Goal: Task Accomplishment & Management: Manage account settings

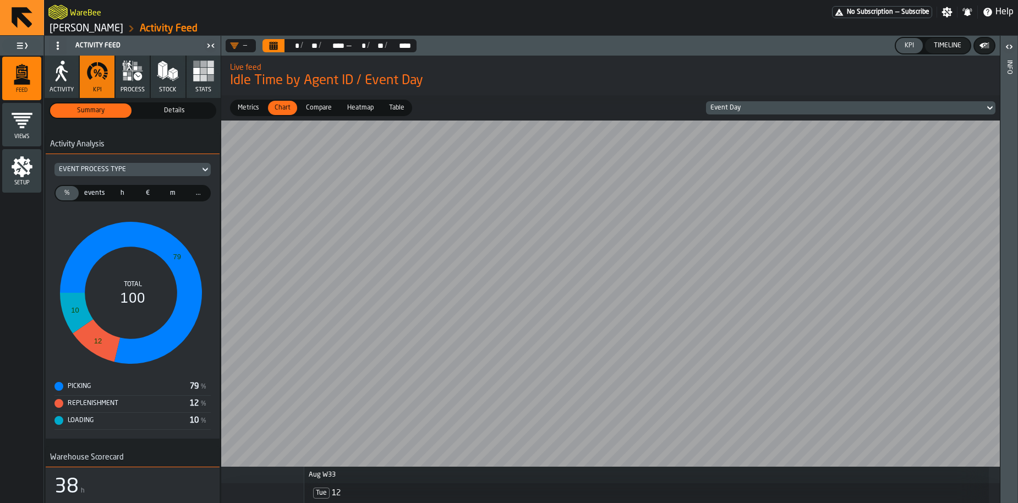
click at [161, 107] on span "Details" at bounding box center [174, 111] width 77 height 10
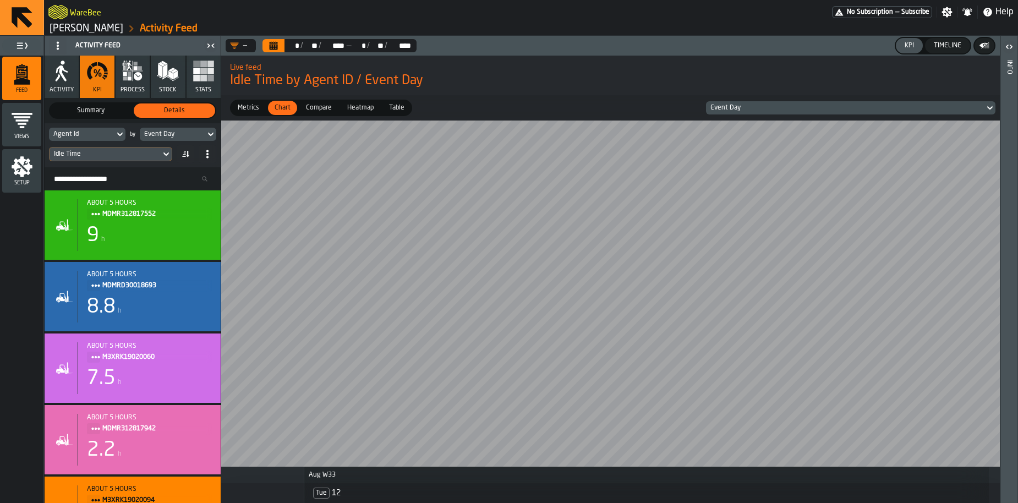
click at [168, 136] on div "Event Day" at bounding box center [172, 134] width 57 height 8
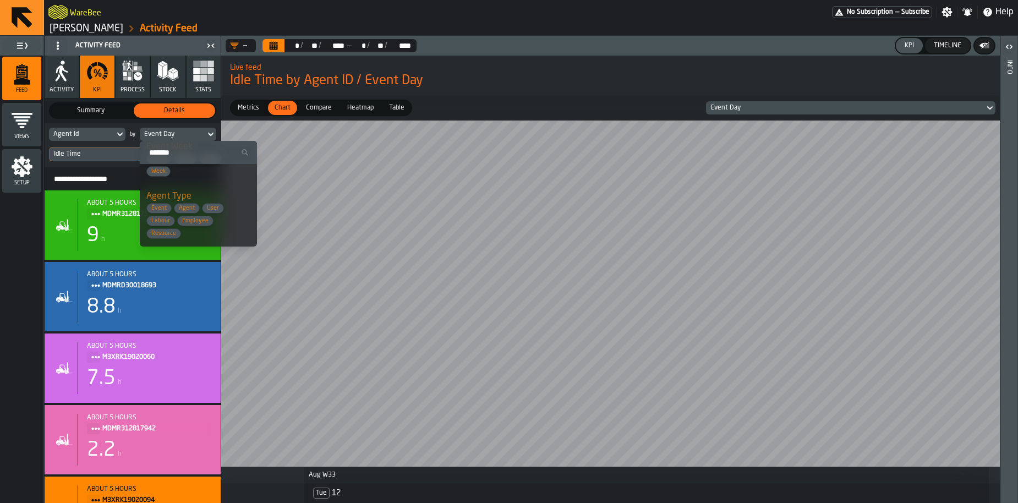
scroll to position [147, 0]
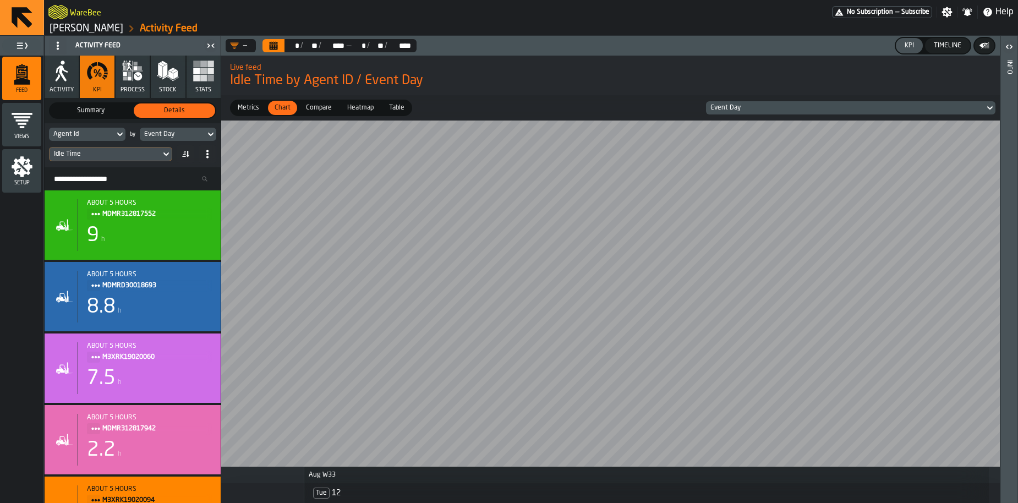
click at [108, 153] on div "Idle Time" at bounding box center [105, 154] width 102 height 8
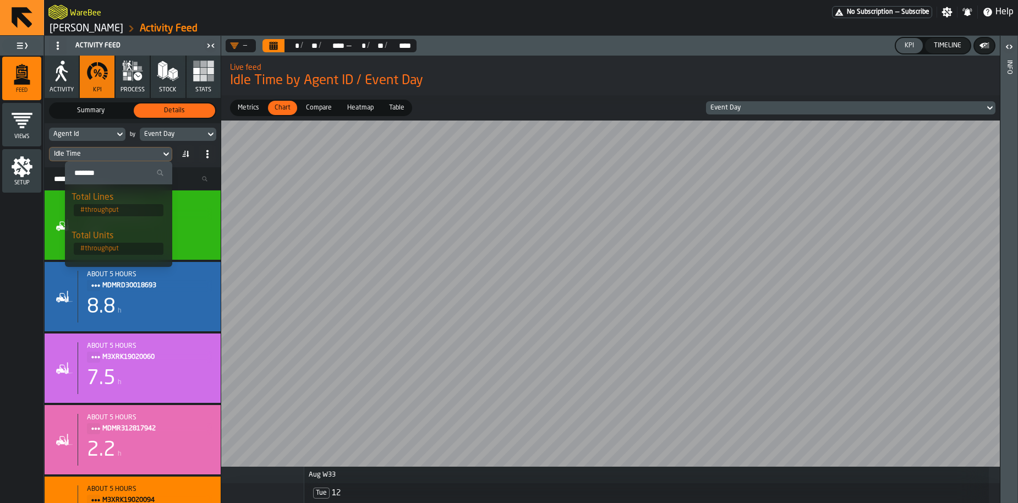
click at [92, 179] on input "Search" at bounding box center [118, 173] width 98 height 14
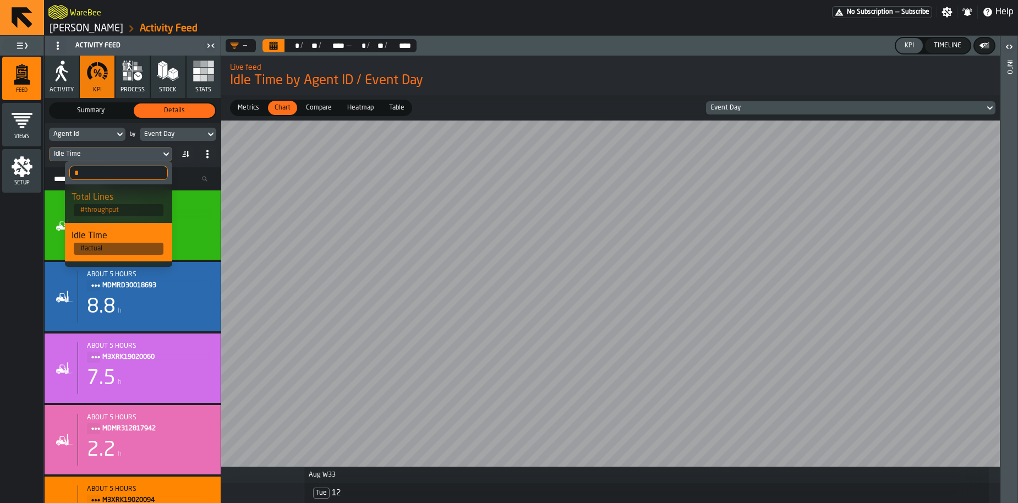
type input "*"
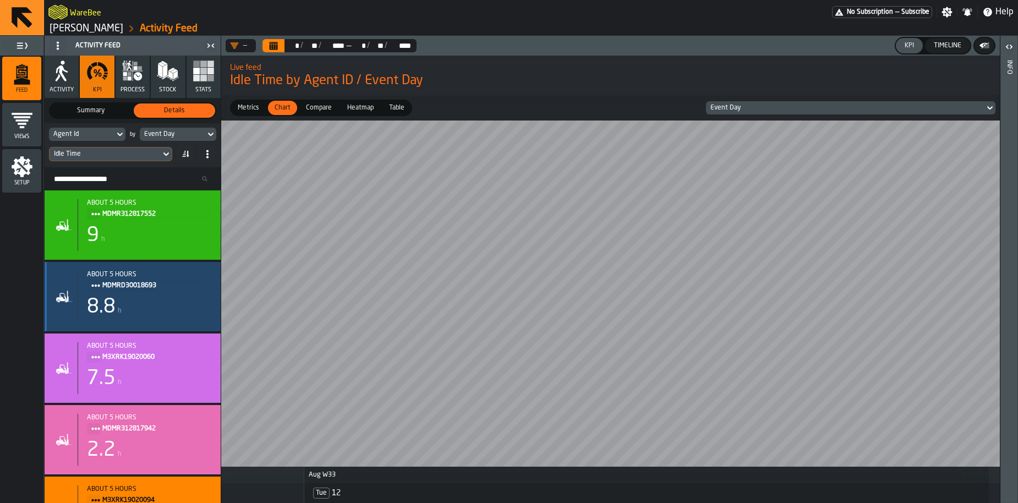
click at [151, 304] on div "8.8 h" at bounding box center [149, 307] width 125 height 22
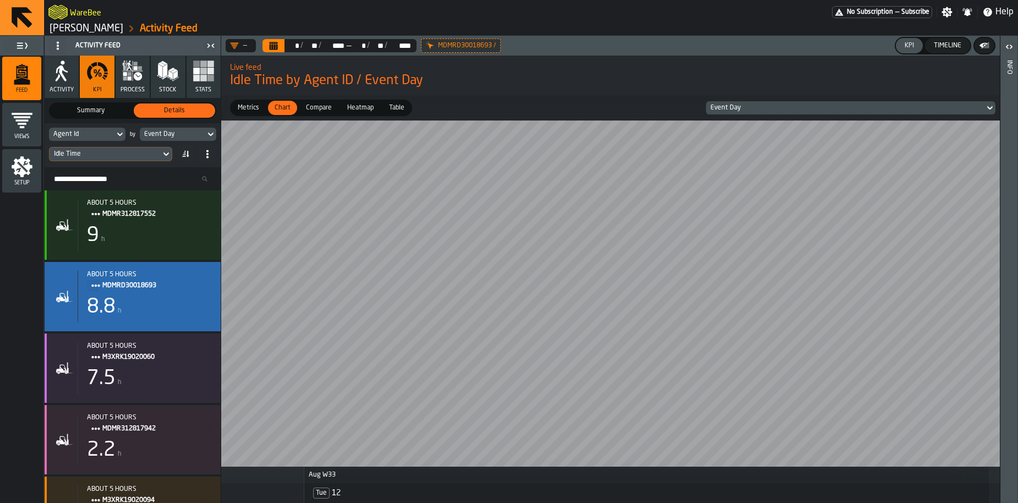
click at [733, 107] on div "Event Day" at bounding box center [845, 108] width 270 height 8
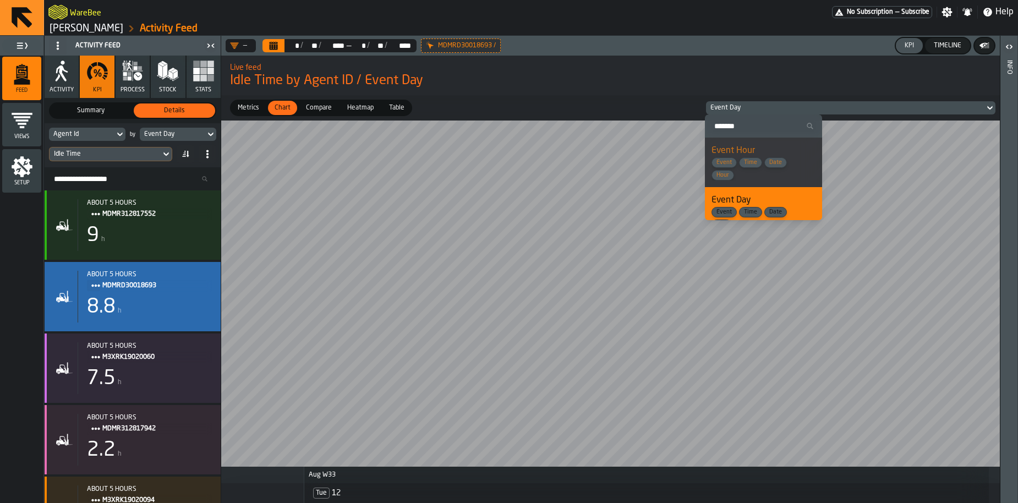
click at [739, 167] on span "Event Time Date Hour" at bounding box center [755, 168] width 88 height 23
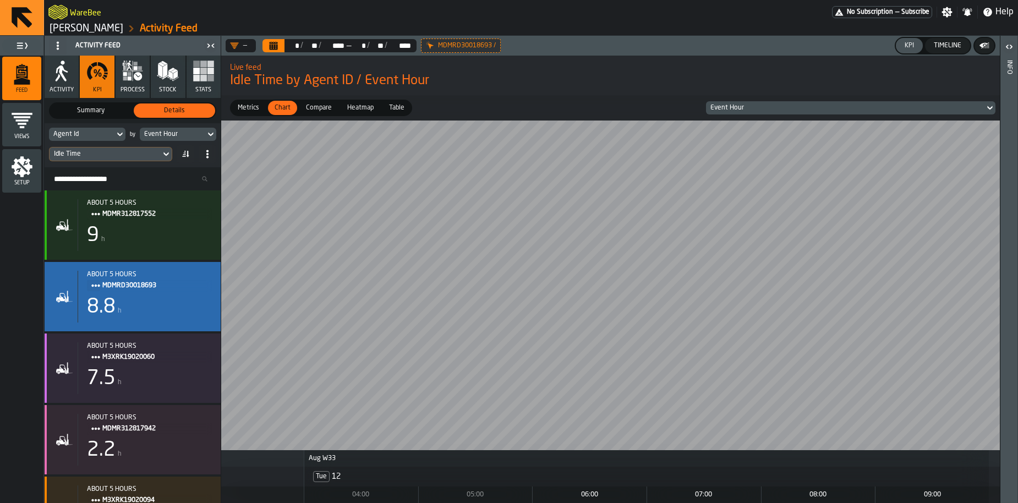
click at [29, 175] on icon "menu Setup" at bounding box center [22, 167] width 22 height 22
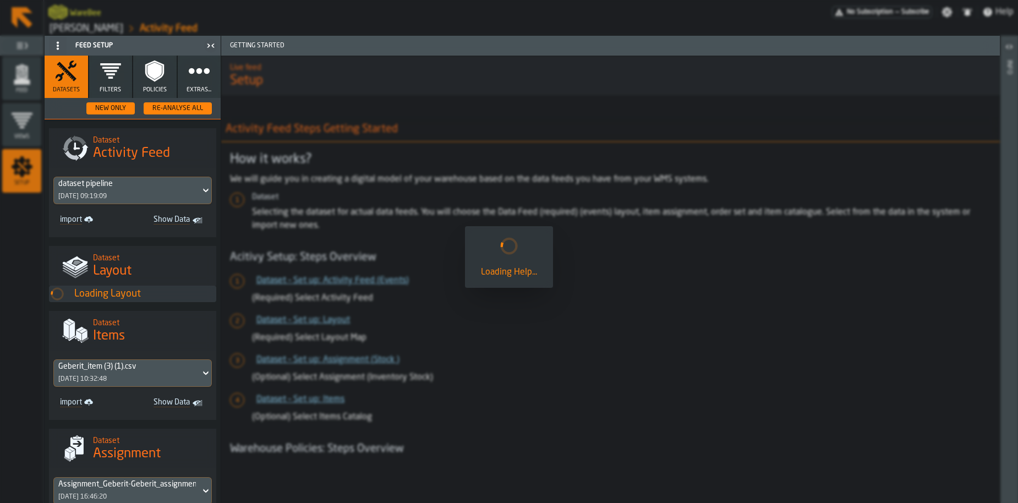
click at [123, 68] on button "Filters" at bounding box center [110, 77] width 43 height 42
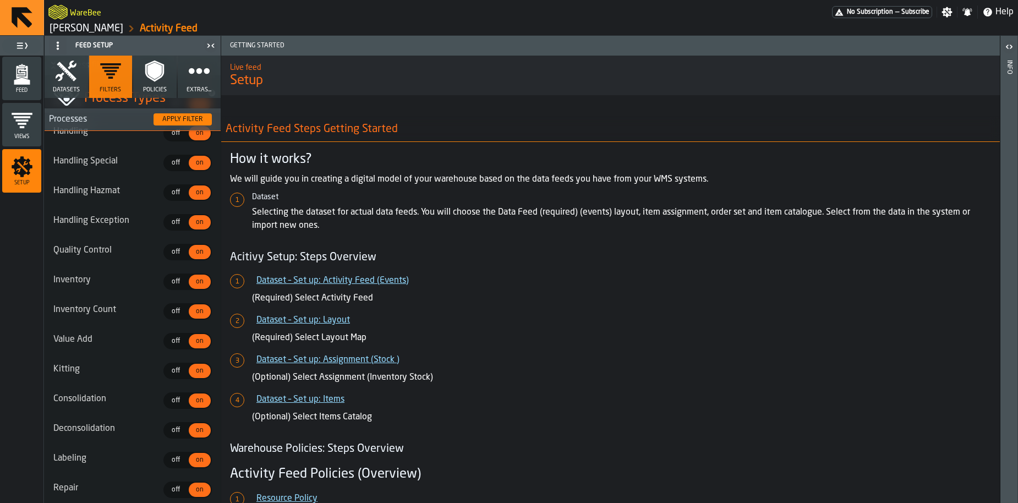
scroll to position [1131, 0]
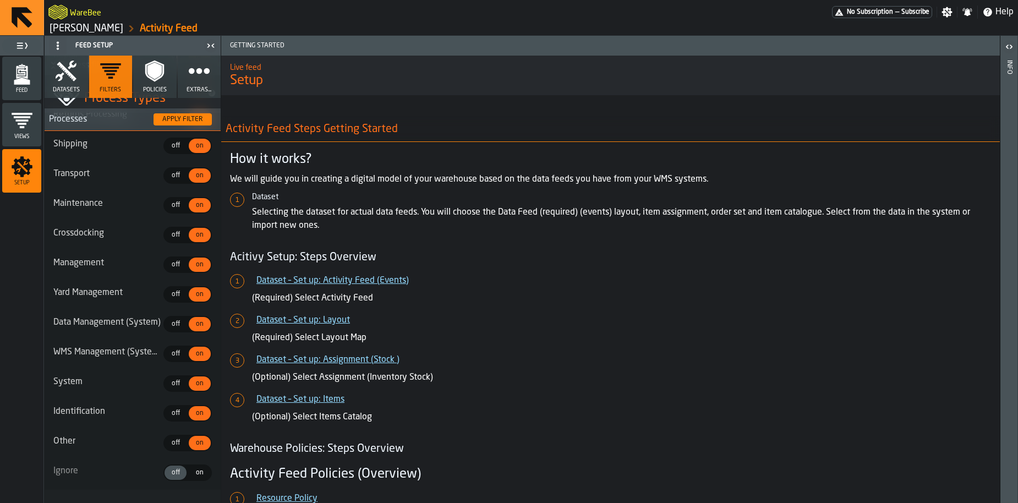
click at [199, 86] on button "Extras..." at bounding box center [199, 77] width 43 height 42
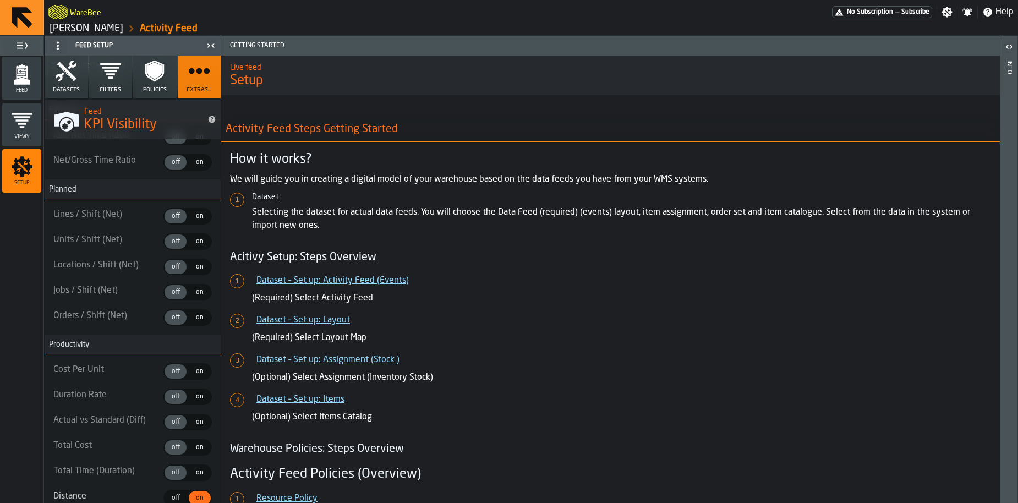
type textarea "**********"
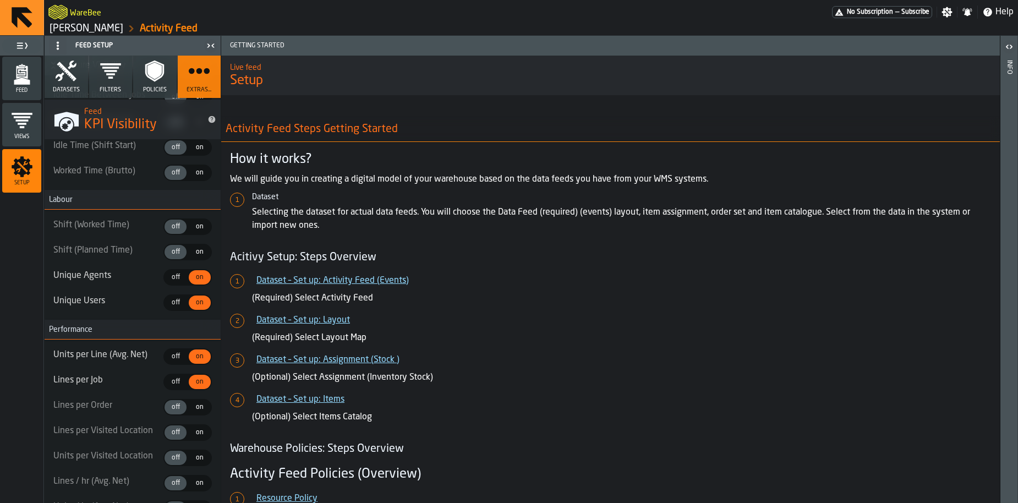
scroll to position [400, 0]
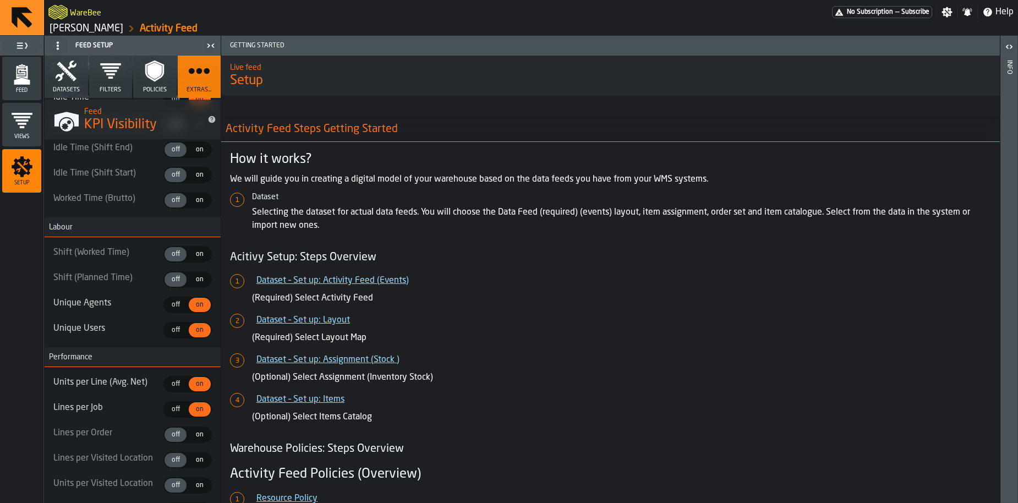
click at [29, 79] on icon "menu Feed" at bounding box center [22, 74] width 22 height 22
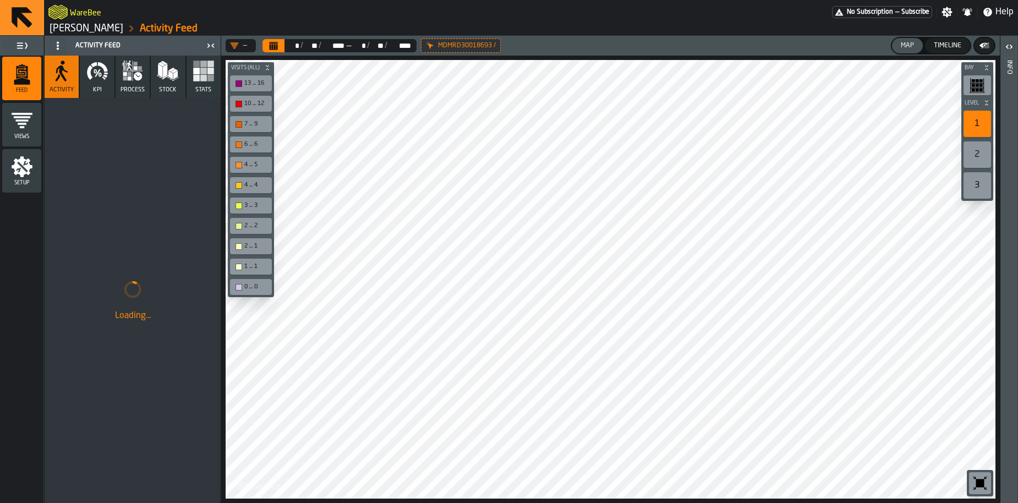
click at [102, 69] on icon "button" at bounding box center [97, 71] width 22 height 22
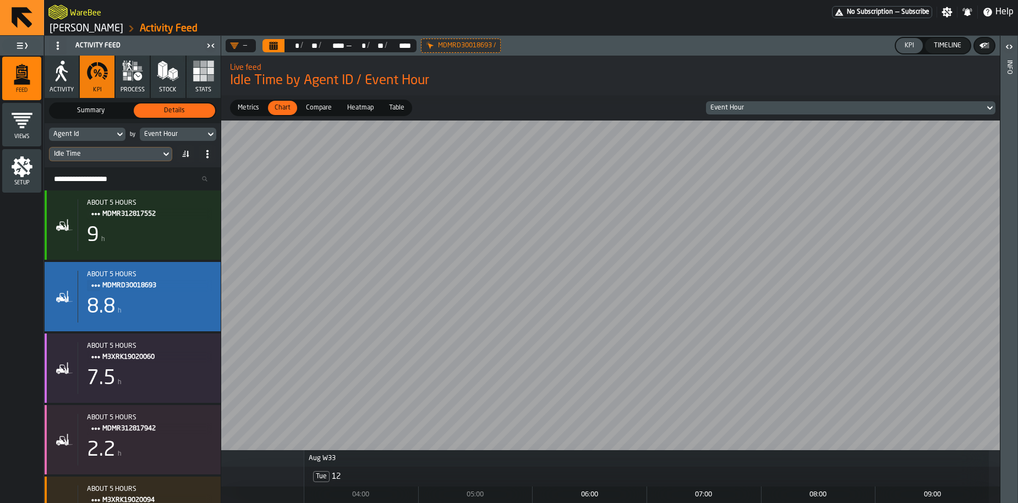
click at [109, 152] on div "Idle Time" at bounding box center [105, 154] width 102 height 8
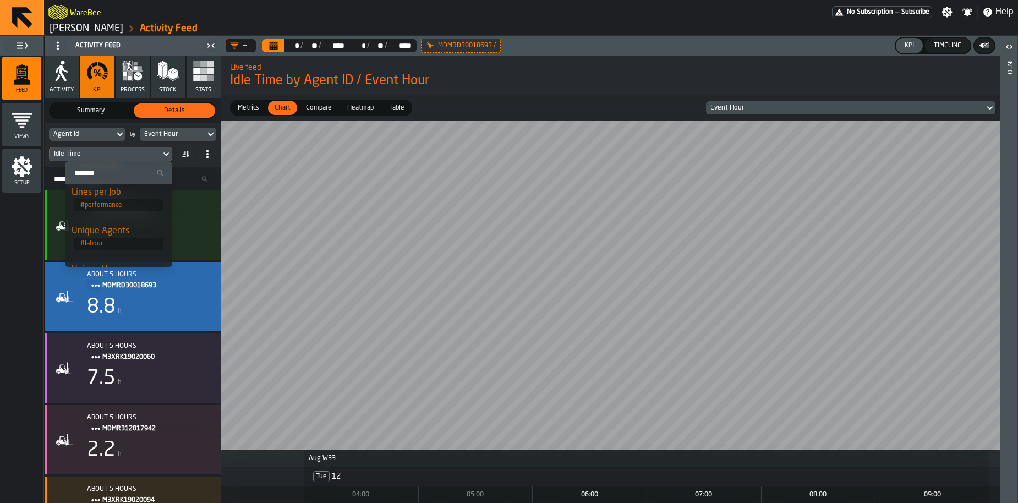
scroll to position [201, 0]
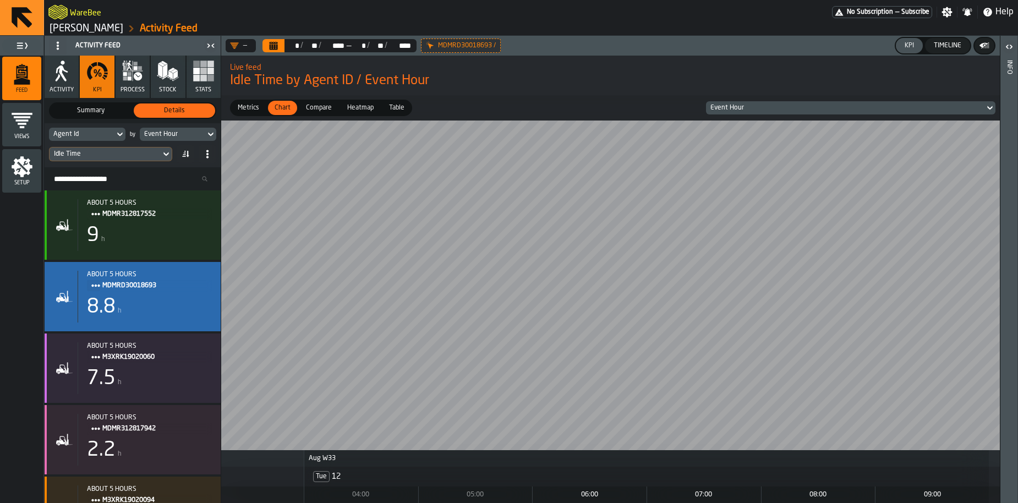
click at [325, 108] on span "Compare" at bounding box center [318, 108] width 35 height 10
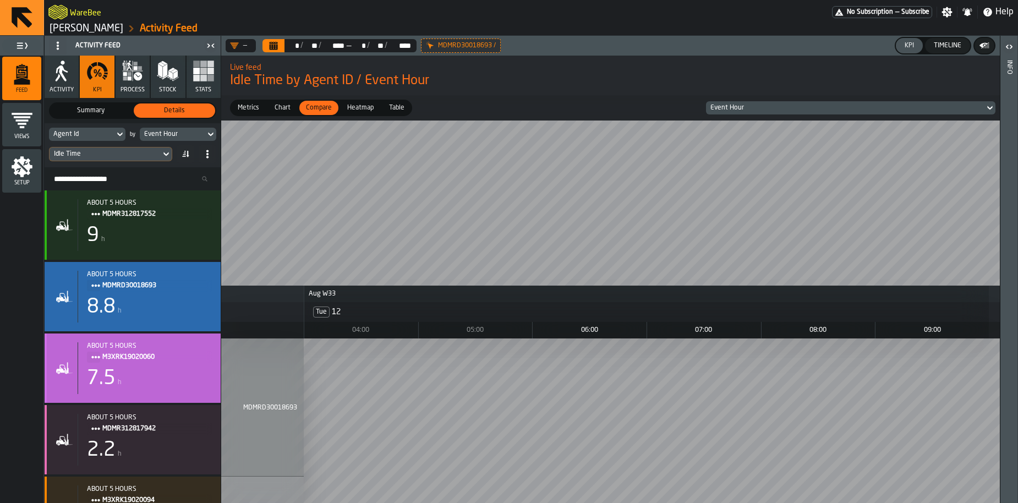
click at [113, 385] on div "7.5" at bounding box center [101, 379] width 29 height 22
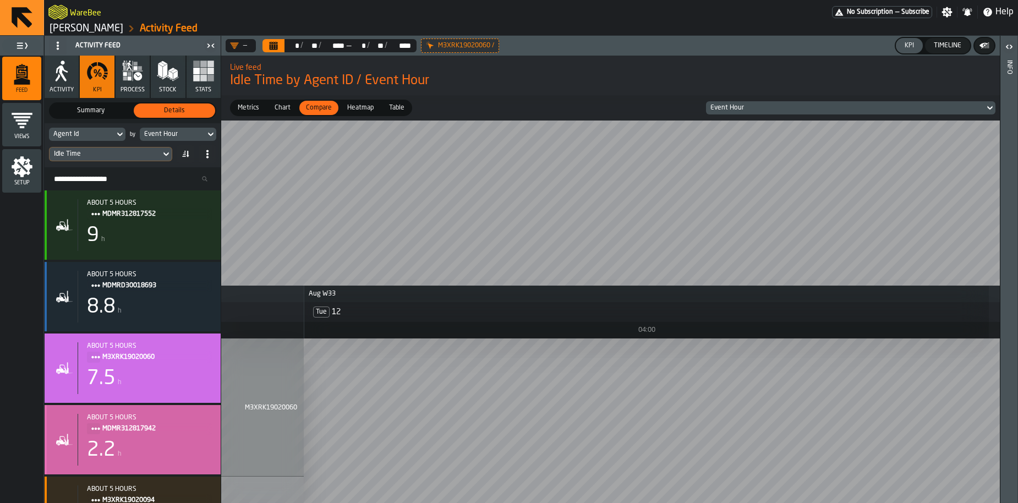
click at [111, 433] on span "MDMR312817942" at bounding box center [152, 429] width 101 height 12
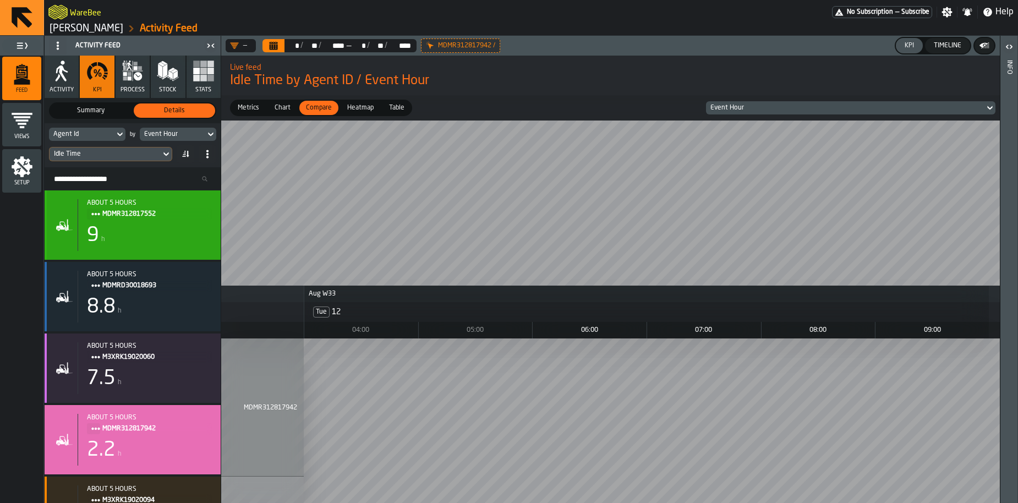
click at [149, 239] on div "9 h" at bounding box center [149, 235] width 125 height 22
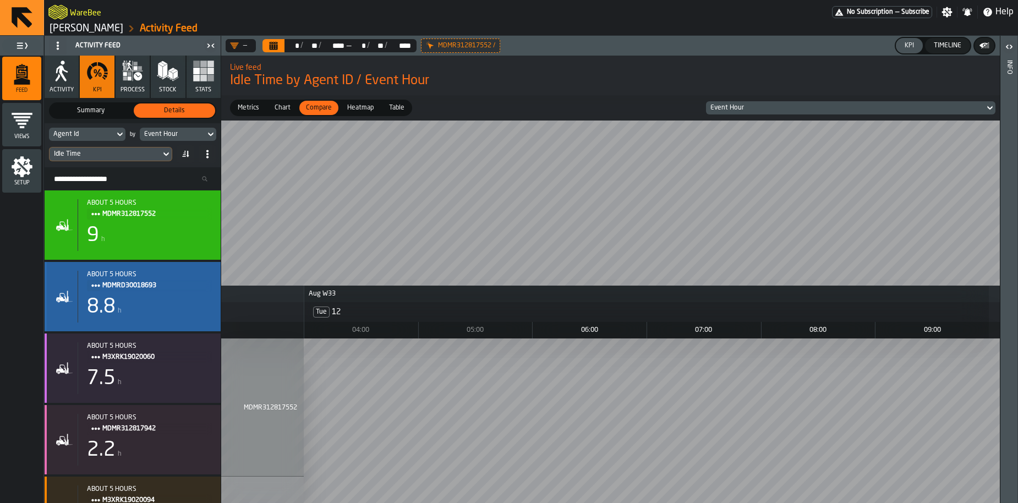
click at [142, 281] on span "MDMRD30018693" at bounding box center [152, 285] width 101 height 12
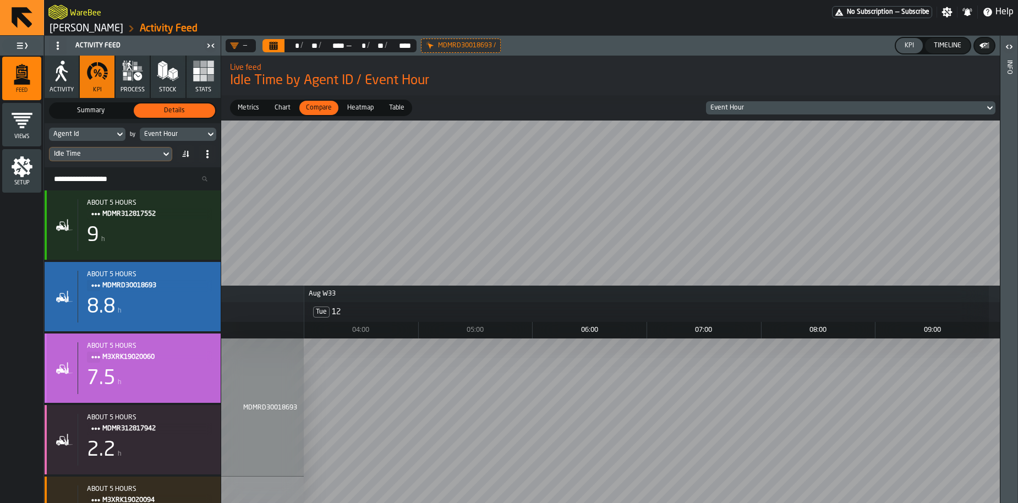
click at [133, 353] on span "M3XRK19020060" at bounding box center [152, 357] width 101 height 12
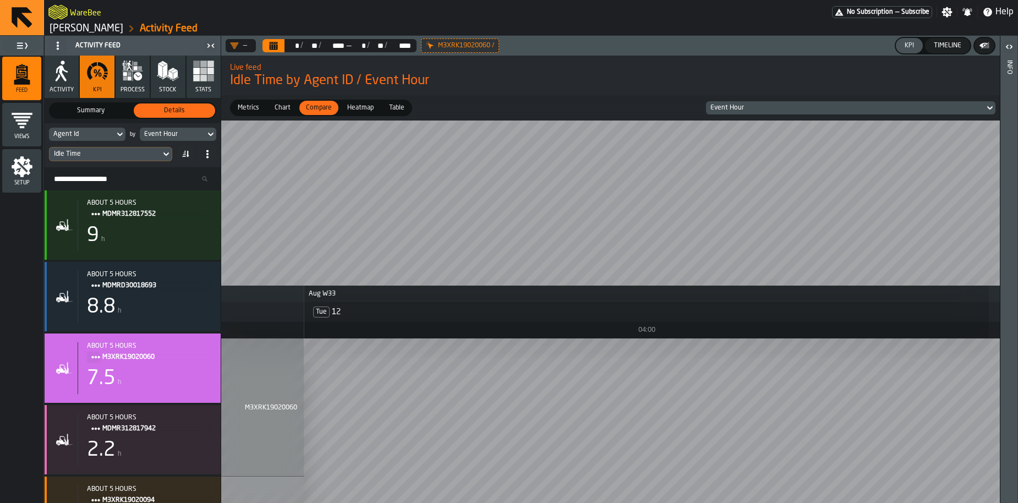
click at [353, 108] on span "Heatmap" at bounding box center [360, 108] width 35 height 10
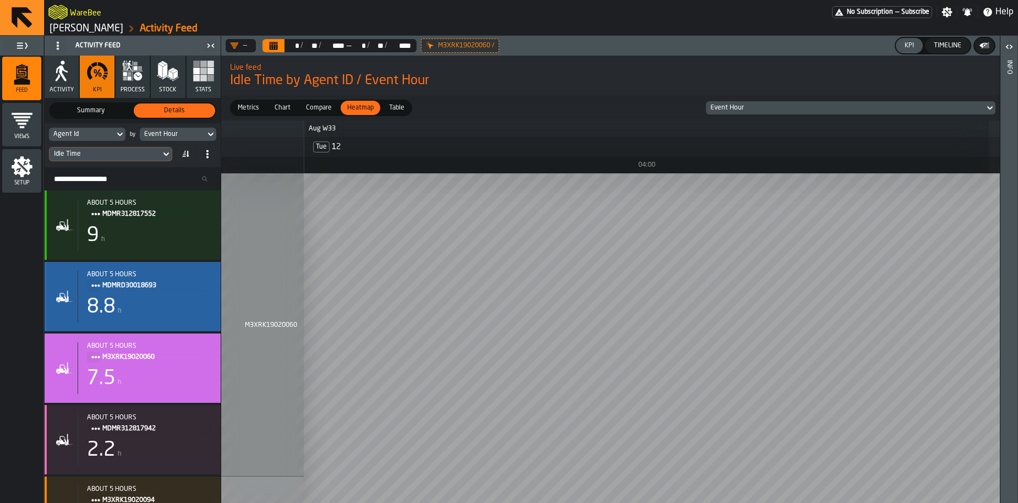
click at [114, 310] on div "8.8" at bounding box center [101, 307] width 29 height 22
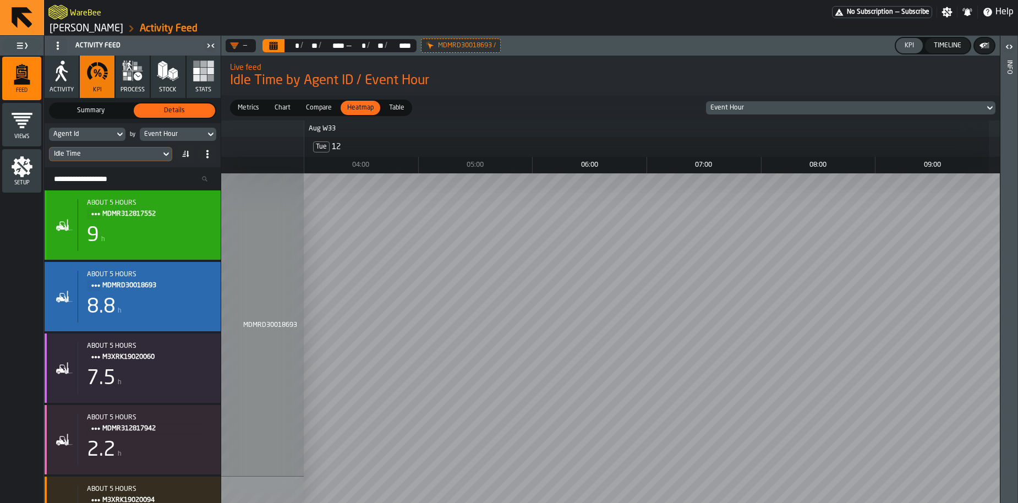
click at [118, 226] on div "9 h" at bounding box center [149, 235] width 125 height 22
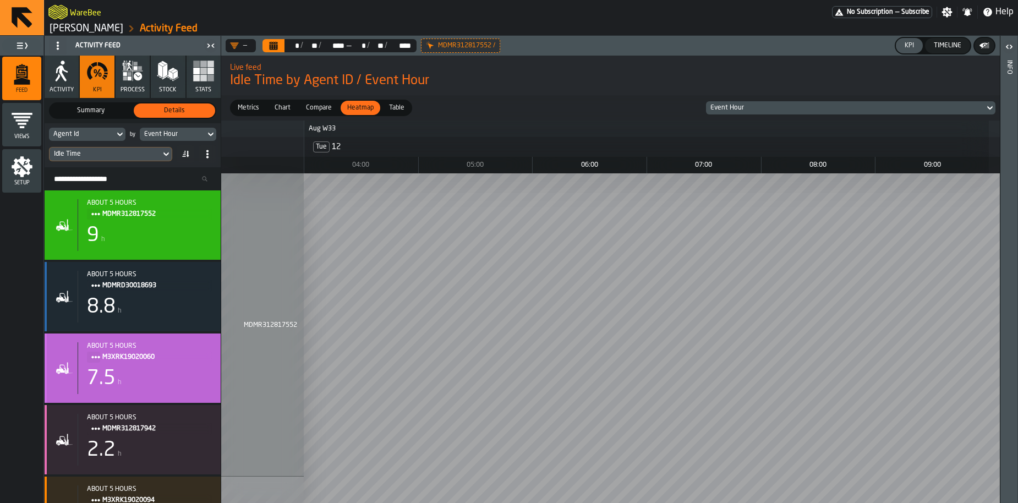
click at [116, 338] on div "about 5 hours M3XRK19020060 7.5 h" at bounding box center [133, 367] width 176 height 69
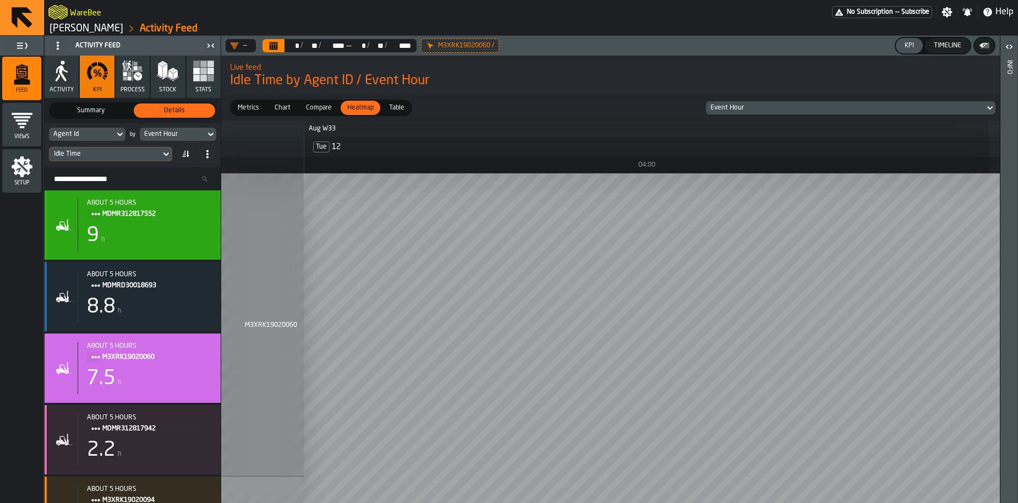
click at [97, 209] on span "Title" at bounding box center [93, 214] width 13 height 11
click at [184, 248] on div "about 5 hours MDMR312817552 9 h" at bounding box center [145, 225] width 134 height 52
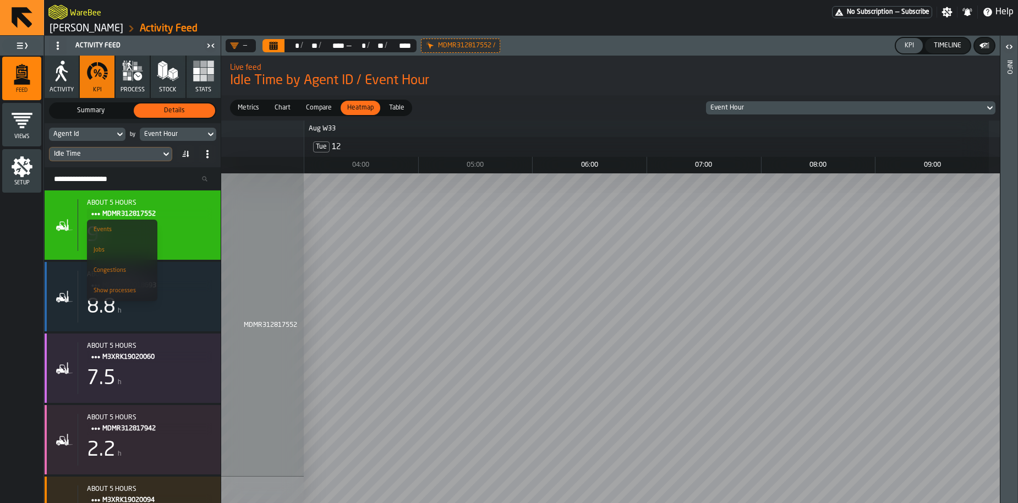
click at [477, 97] on div "Live feed Idle Time by Agent ID / Event Hour" at bounding box center [610, 75] width 778 height 46
click at [75, 114] on span "Summary" at bounding box center [90, 111] width 77 height 10
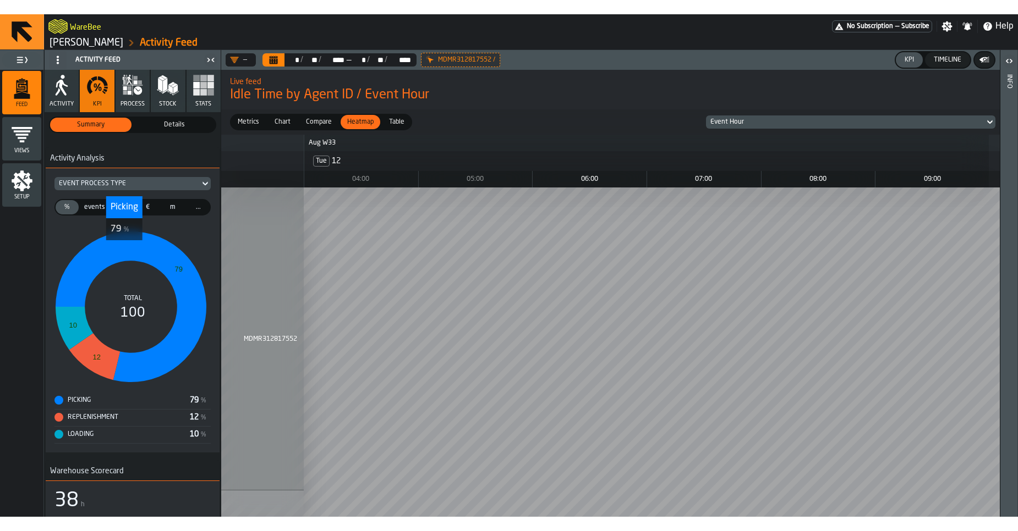
scroll to position [228, 0]
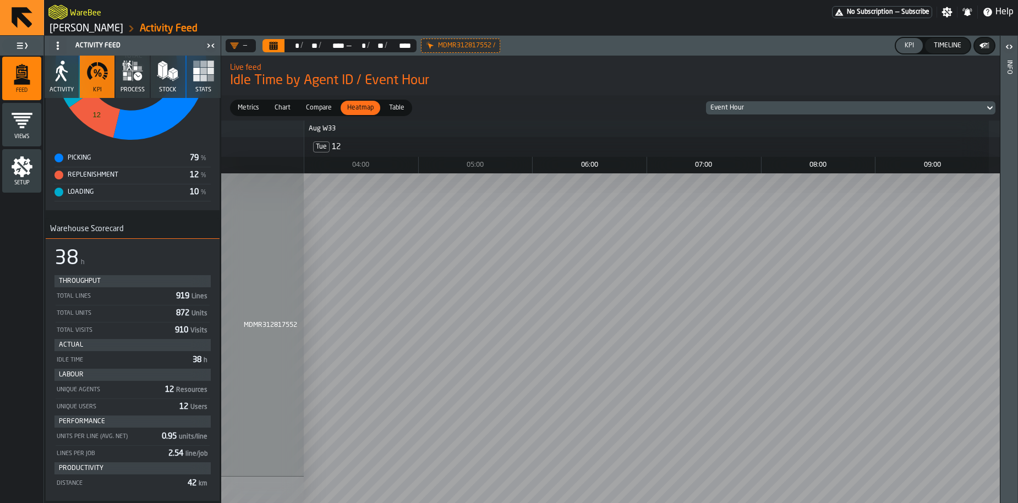
click at [124, 299] on div "Total Lines" at bounding box center [114, 296] width 116 height 7
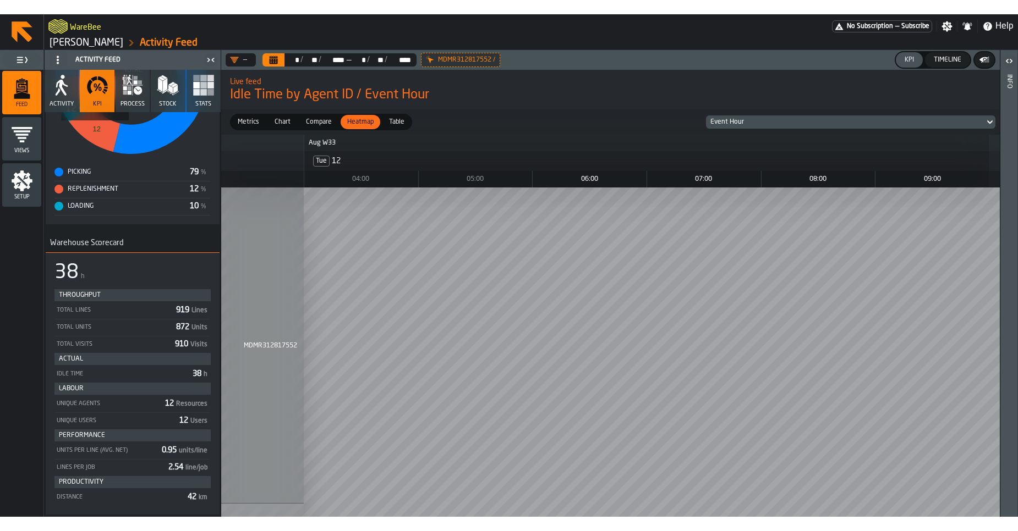
scroll to position [200, 0]
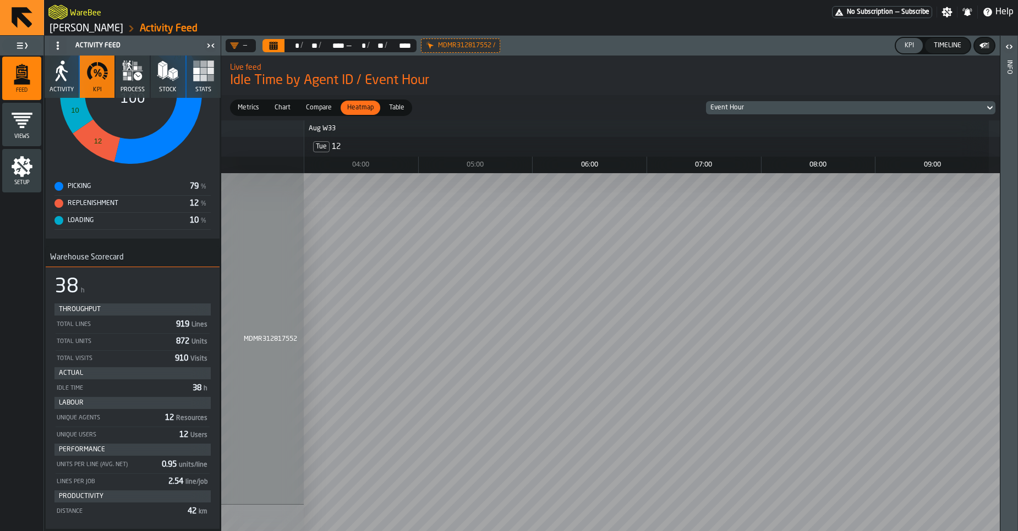
click at [255, 114] on div "Metrics" at bounding box center [248, 108] width 35 height 14
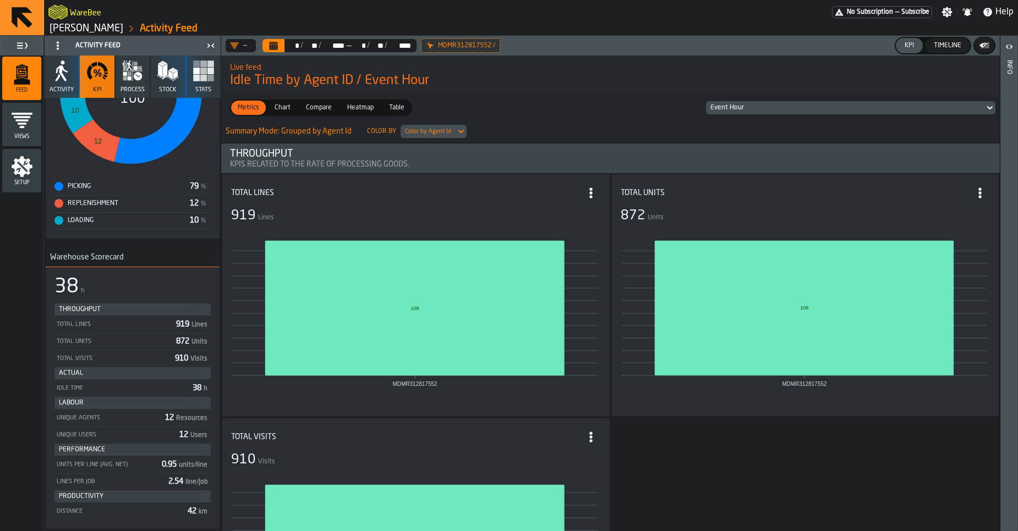
click at [287, 112] on span "Chart" at bounding box center [282, 108] width 25 height 10
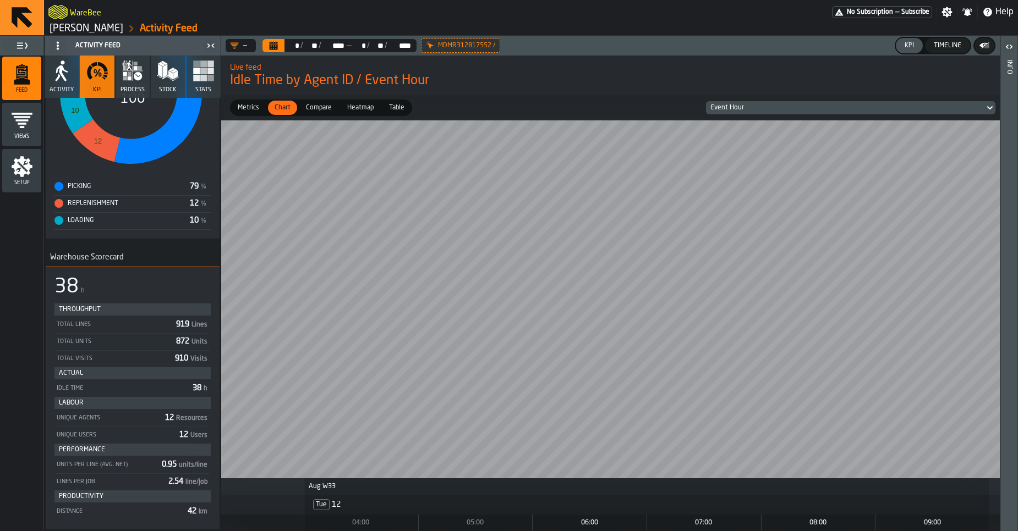
click at [319, 109] on span "Compare" at bounding box center [318, 108] width 35 height 10
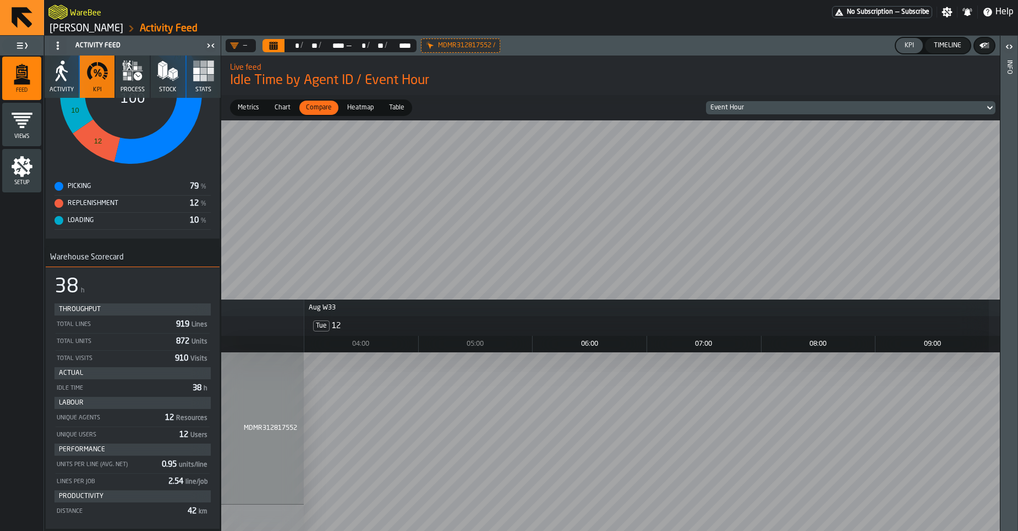
click at [366, 112] on span "Heatmap" at bounding box center [360, 108] width 35 height 10
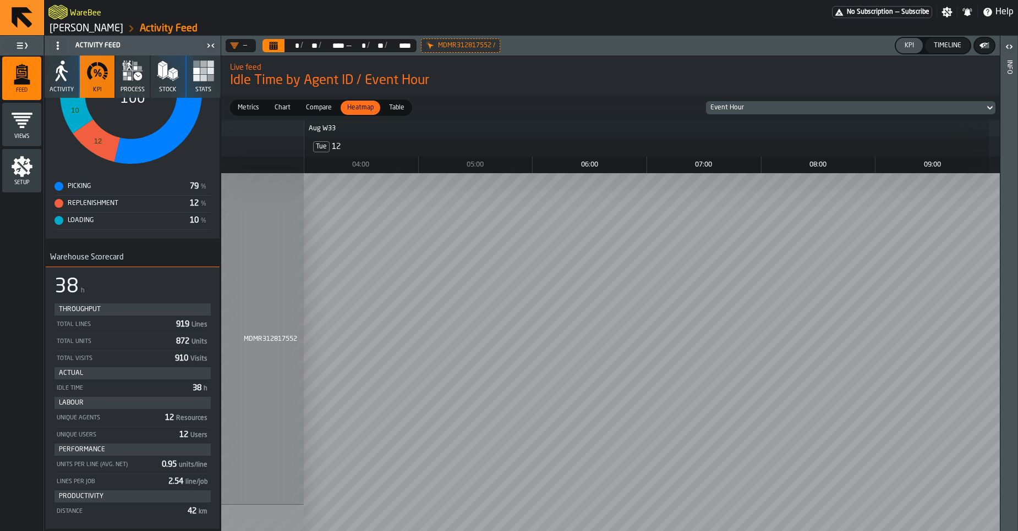
scroll to position [0, 0]
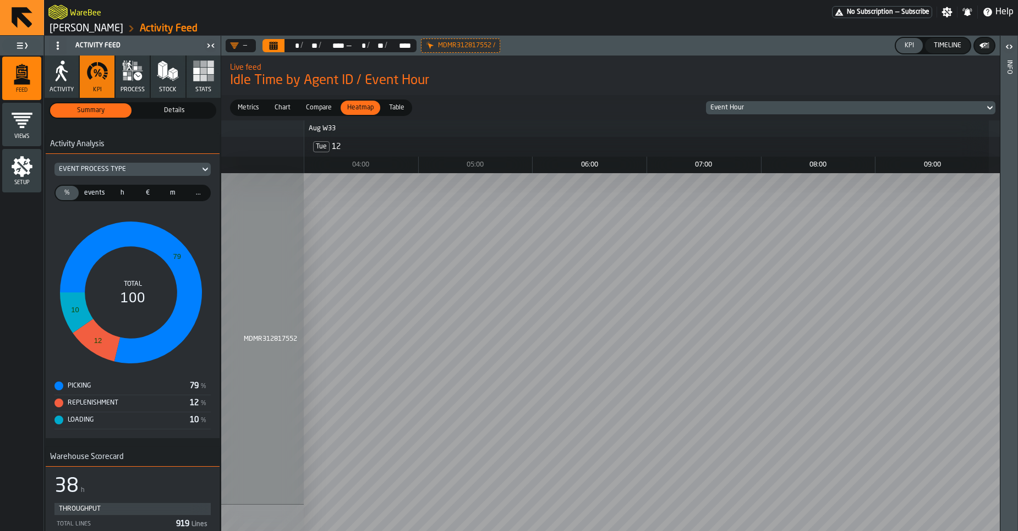
click at [167, 110] on span "Details" at bounding box center [174, 111] width 77 height 10
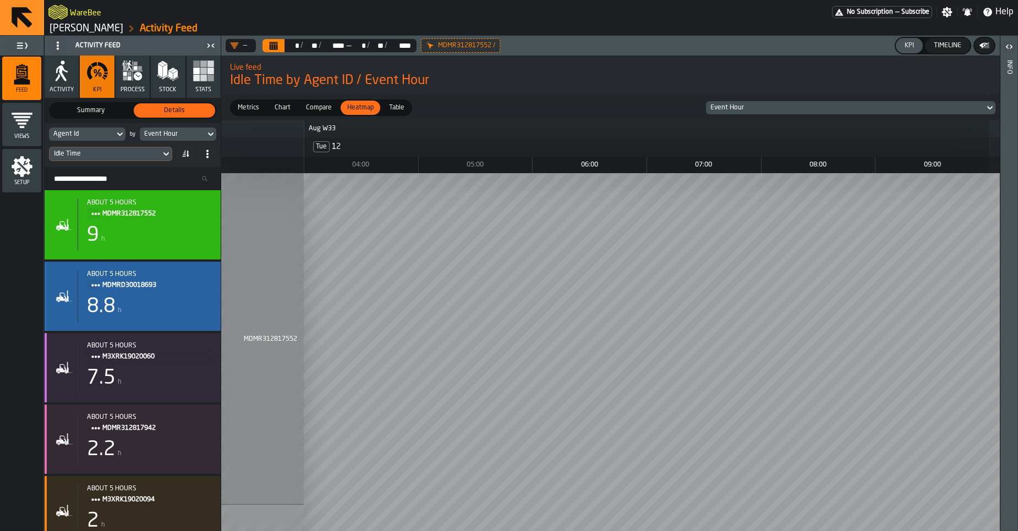
click at [117, 316] on div "8.8 h" at bounding box center [149, 307] width 125 height 22
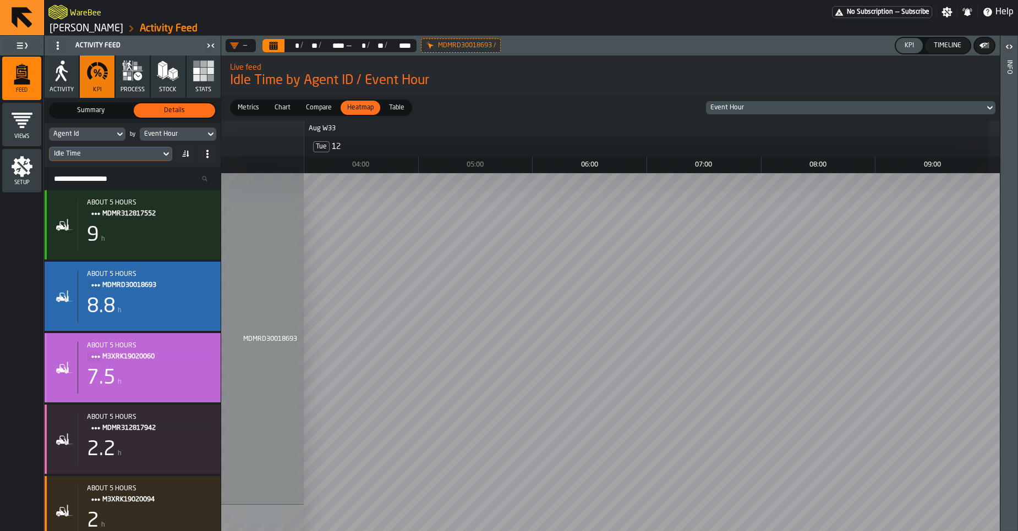
click at [119, 375] on div "7.5 h" at bounding box center [149, 379] width 125 height 22
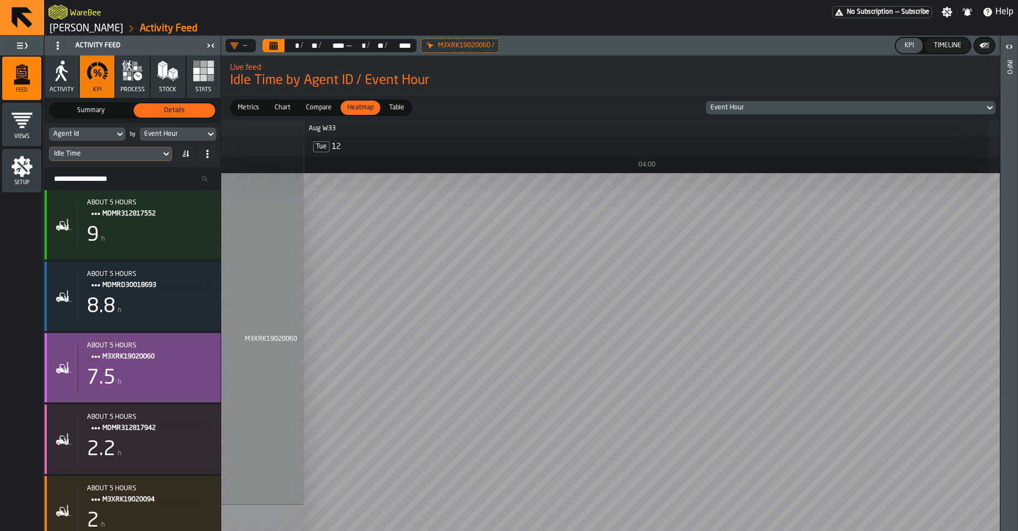
scroll to position [189, 0]
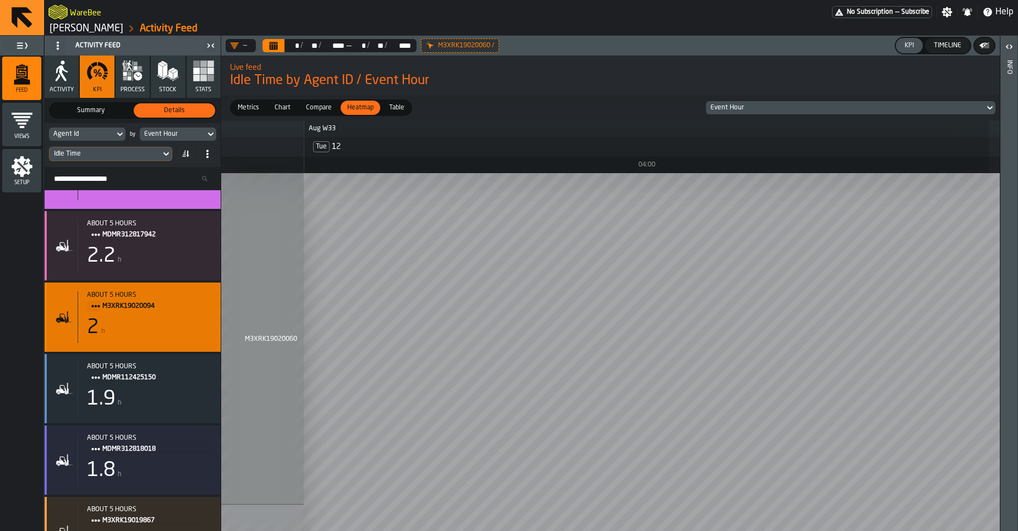
click at [133, 306] on span "M3XRK19020094" at bounding box center [152, 306] width 101 height 12
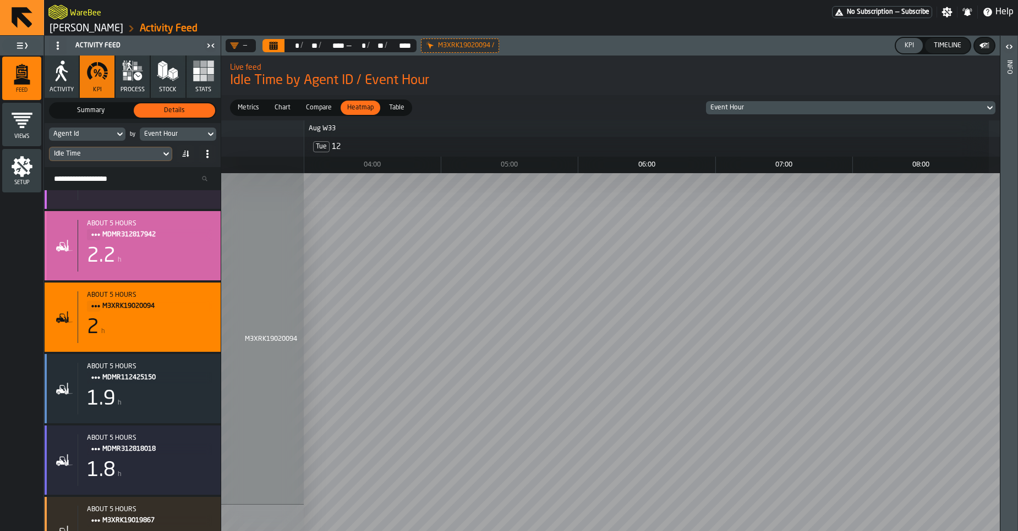
click at [109, 278] on div "about 5 hours MDMR312817942 2.2 h" at bounding box center [133, 245] width 176 height 69
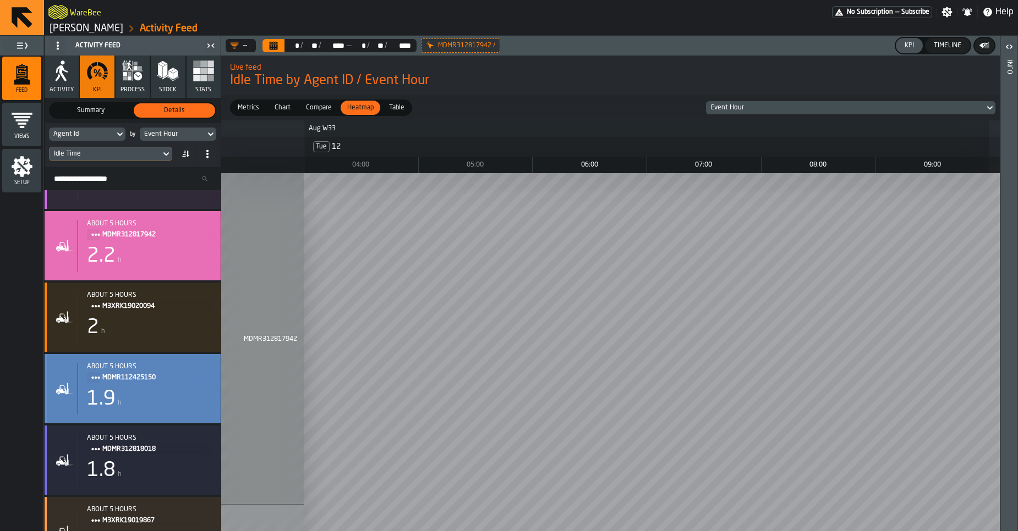
click at [129, 355] on div "about 5 hours MDMR112425150 1.9 h" at bounding box center [133, 388] width 176 height 69
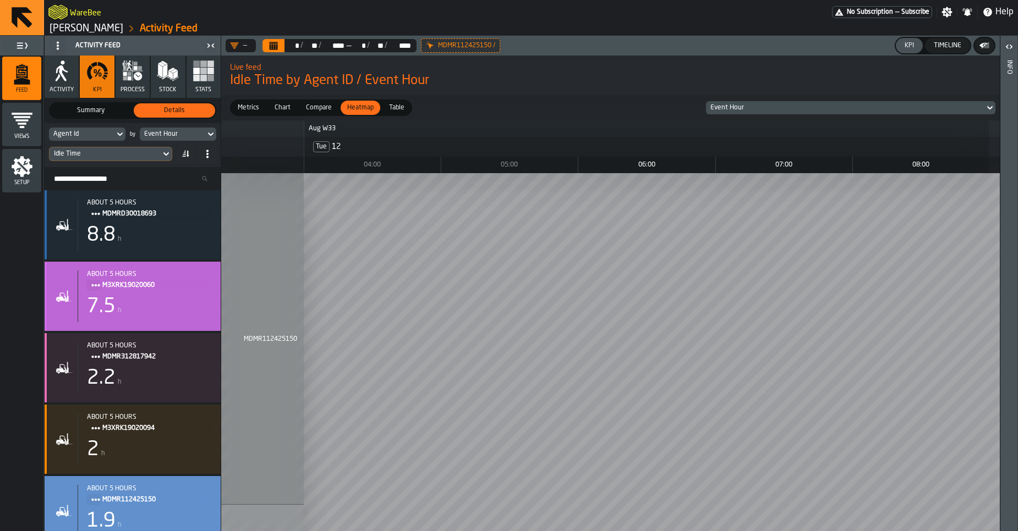
scroll to position [74, 0]
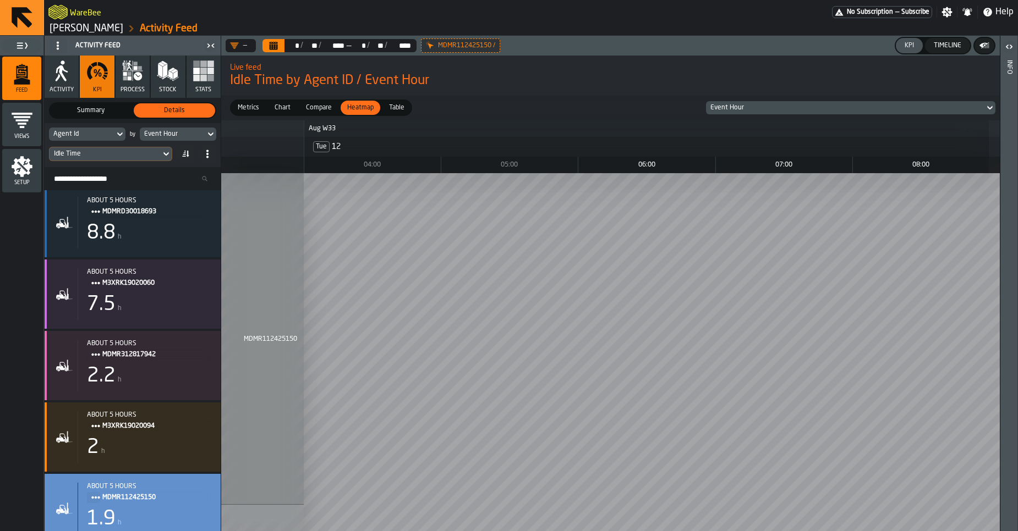
click at [266, 405] on div "1 MDMR112425150" at bounding box center [262, 339] width 83 height 332
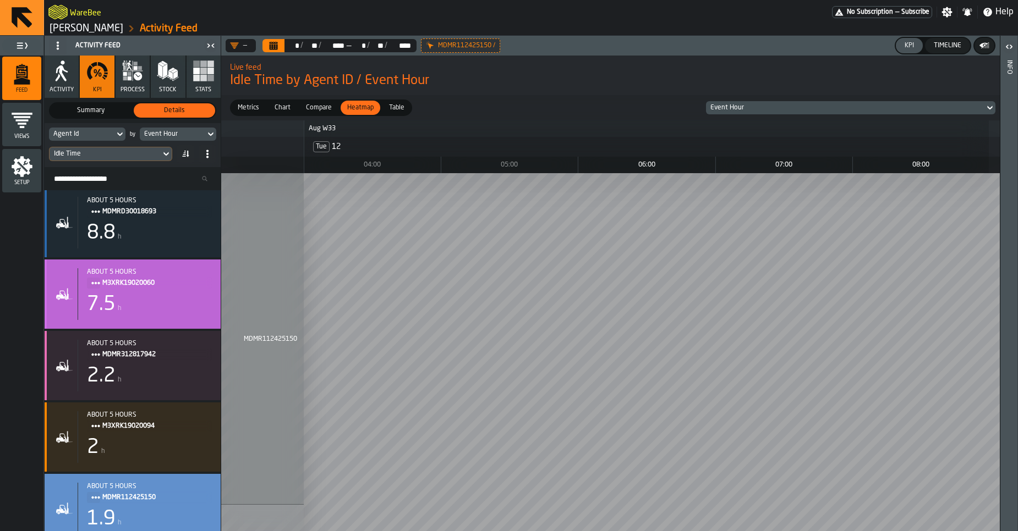
click at [175, 306] on div "7.5 h" at bounding box center [149, 305] width 125 height 22
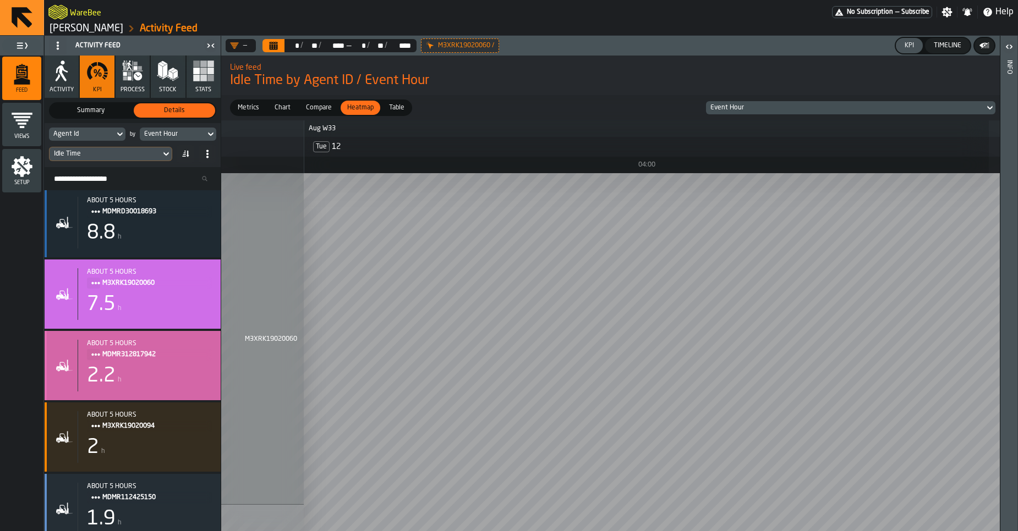
click at [160, 348] on div "about 5 hours MDMR312817942" at bounding box center [149, 350] width 125 height 21
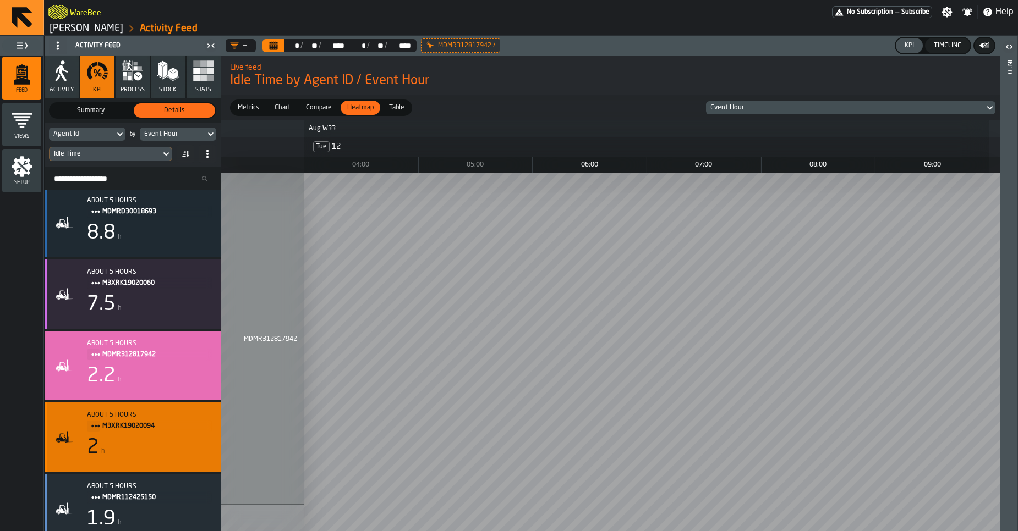
click at [147, 421] on span "M3XRK19020094" at bounding box center [152, 426] width 101 height 12
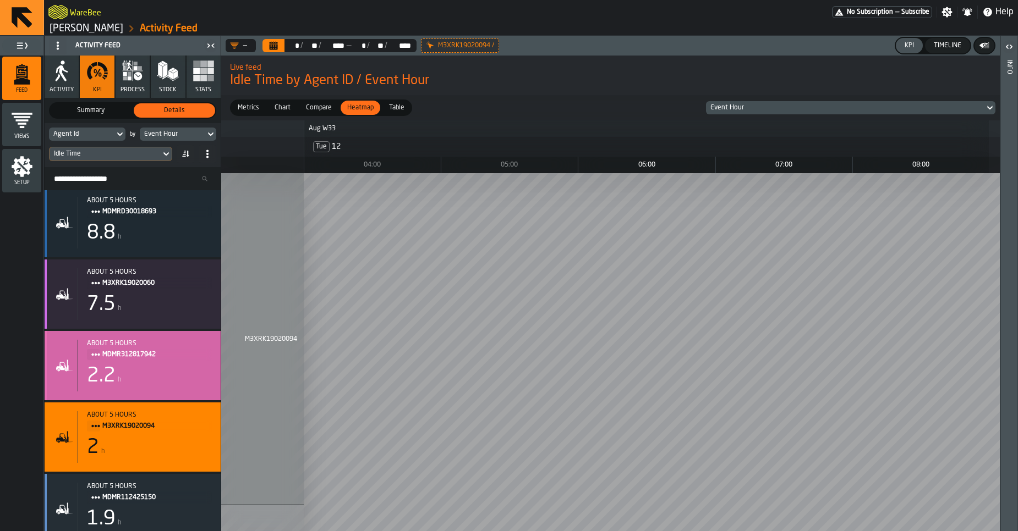
click at [150, 388] on div "about 5 hours MDMR312817942 2.2 h" at bounding box center [145, 366] width 134 height 52
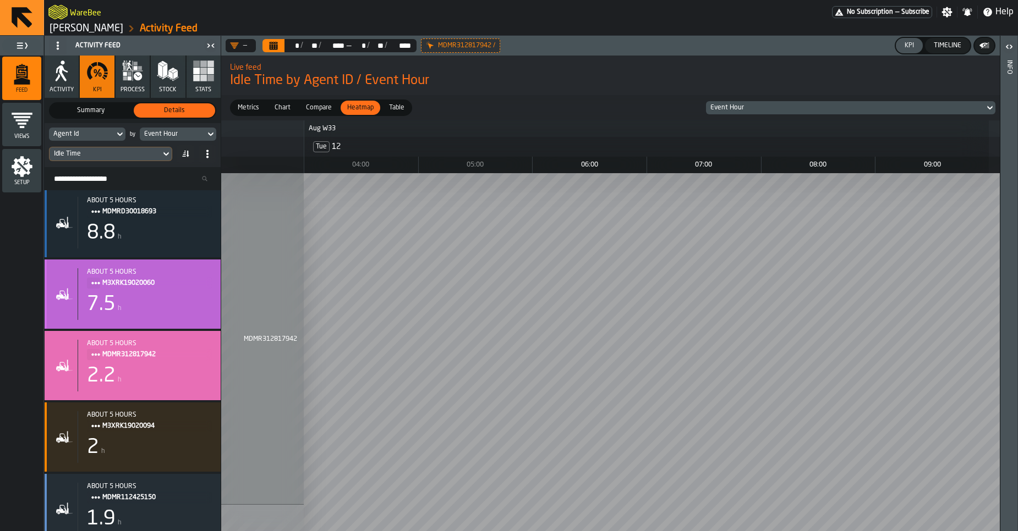
click at [151, 307] on div "7.5 h" at bounding box center [149, 305] width 125 height 22
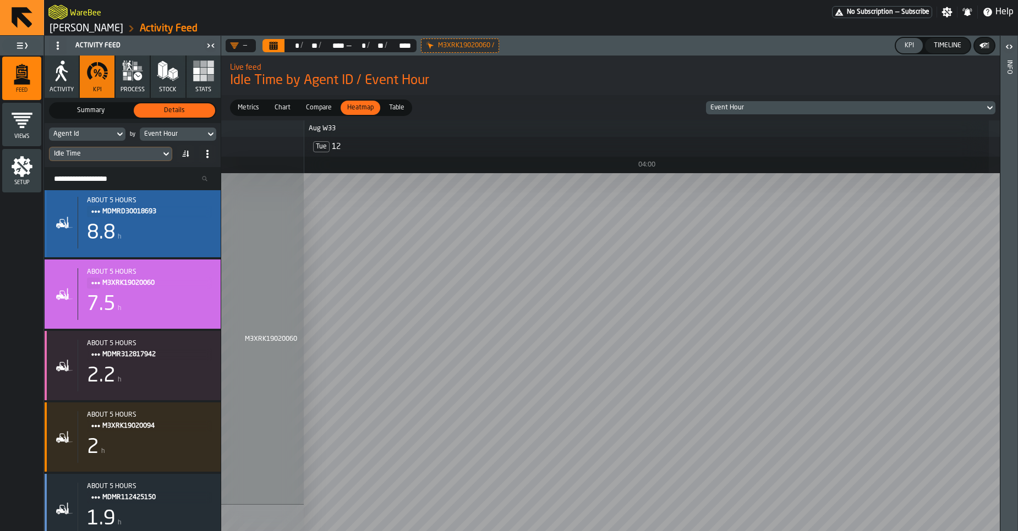
click at [150, 243] on div "8.8 h" at bounding box center [149, 233] width 125 height 22
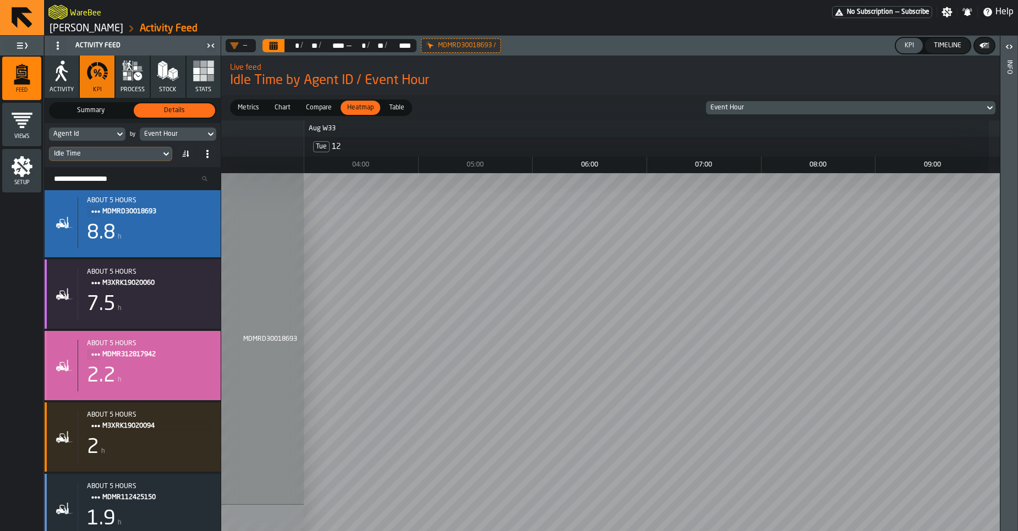
click at [144, 339] on div "about 5 hours MDMR312817942 2.2 h" at bounding box center [133, 365] width 176 height 69
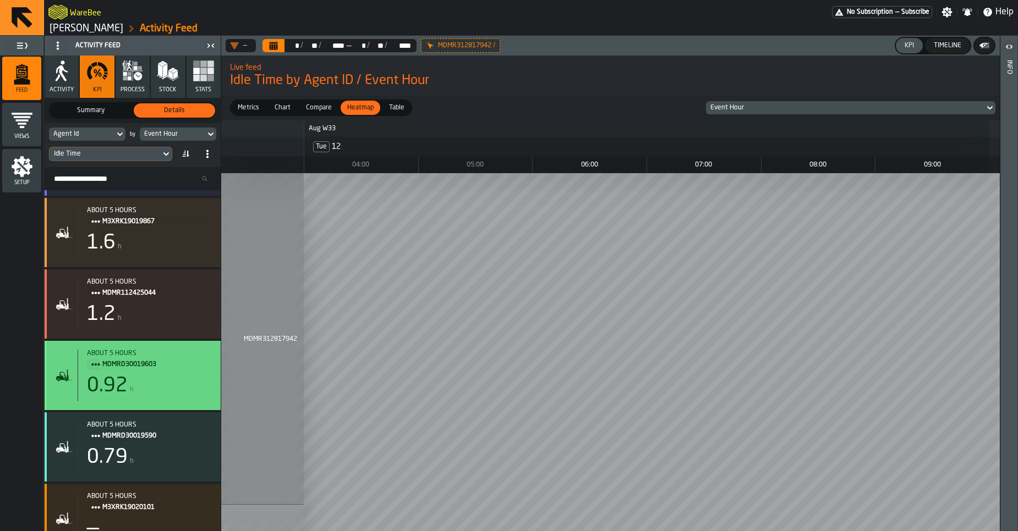
scroll to position [480, 0]
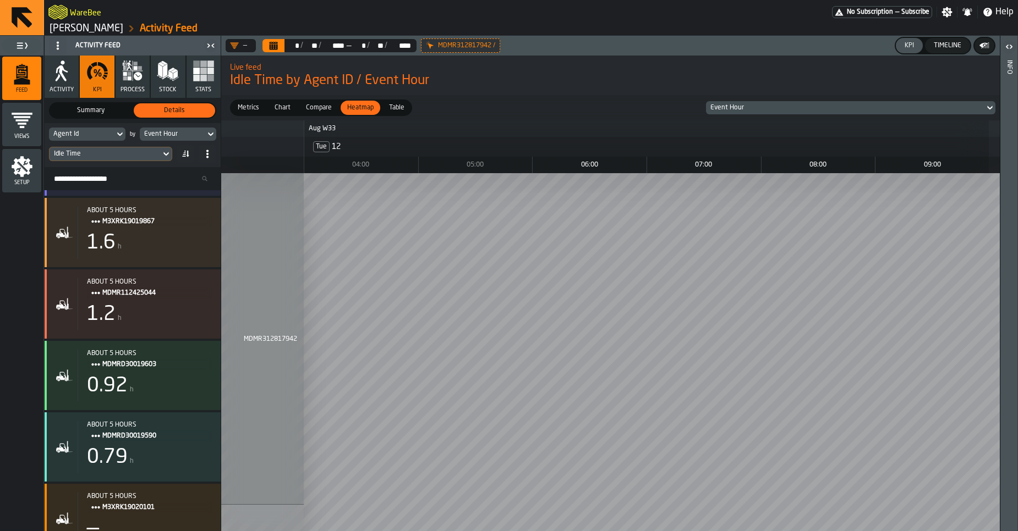
click at [26, 188] on div "Setup" at bounding box center [21, 170] width 39 height 43
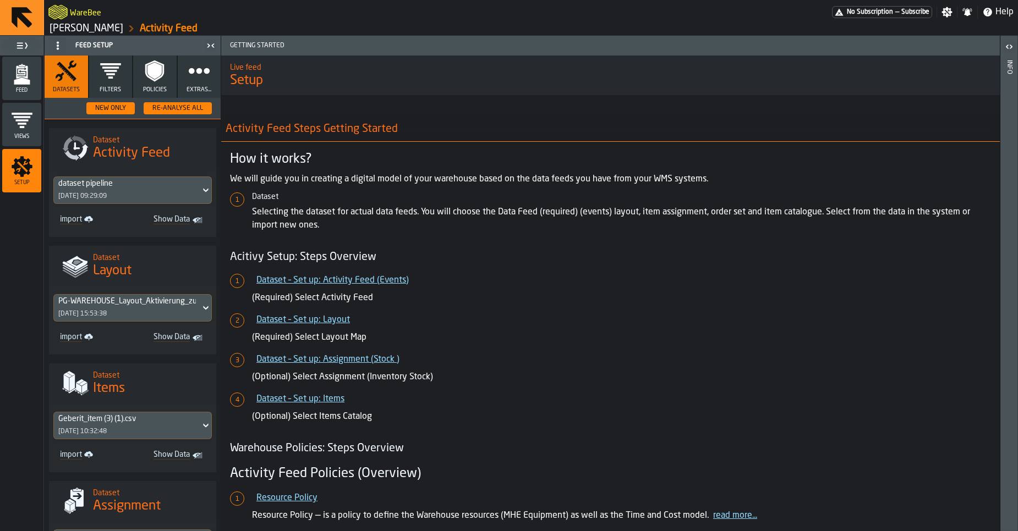
click at [197, 81] on icon "button" at bounding box center [199, 71] width 22 height 22
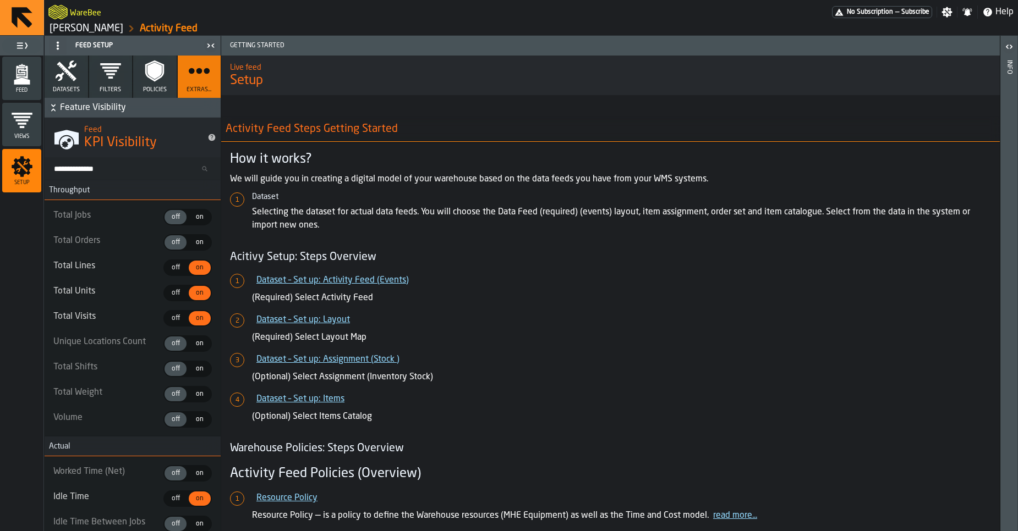
type textarea "**********"
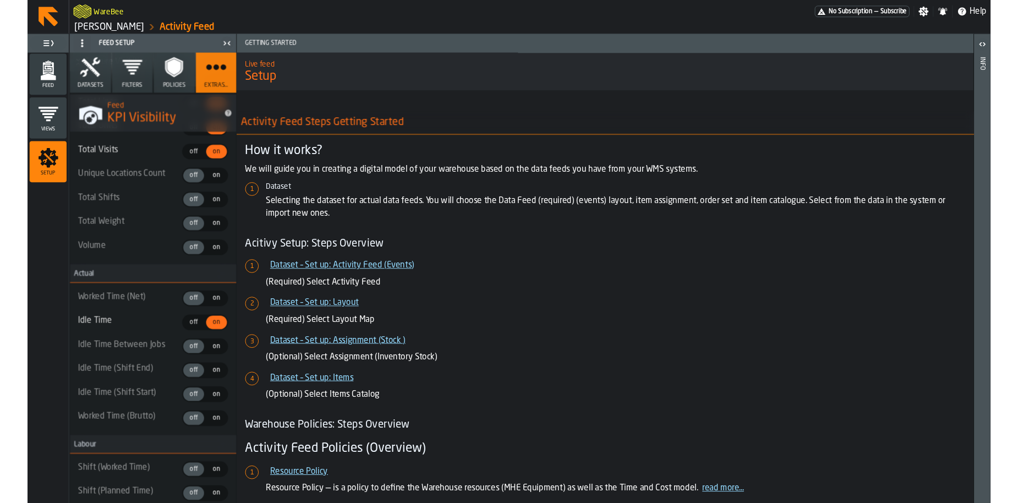
scroll to position [141, 0]
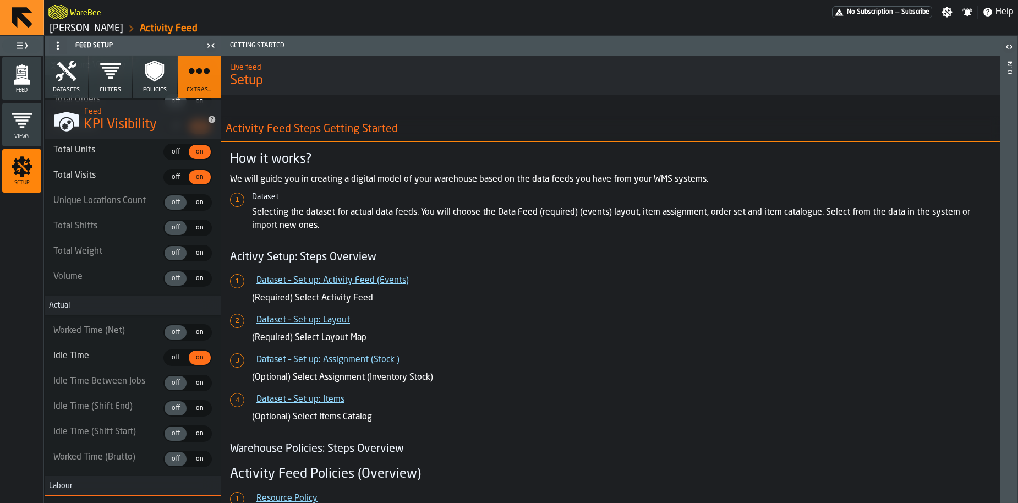
click at [39, 86] on div "Feed" at bounding box center [21, 78] width 39 height 30
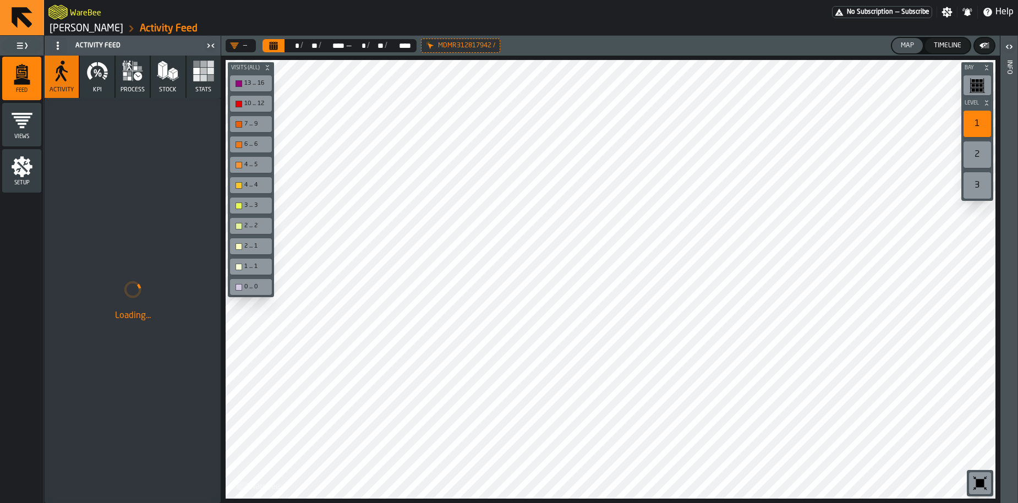
click at [136, 79] on icon "button" at bounding box center [138, 76] width 8 height 8
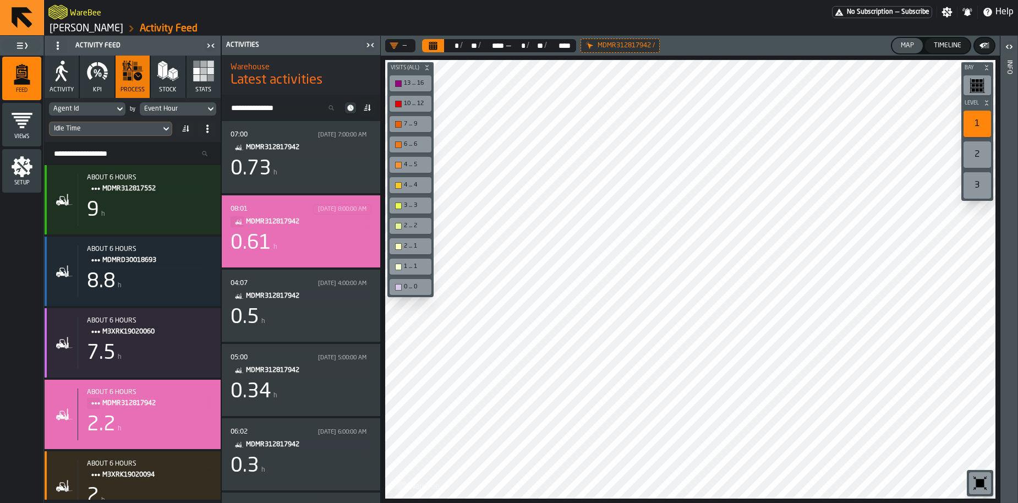
click at [251, 241] on div "0.61" at bounding box center [251, 243] width 41 height 22
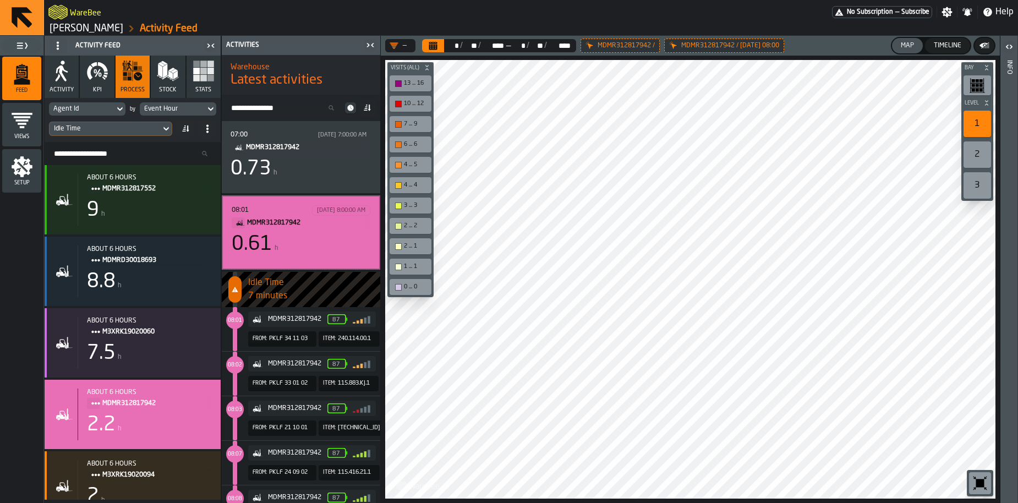
click at [289, 342] on span "PKLF 34 11 03" at bounding box center [288, 338] width 39 height 7
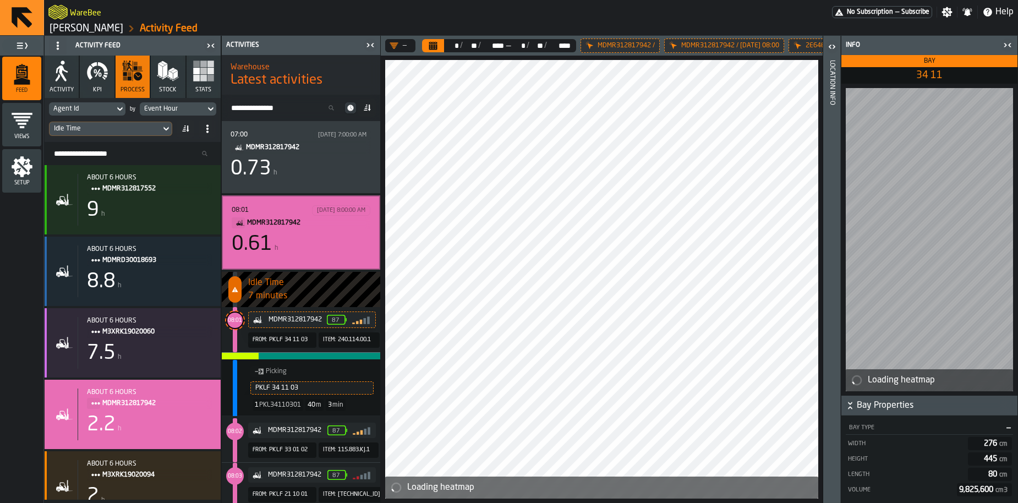
click at [585, 343] on div at bounding box center [601, 279] width 433 height 438
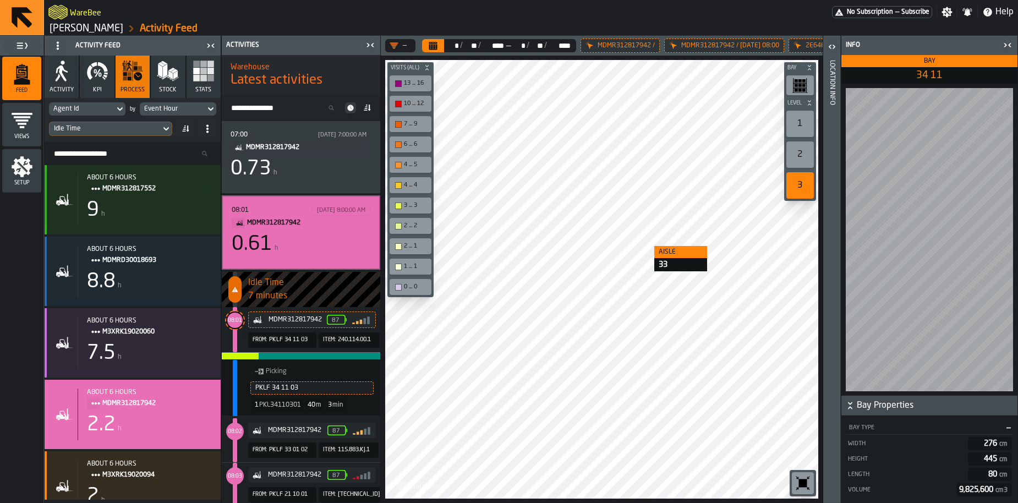
click at [643, 246] on div at bounding box center [601, 279] width 433 height 438
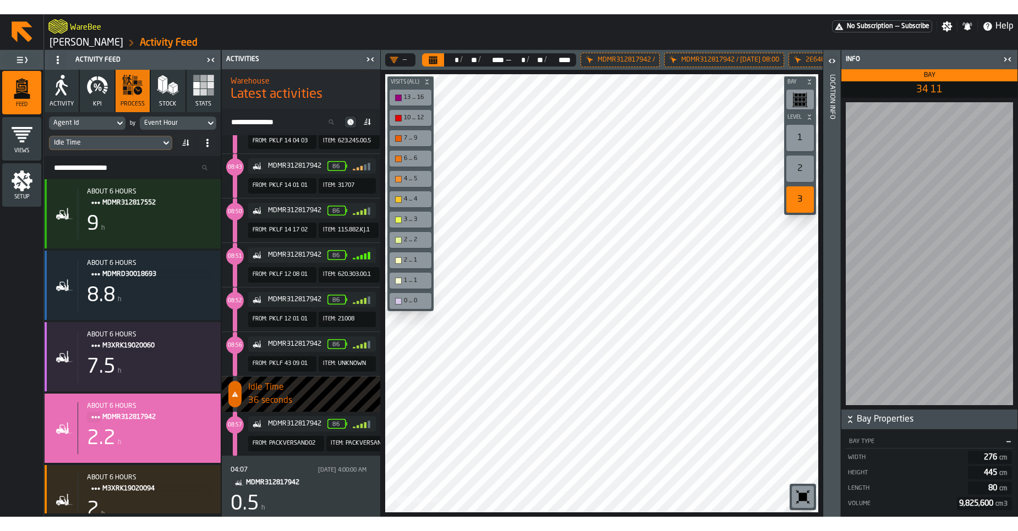
scroll to position [462, 0]
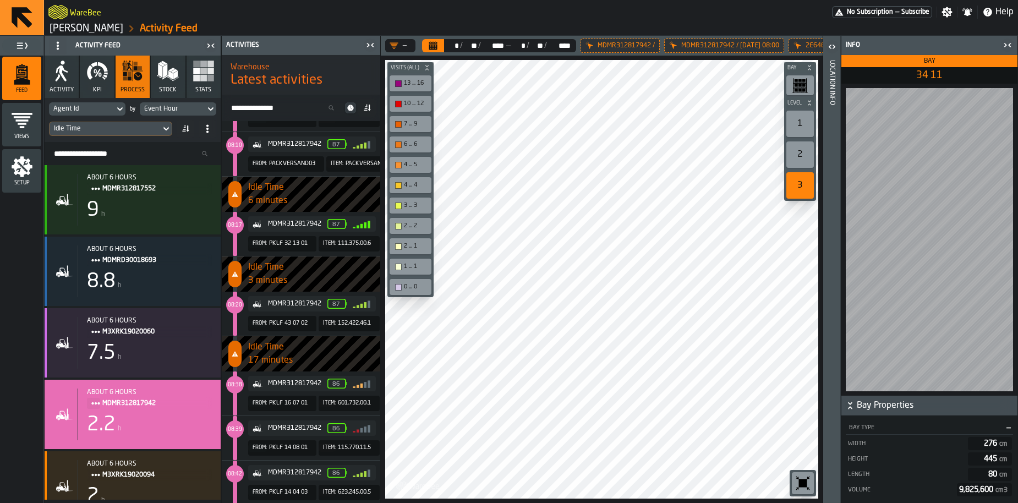
click at [256, 381] on icon "button-MDMR312817942" at bounding box center [258, 383] width 10 height 7
click at [232, 382] on div "08:38 MDMR312817942 86 From: PKLF 16 07 01 Item: 601.732.00.1" at bounding box center [301, 393] width 158 height 44
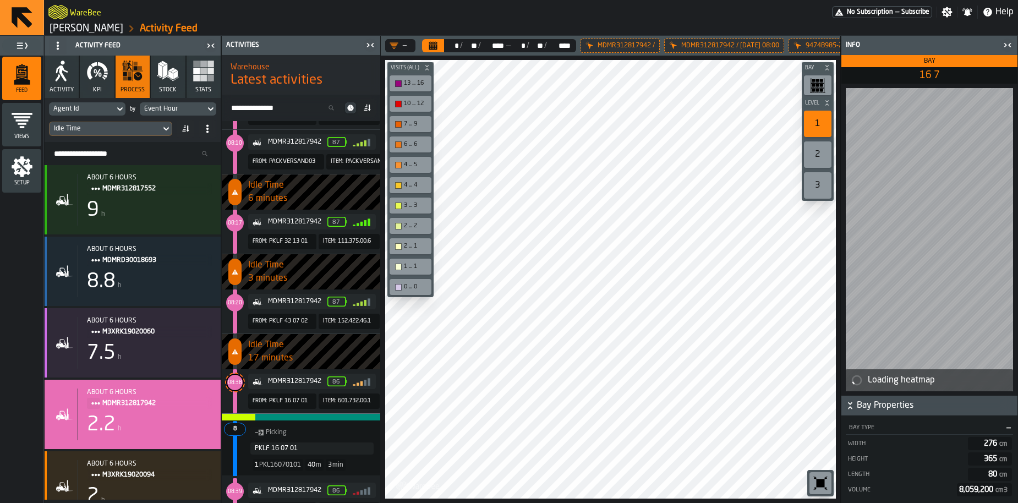
click at [556, 212] on div at bounding box center [610, 279] width 451 height 438
click at [363, 253] on main "Feed Views Setup Activity Feed Activity KPI process Stock Stats Agent Id by Eve…" at bounding box center [509, 269] width 1018 height 467
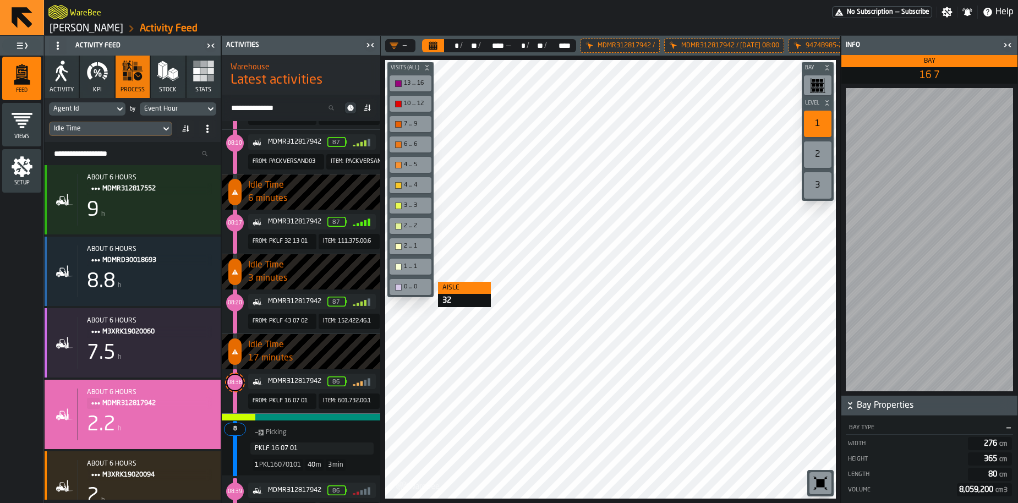
click at [425, 281] on div "Aisle 32 Bay Level 1 2 3 M A K I N G W A R E H O U S E S M O R E EF F I C I E N…" at bounding box center [610, 279] width 459 height 447
click at [686, 226] on div at bounding box center [610, 279] width 451 height 438
click at [939, 273] on main "Feed Views Setup Activity Feed Activity KPI process Stock Stats Agent Id by Eve…" at bounding box center [509, 269] width 1018 height 467
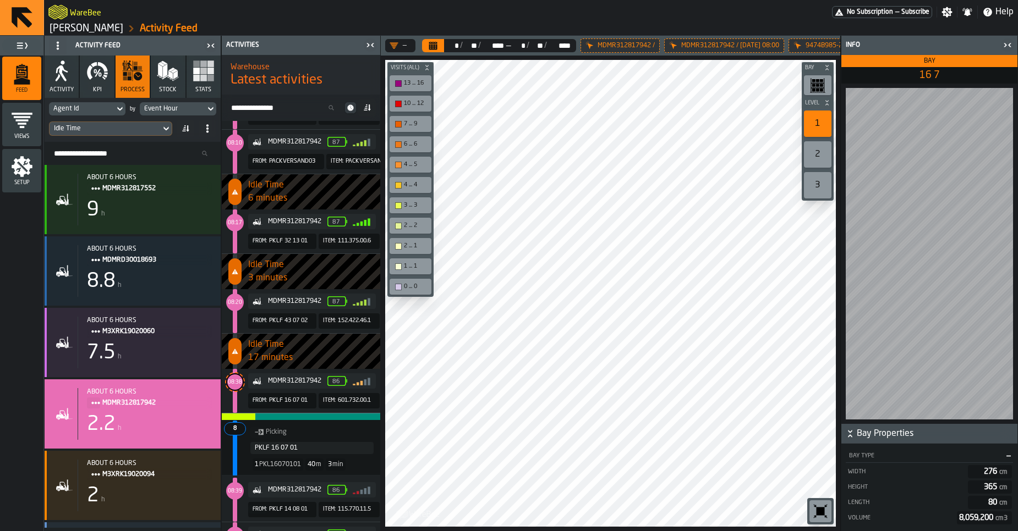
click at [102, 24] on link "[PERSON_NAME]" at bounding box center [87, 29] width 74 height 12
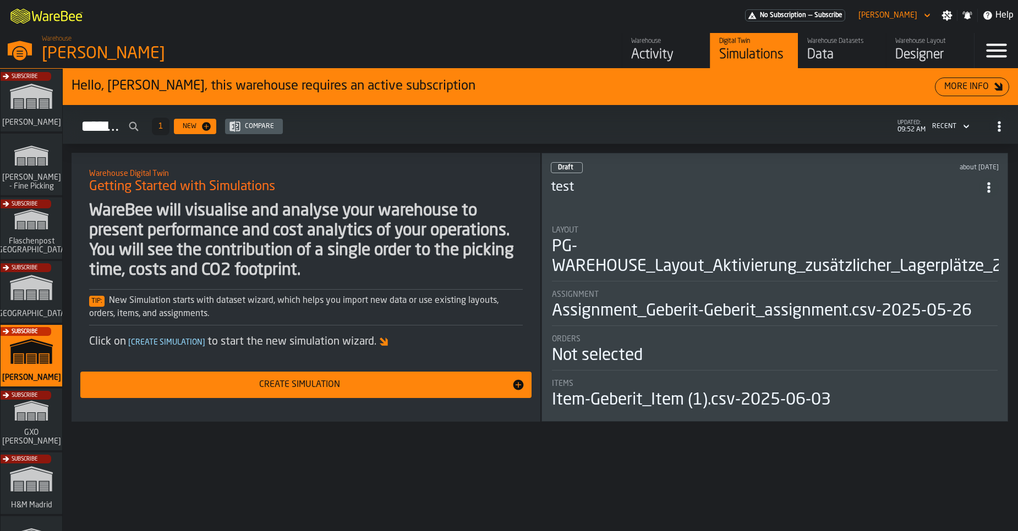
click at [923, 55] on div "Designer" at bounding box center [930, 55] width 70 height 18
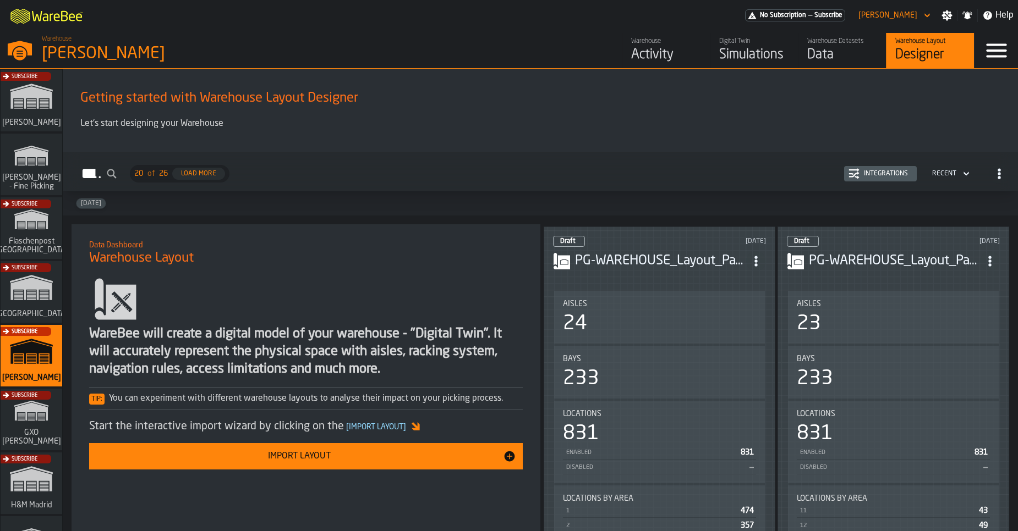
scroll to position [337, 0]
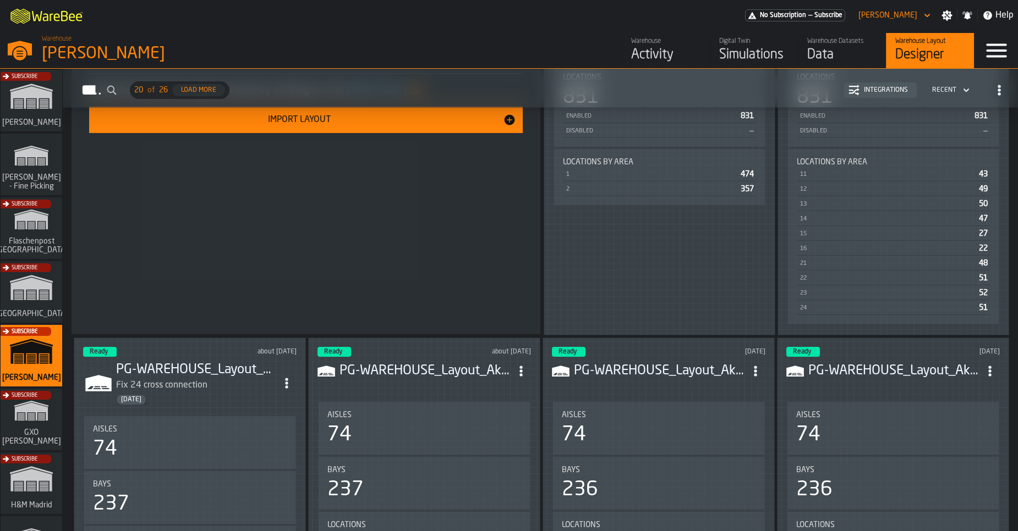
click at [870, 91] on div "Integrations" at bounding box center [885, 90] width 53 height 8
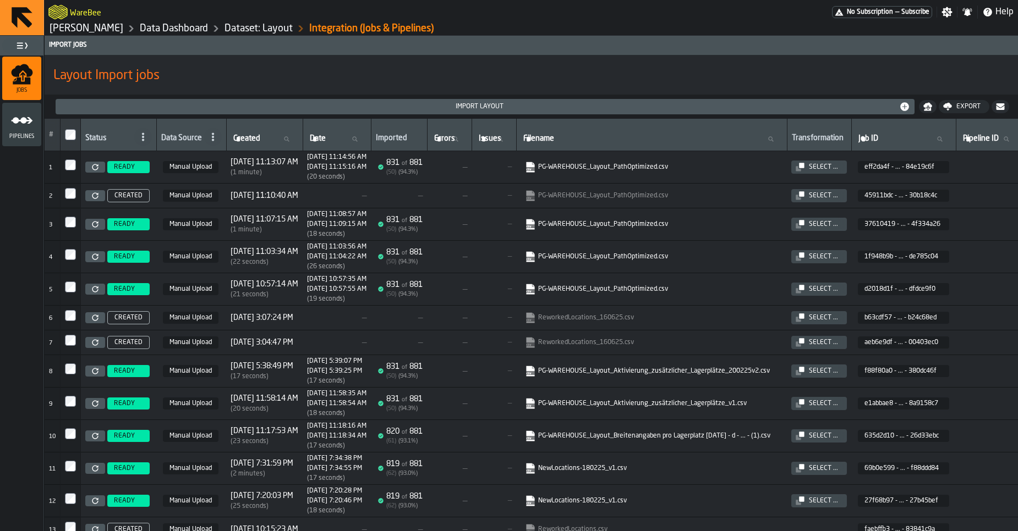
click at [638, 170] on link "PG-WAREHOUSE_Layout_PathOptimized.csv" at bounding box center [650, 167] width 251 height 11
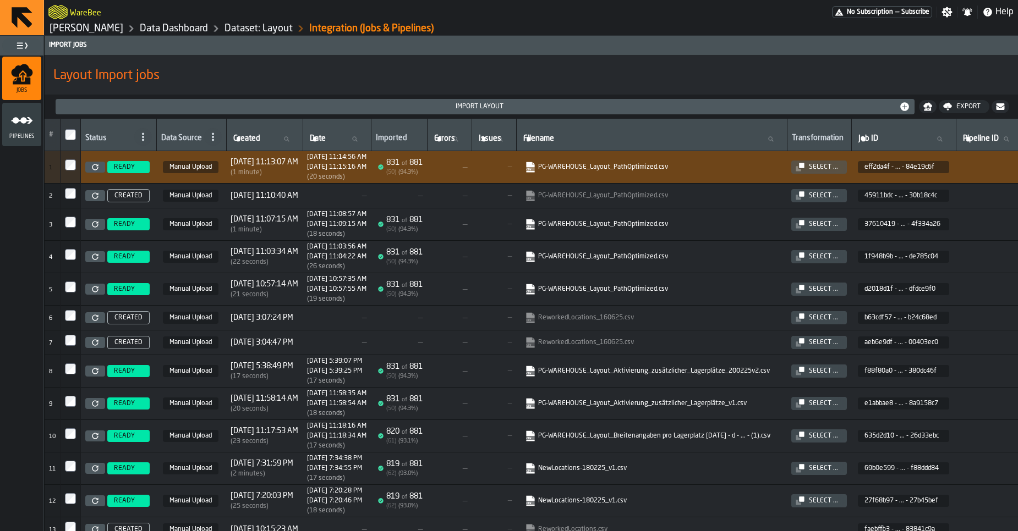
click at [62, 29] on link "[PERSON_NAME]" at bounding box center [87, 29] width 74 height 12
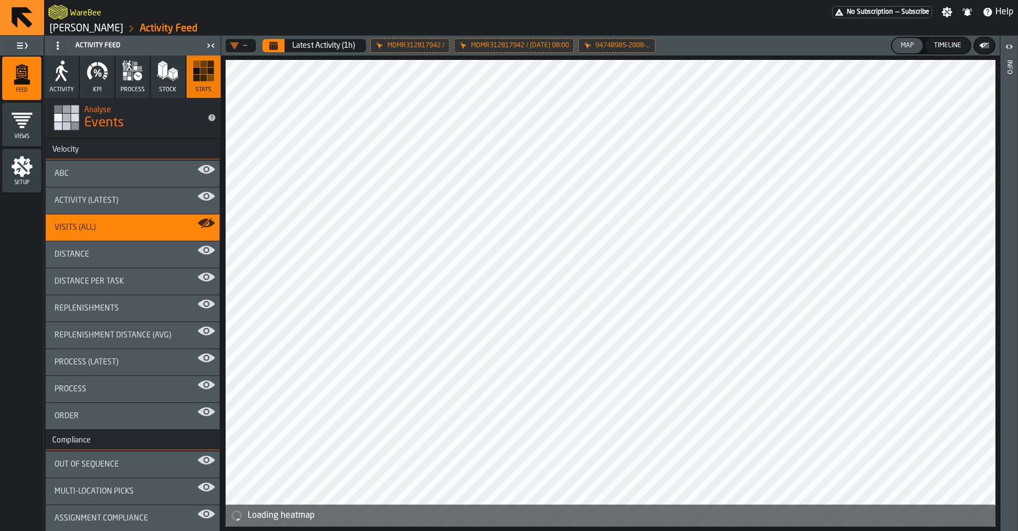
click at [18, 171] on icon "menu Setup" at bounding box center [22, 166] width 21 height 21
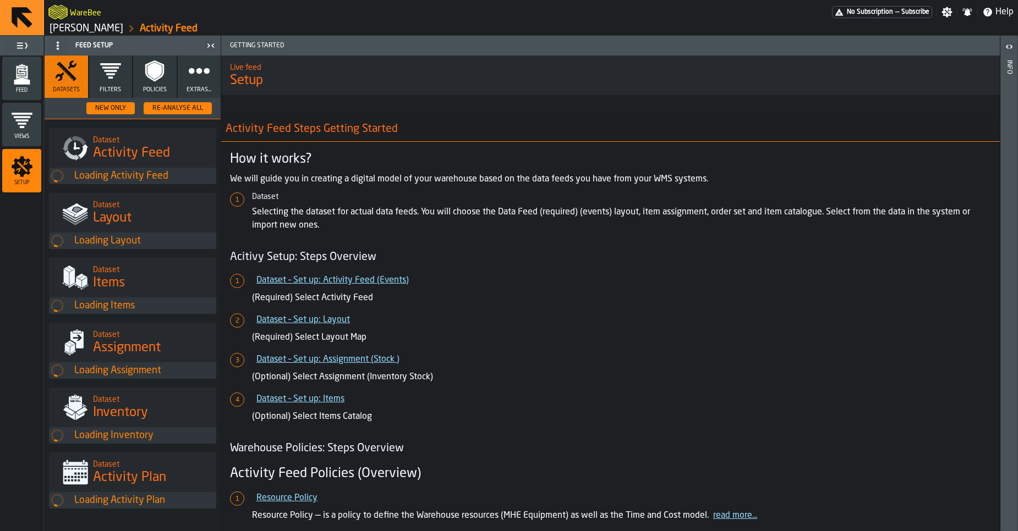
click at [188, 73] on icon "button" at bounding box center [199, 71] width 22 height 22
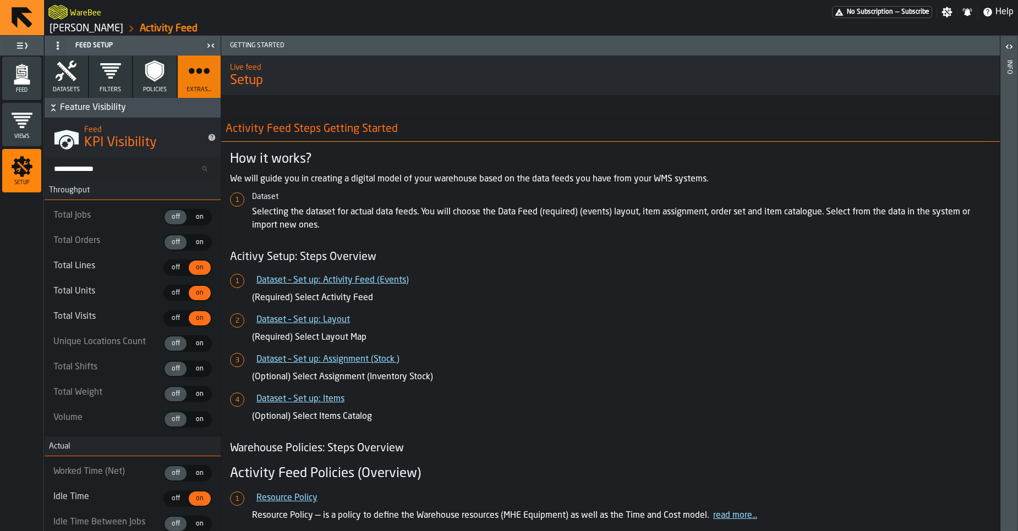
type textarea "**********"
click at [102, 80] on icon "button" at bounding box center [111, 71] width 22 height 22
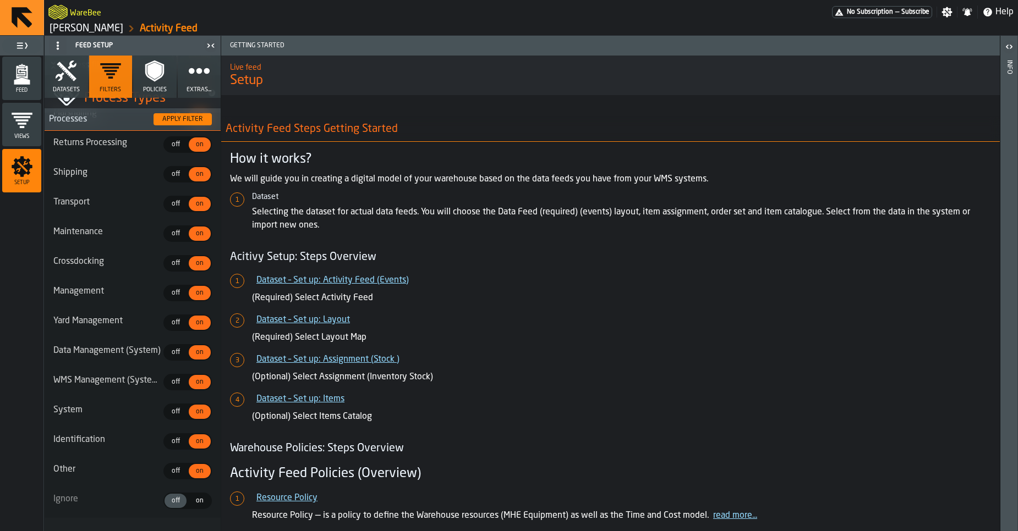
scroll to position [801, 0]
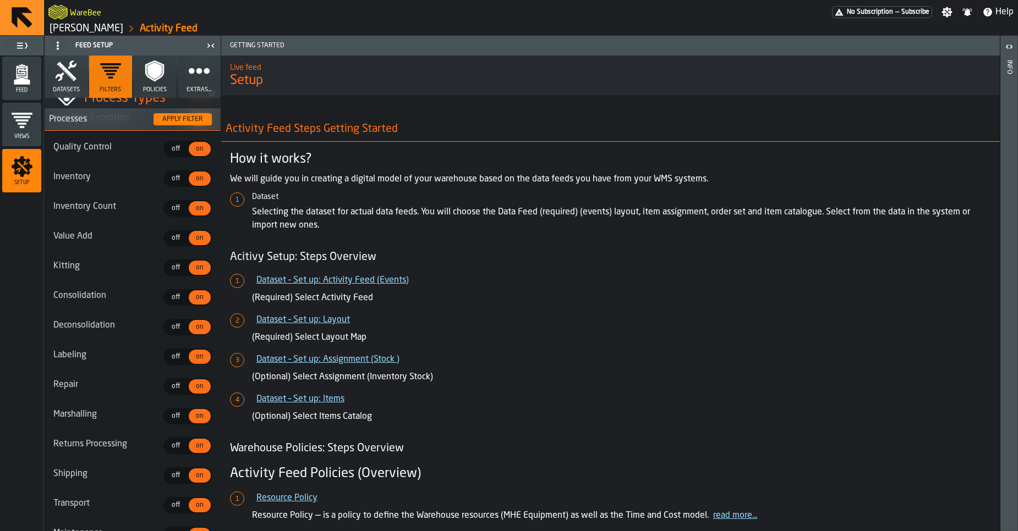
click at [149, 94] on button "Policies" at bounding box center [154, 77] width 43 height 42
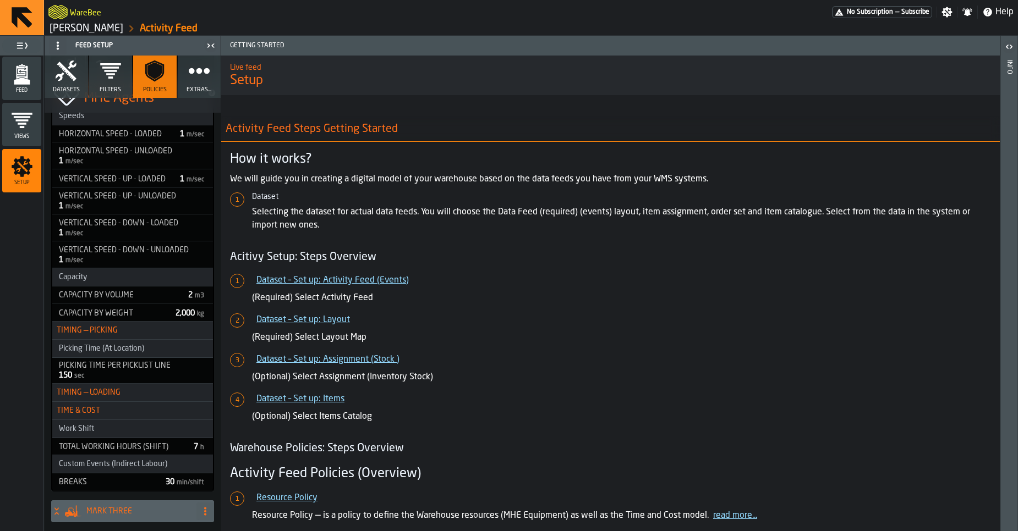
scroll to position [161, 0]
click at [190, 80] on icon "button" at bounding box center [199, 71] width 22 height 22
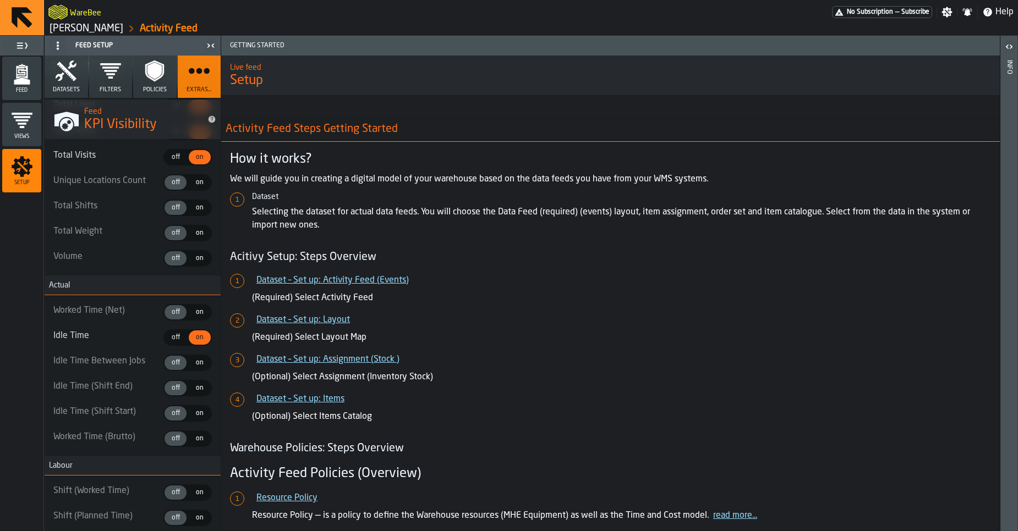
type textarea "**********"
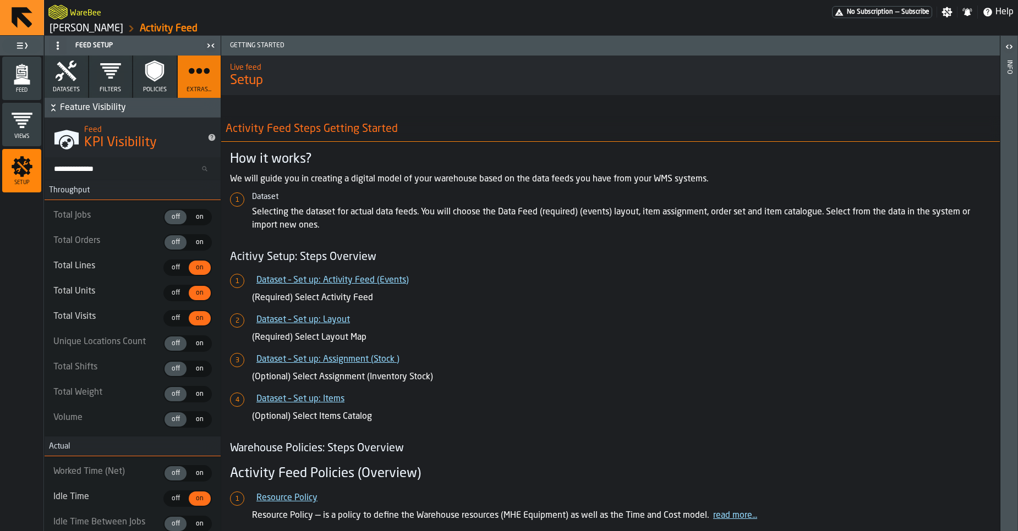
click at [146, 87] on span "Policies" at bounding box center [155, 89] width 24 height 7
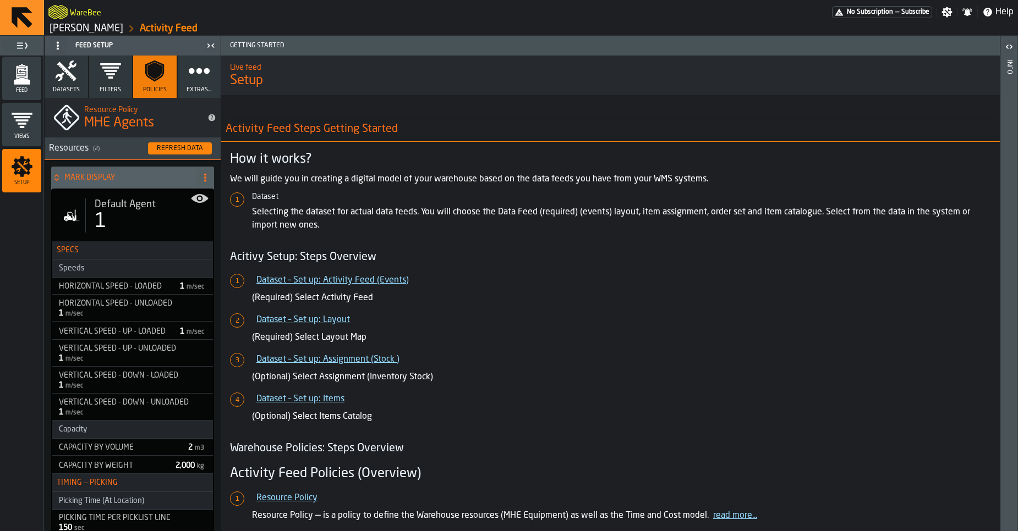
click at [186, 85] on button "Extras..." at bounding box center [199, 77] width 43 height 42
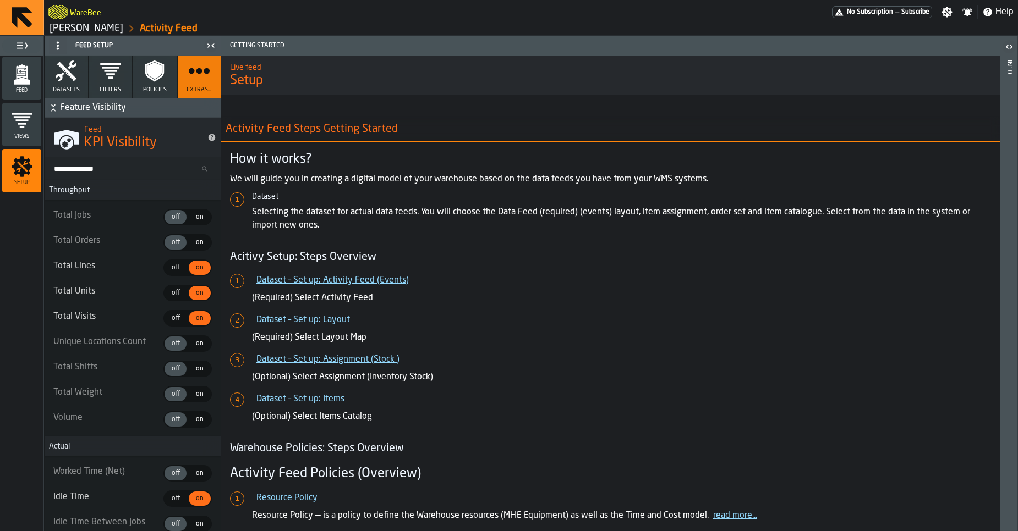
type textarea "**********"
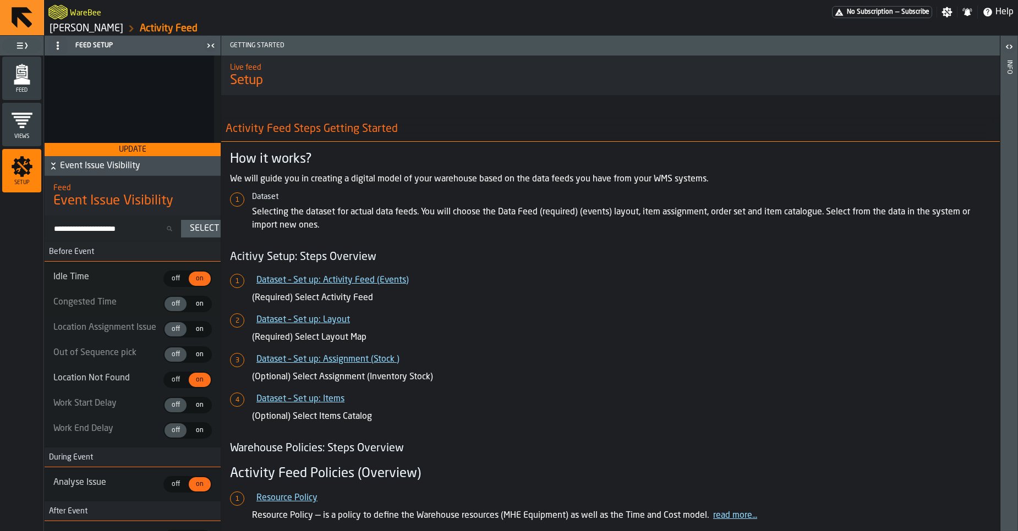
scroll to position [383, 0]
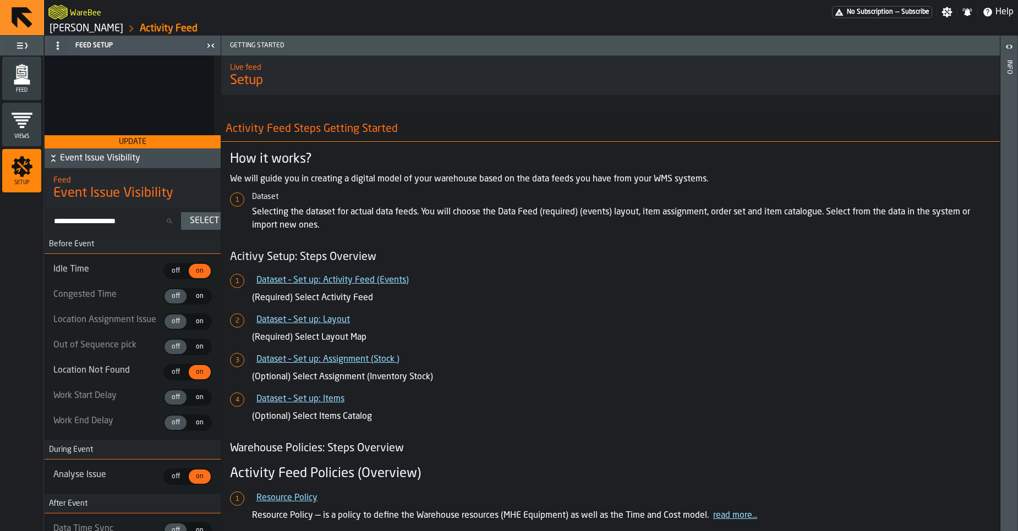
click at [29, 87] on span "Feed" at bounding box center [21, 90] width 39 height 6
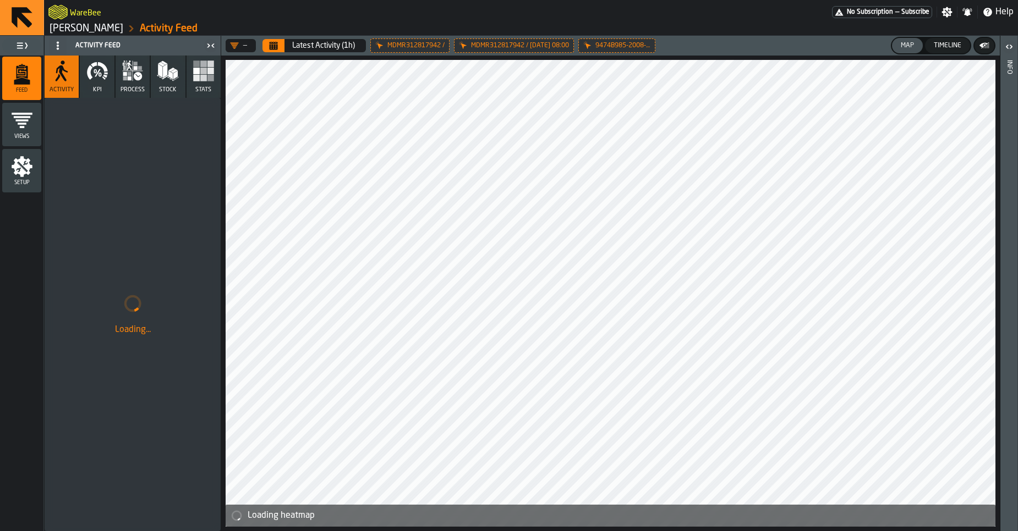
click at [102, 84] on button "KPI" at bounding box center [97, 77] width 34 height 42
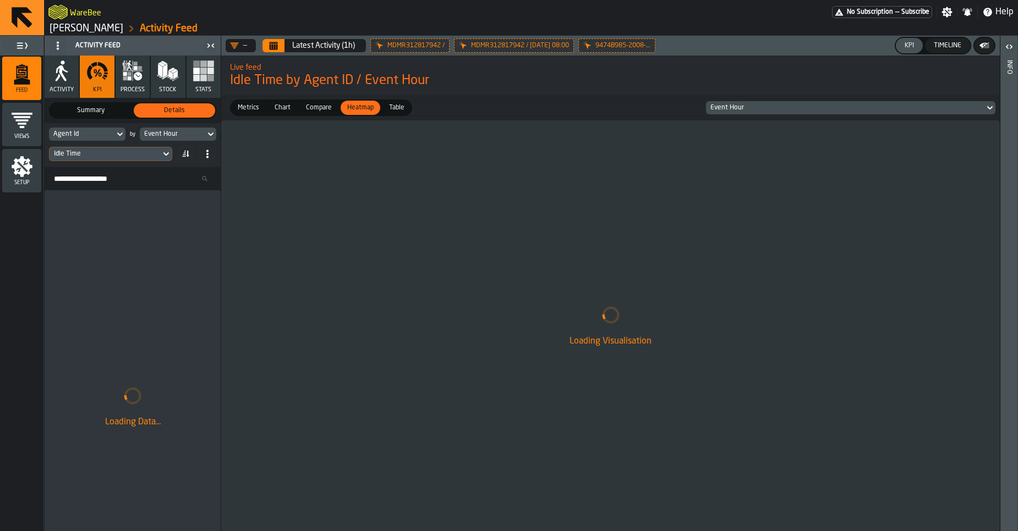
click at [100, 157] on div "Idle Time" at bounding box center [105, 154] width 102 height 8
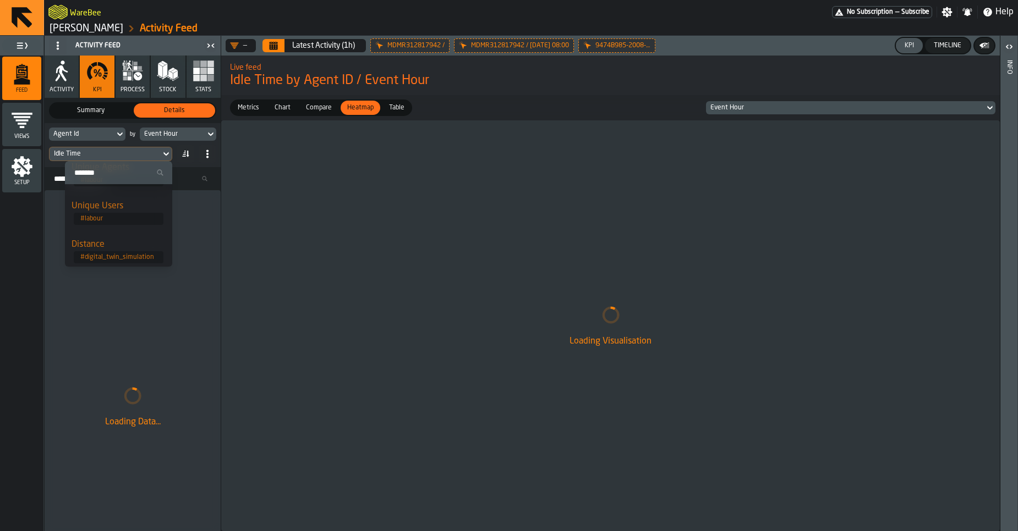
scroll to position [264, 0]
click at [287, 253] on div "Loading Visualisation" at bounding box center [610, 325] width 778 height 411
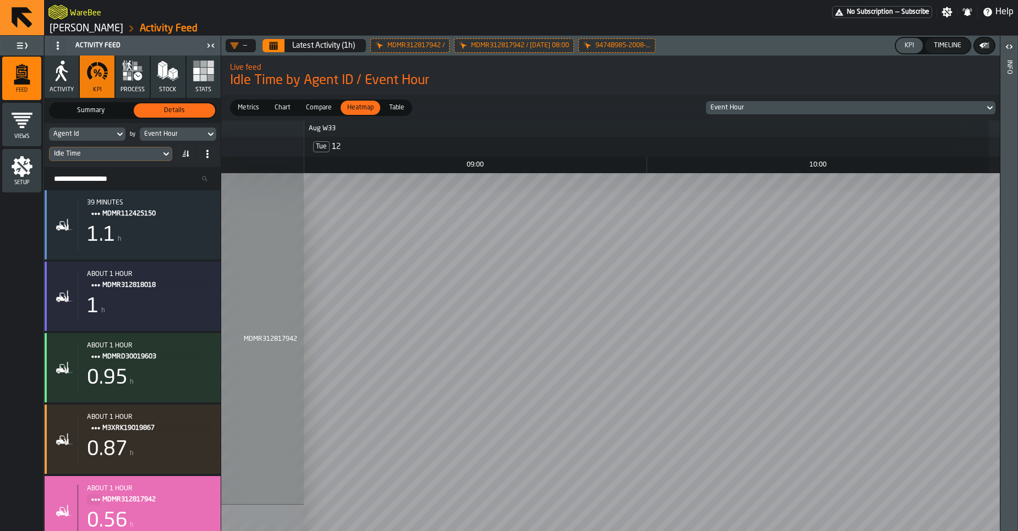
click at [114, 158] on div "Idle Time" at bounding box center [105, 154] width 111 height 12
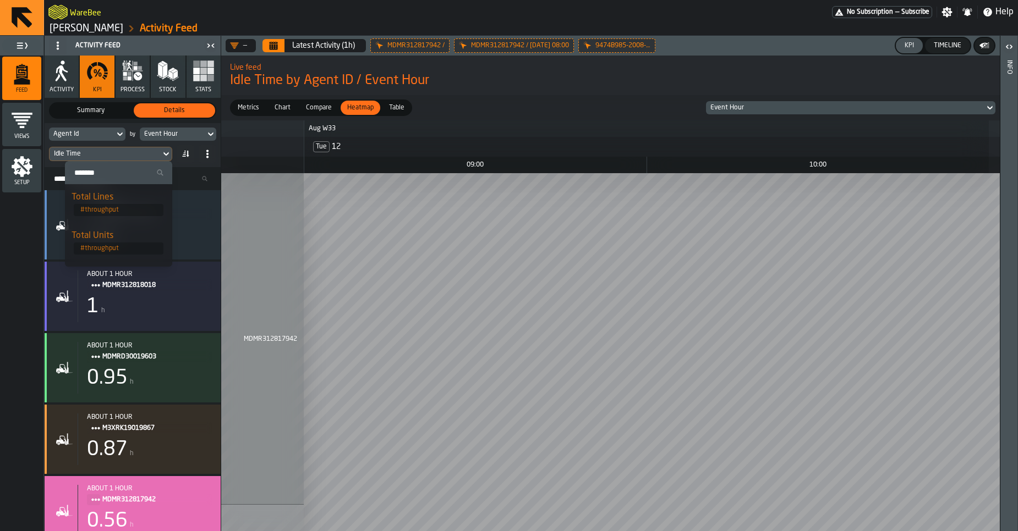
click at [114, 158] on div "Idle Time" at bounding box center [105, 154] width 111 height 12
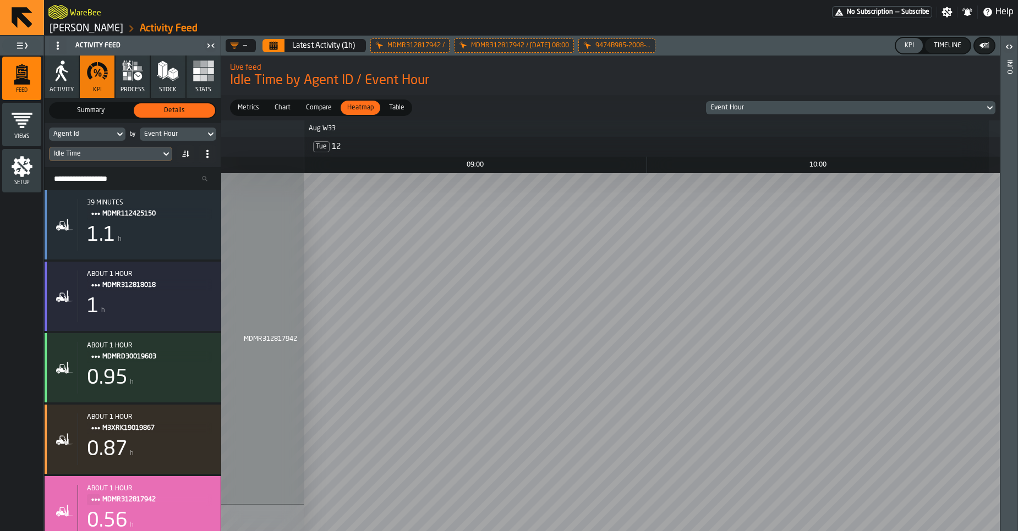
click at [114, 158] on div "Idle Time" at bounding box center [105, 154] width 111 height 12
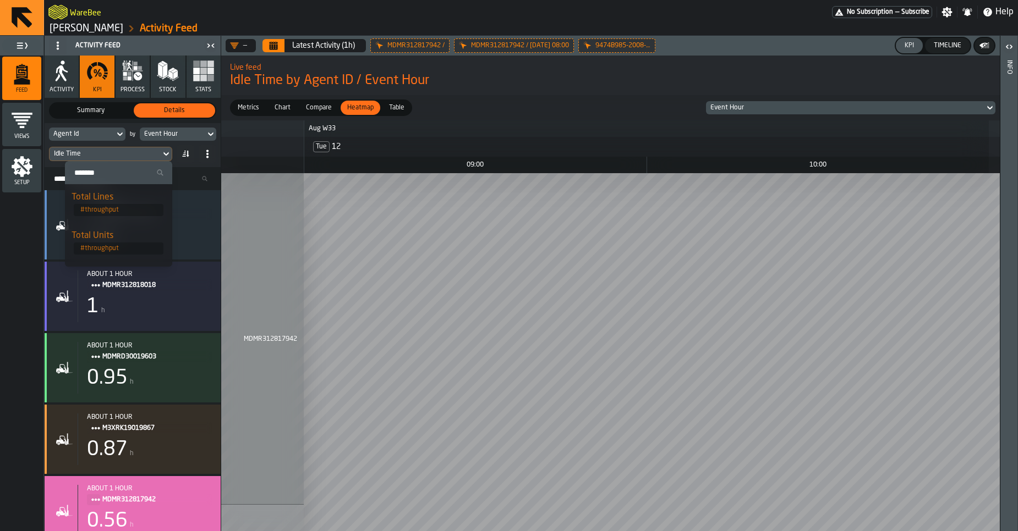
click at [114, 158] on div "Idle Time" at bounding box center [105, 154] width 111 height 12
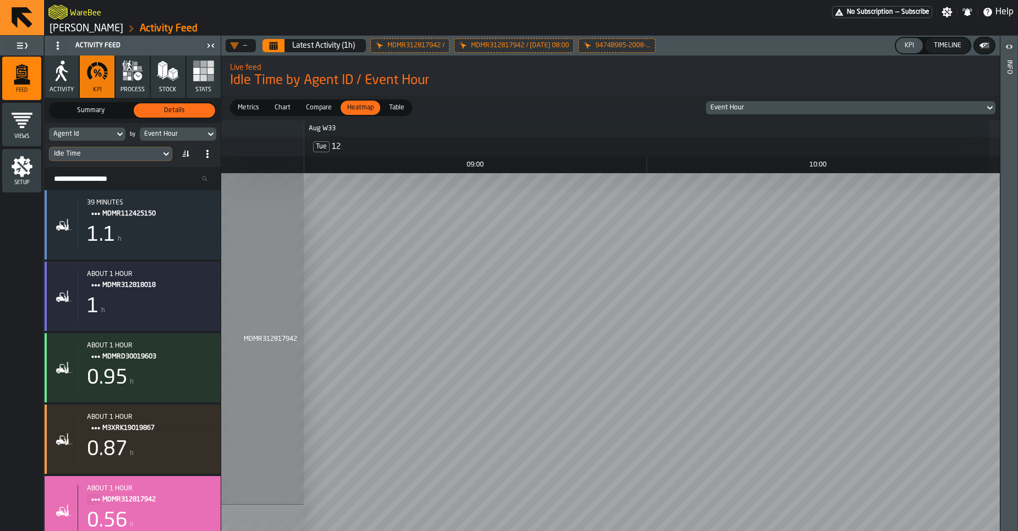
click at [164, 129] on div "Event Hour" at bounding box center [172, 134] width 65 height 12
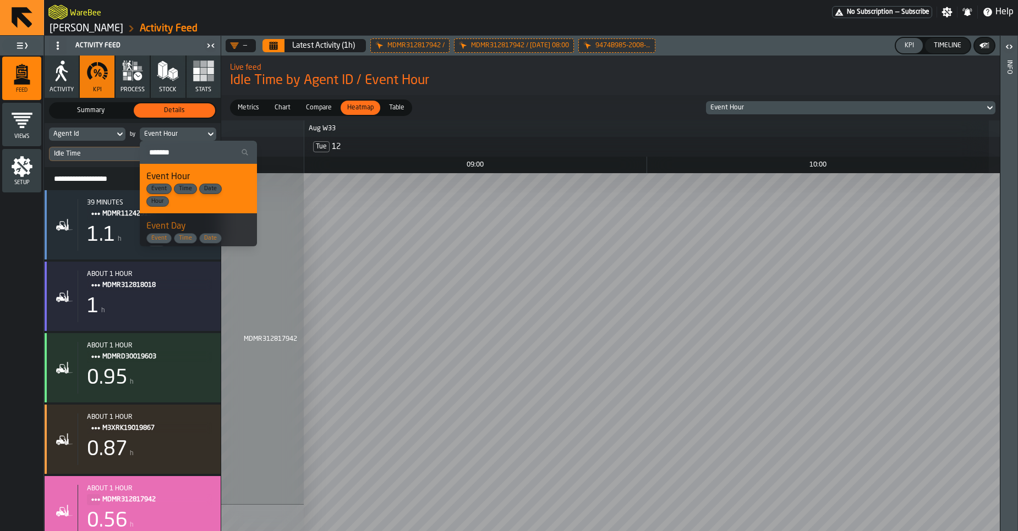
click at [164, 129] on div "Event Hour" at bounding box center [172, 134] width 65 height 12
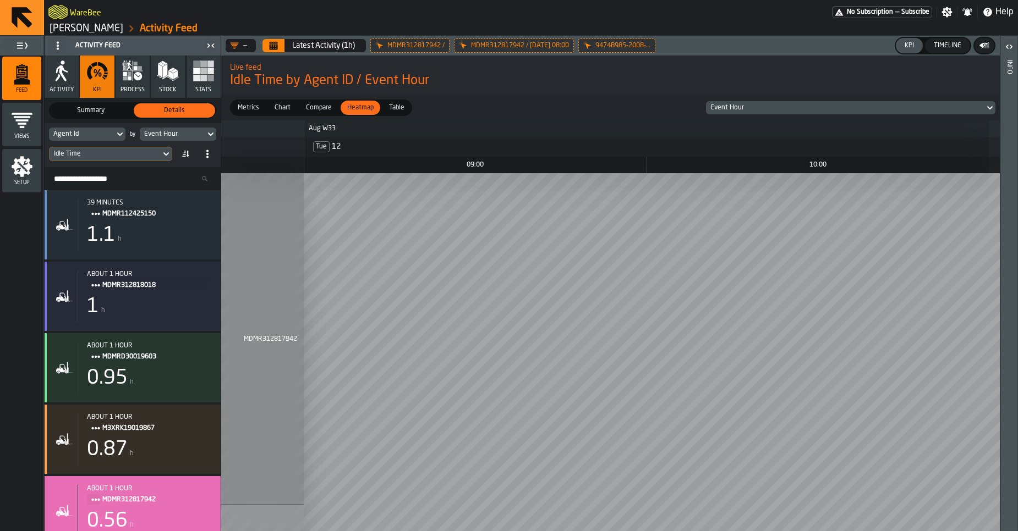
click at [128, 157] on div "Idle Time" at bounding box center [105, 154] width 102 height 8
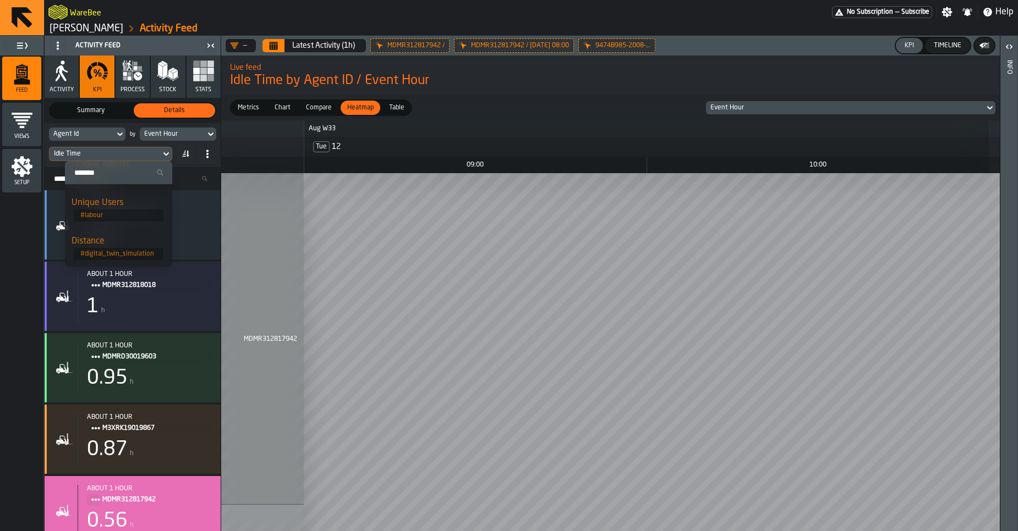
click at [19, 179] on div "Setup" at bounding box center [21, 171] width 39 height 30
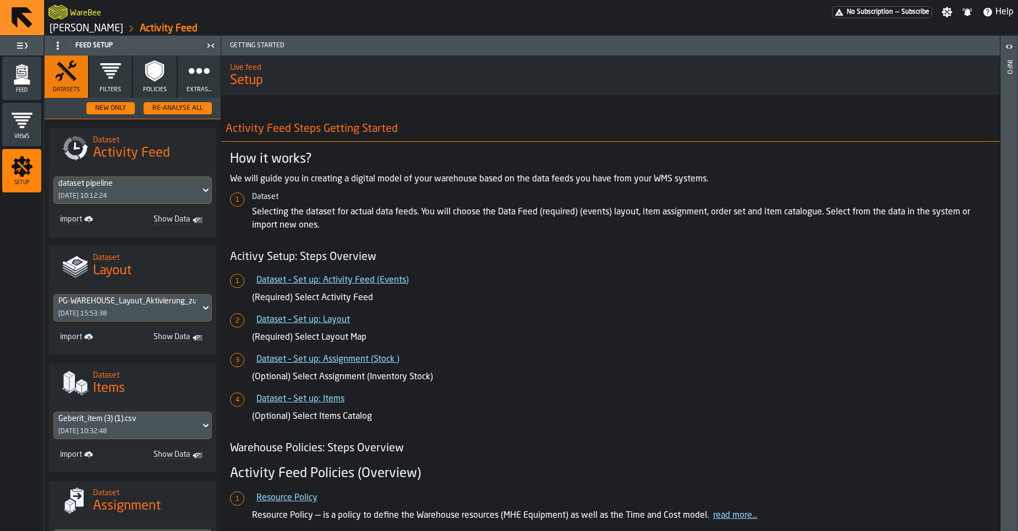
click at [114, 79] on icon "button" at bounding box center [111, 71] width 22 height 22
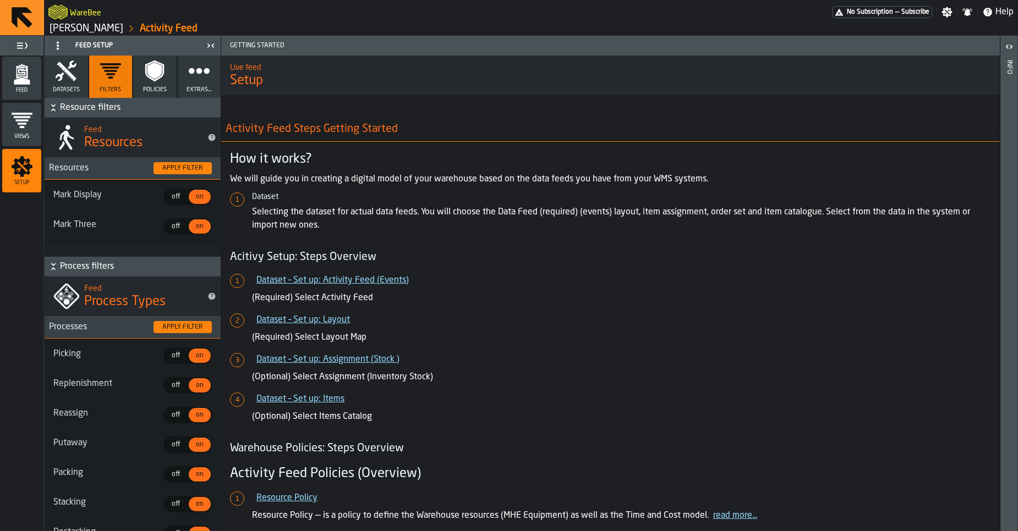
click at [188, 91] on span "Extras..." at bounding box center [199, 89] width 25 height 7
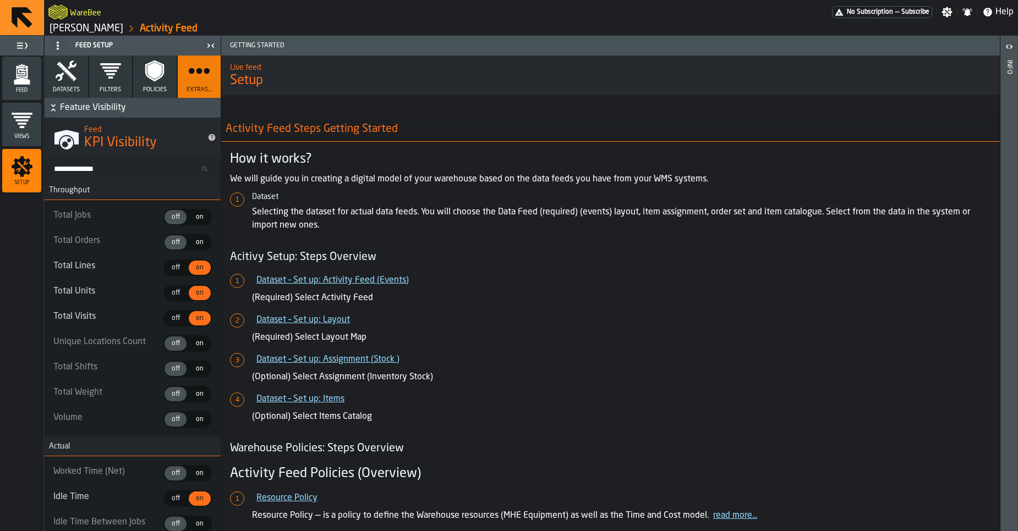
type textarea "**********"
click at [74, 68] on icon "button" at bounding box center [66, 71] width 22 height 22
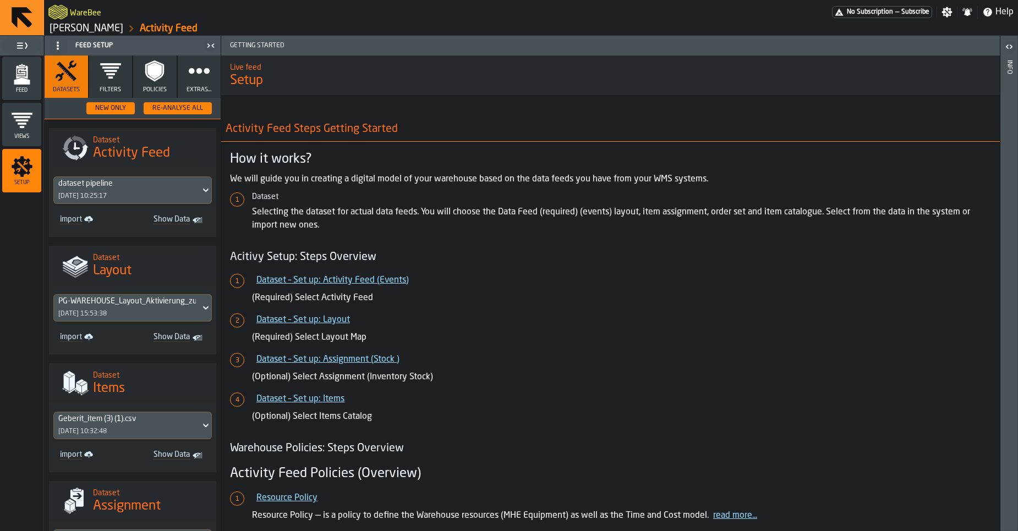
click at [21, 71] on icon "menu Feed" at bounding box center [22, 72] width 12 height 13
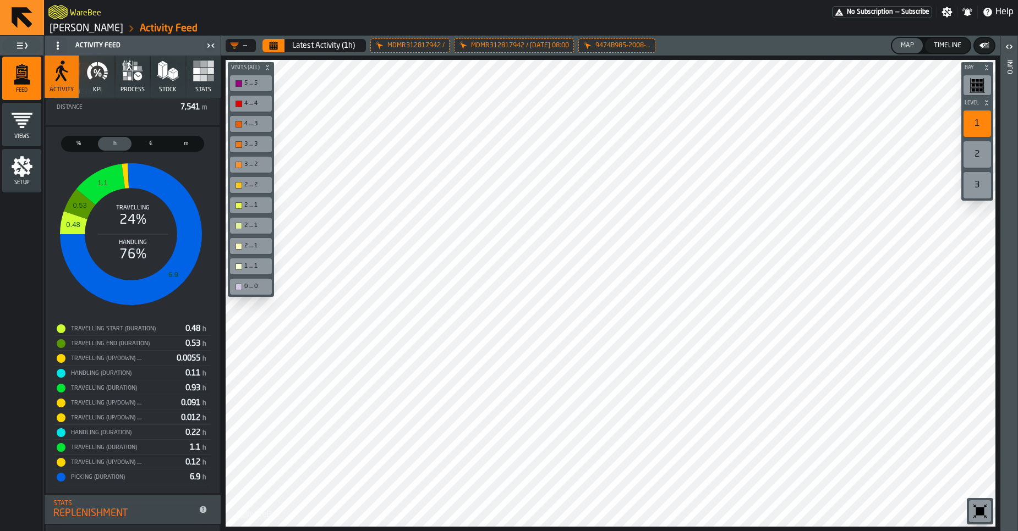
scroll to position [193, 0]
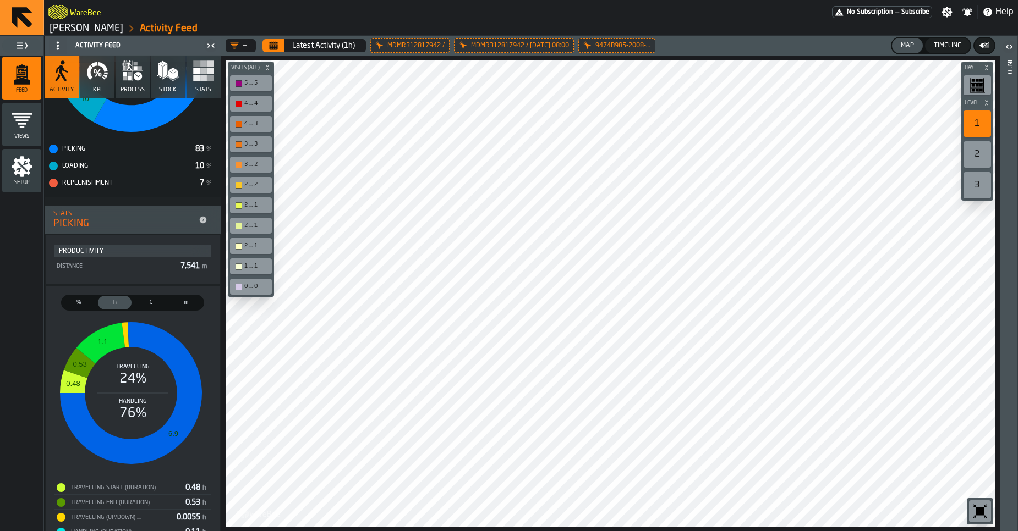
click at [85, 305] on span "%" at bounding box center [78, 302] width 29 height 9
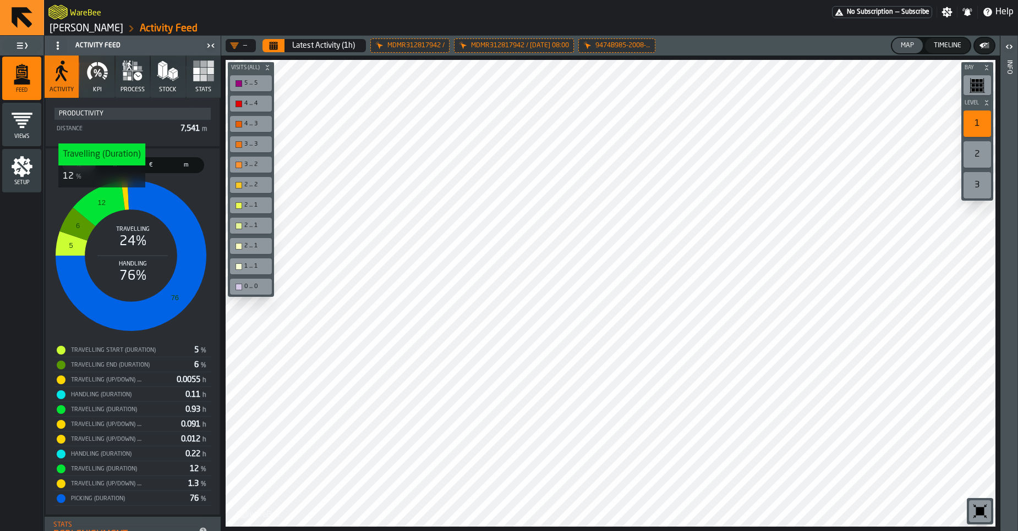
scroll to position [333, 0]
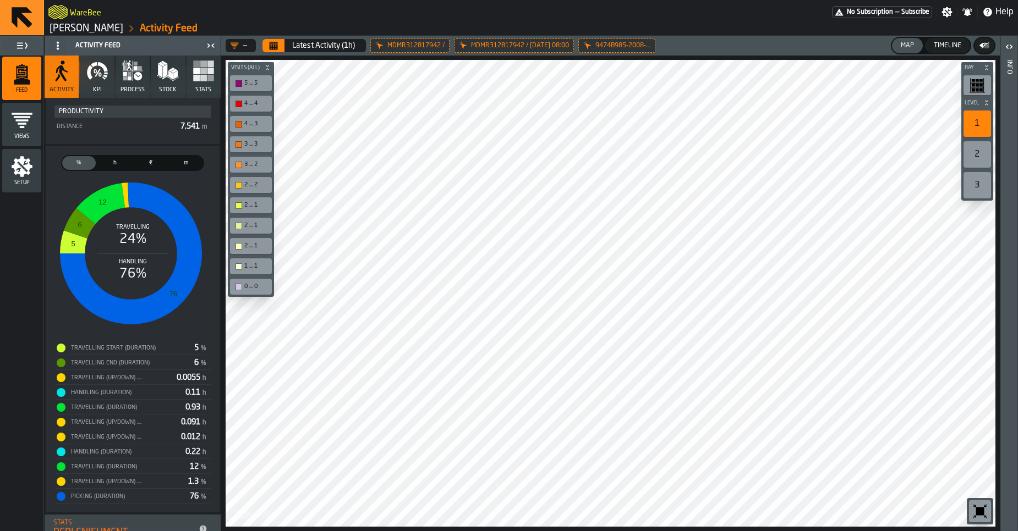
click at [9, 186] on div "Setup" at bounding box center [21, 170] width 39 height 43
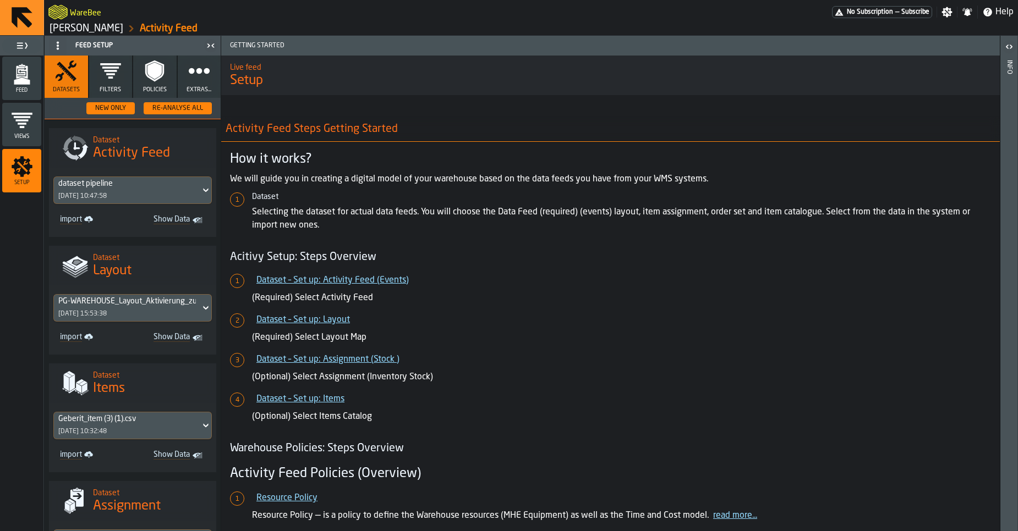
click at [178, 73] on button "Extras..." at bounding box center [199, 77] width 43 height 42
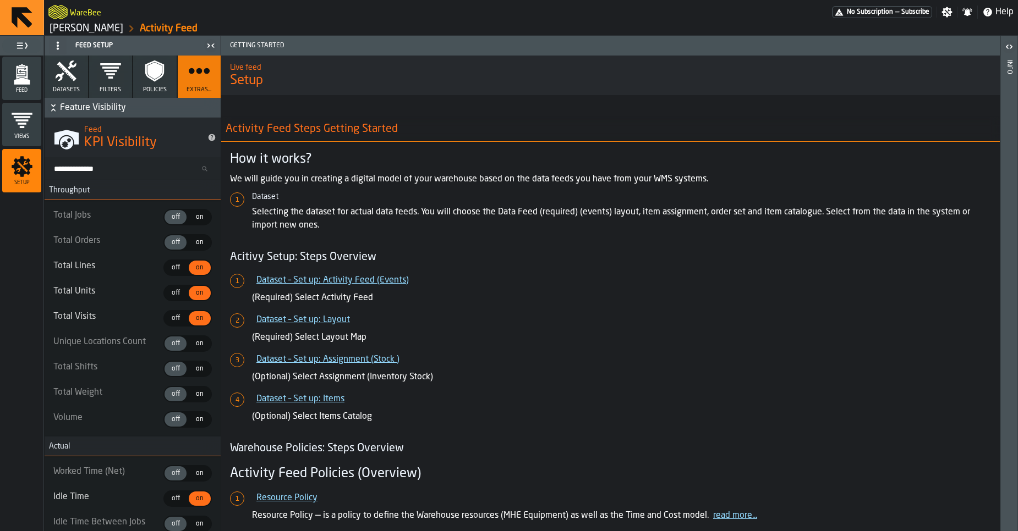
type textarea "**********"
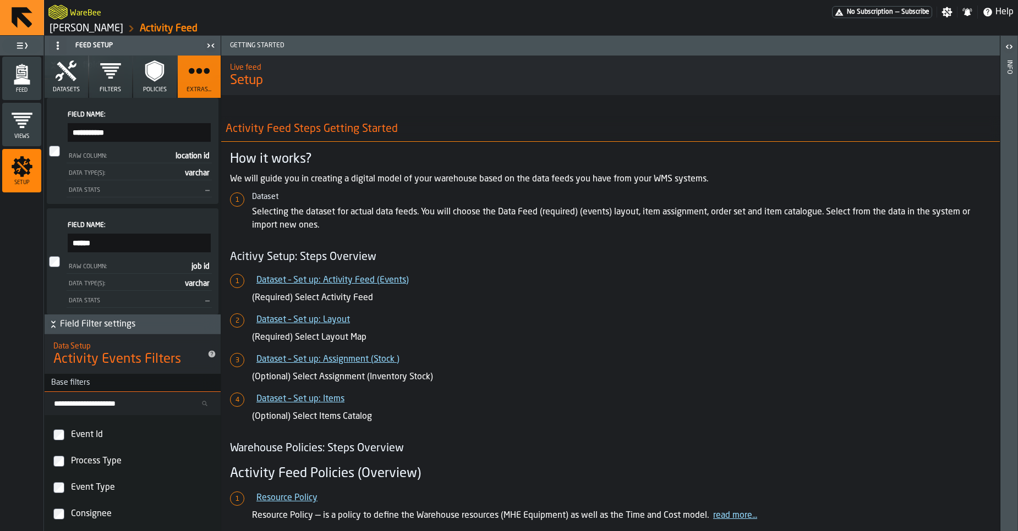
scroll to position [7319, 0]
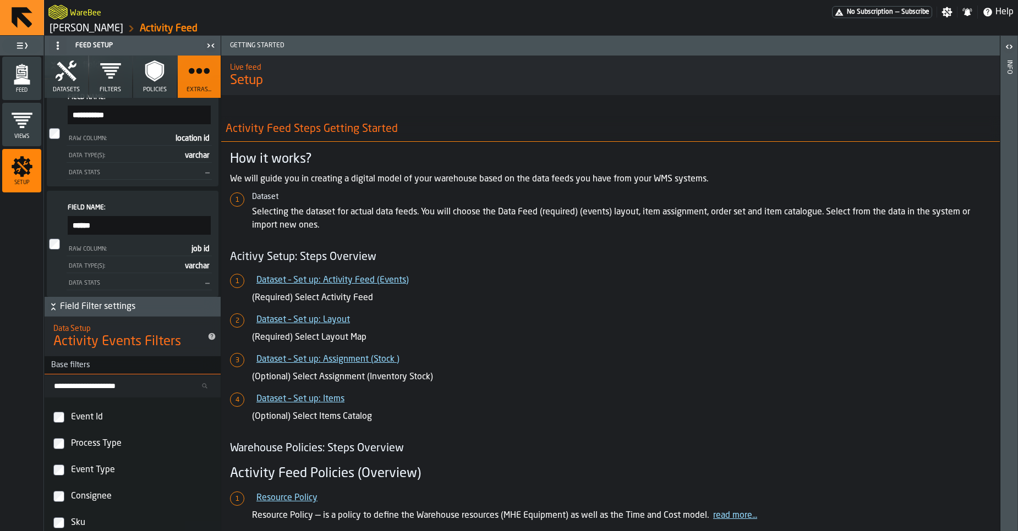
click at [86, 314] on span "Field Filter settings" at bounding box center [139, 306] width 158 height 13
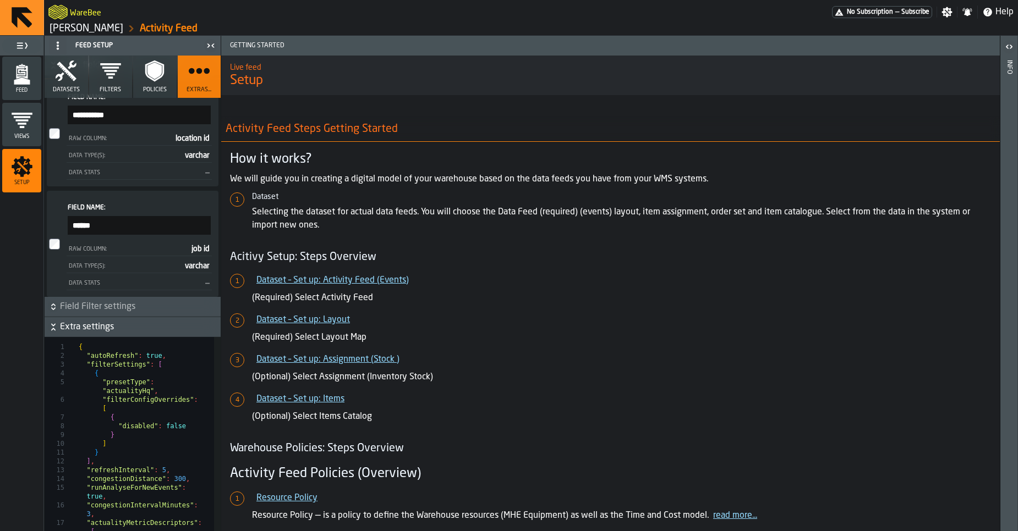
click at [73, 334] on span "Extra settings" at bounding box center [139, 327] width 158 height 13
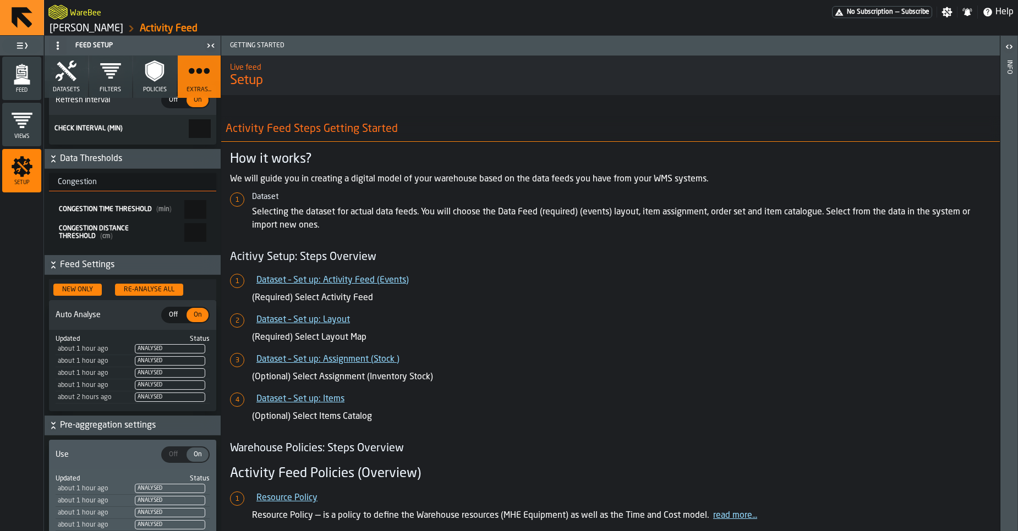
scroll to position [3493, 0]
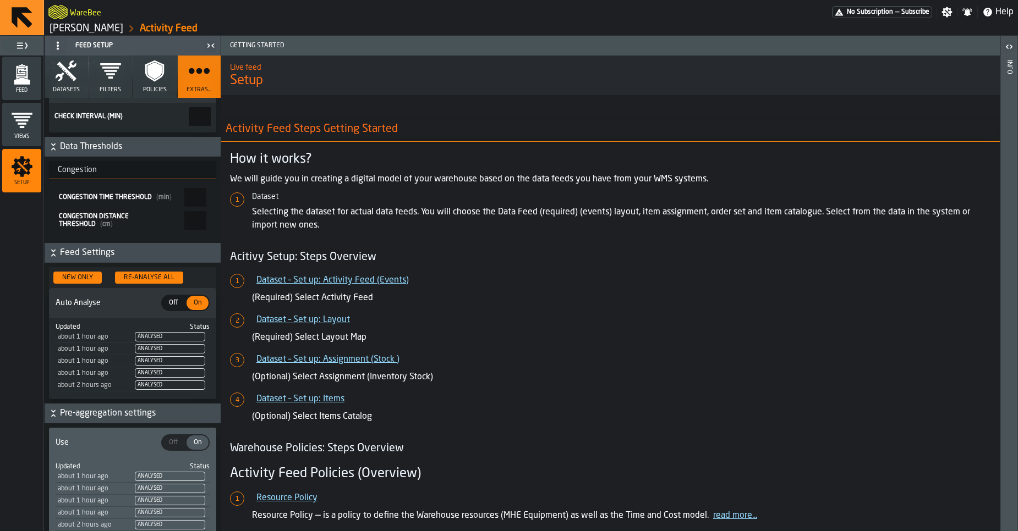
click at [101, 424] on button "Pre-aggregation settings" at bounding box center [133, 414] width 176 height 20
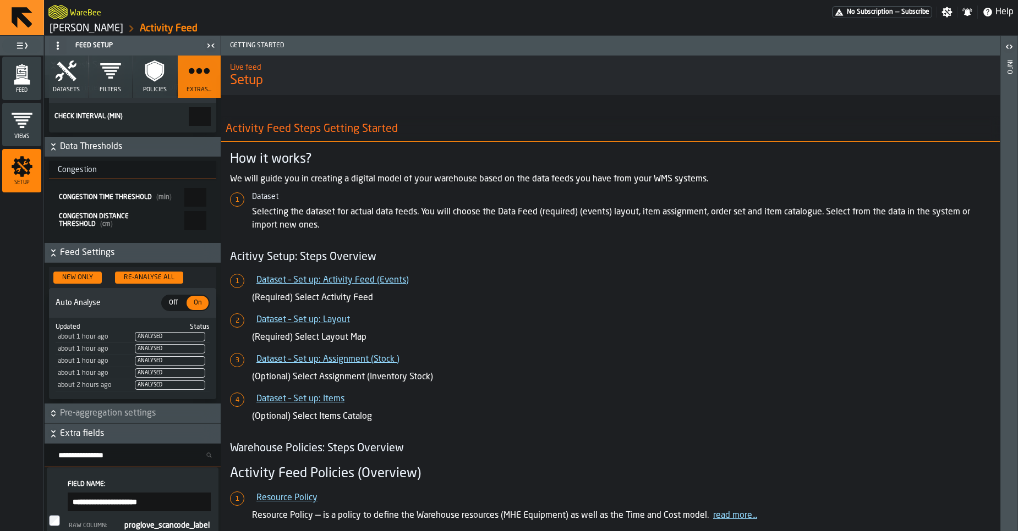
click at [90, 441] on span "Extra fields" at bounding box center [139, 433] width 158 height 13
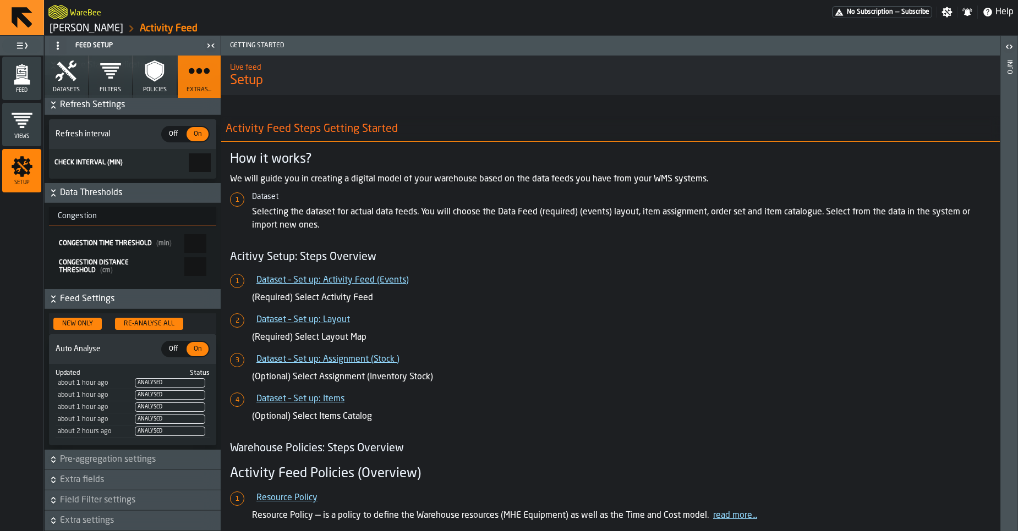
scroll to position [3474, 0]
click at [87, 299] on span "Feed Settings" at bounding box center [139, 299] width 158 height 13
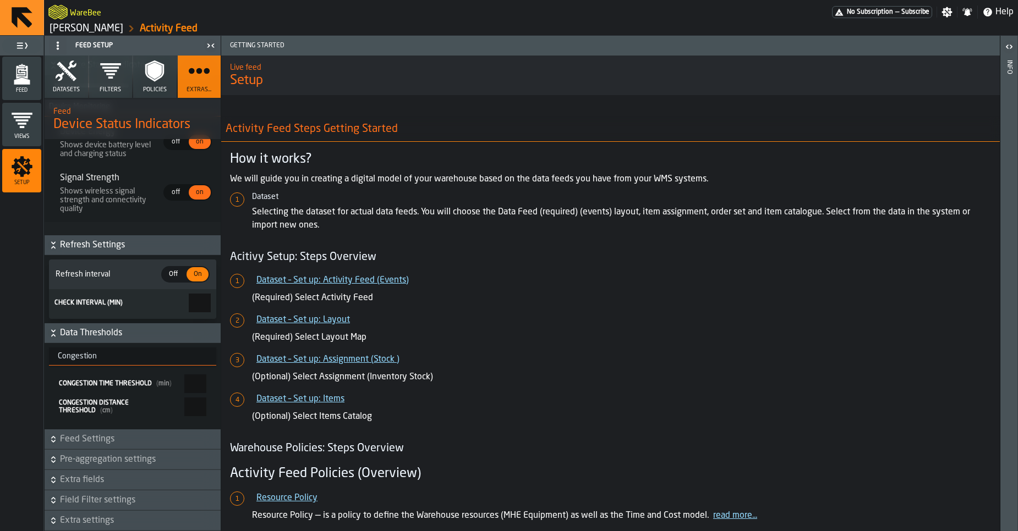
click at [72, 328] on span "Data Thresholds" at bounding box center [139, 333] width 158 height 13
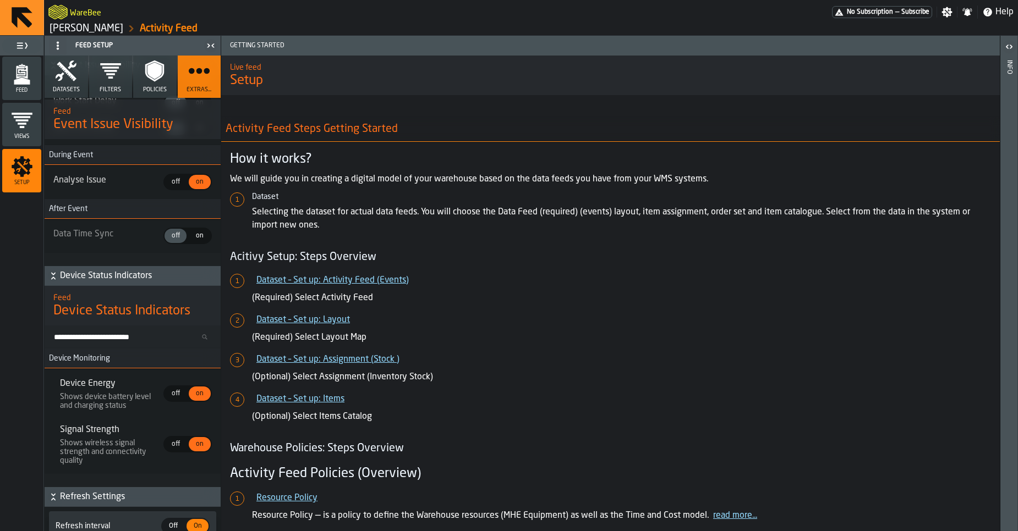
scroll to position [3248, 0]
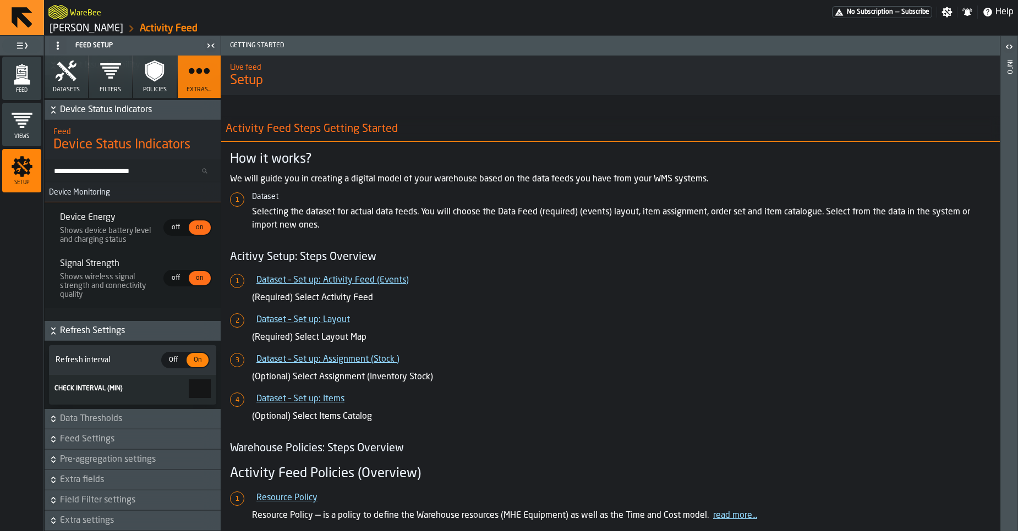
click at [96, 332] on span "Refresh Settings" at bounding box center [139, 331] width 158 height 13
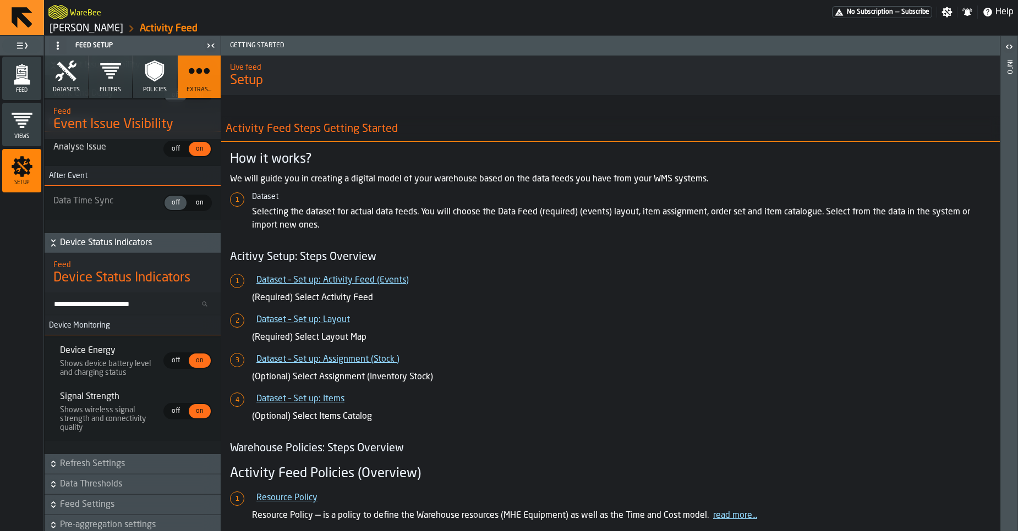
scroll to position [3074, 0]
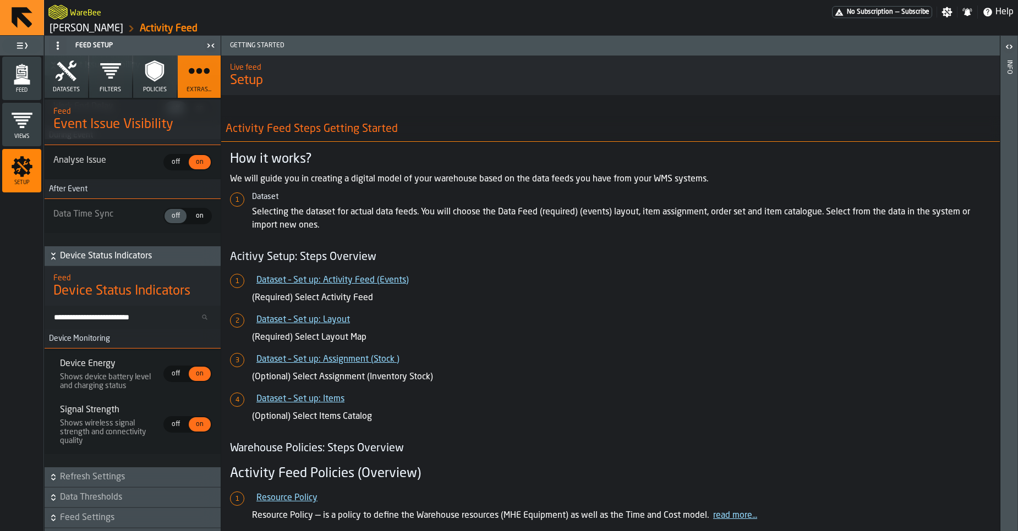
click at [103, 263] on span "Device Status Indicators" at bounding box center [139, 256] width 158 height 13
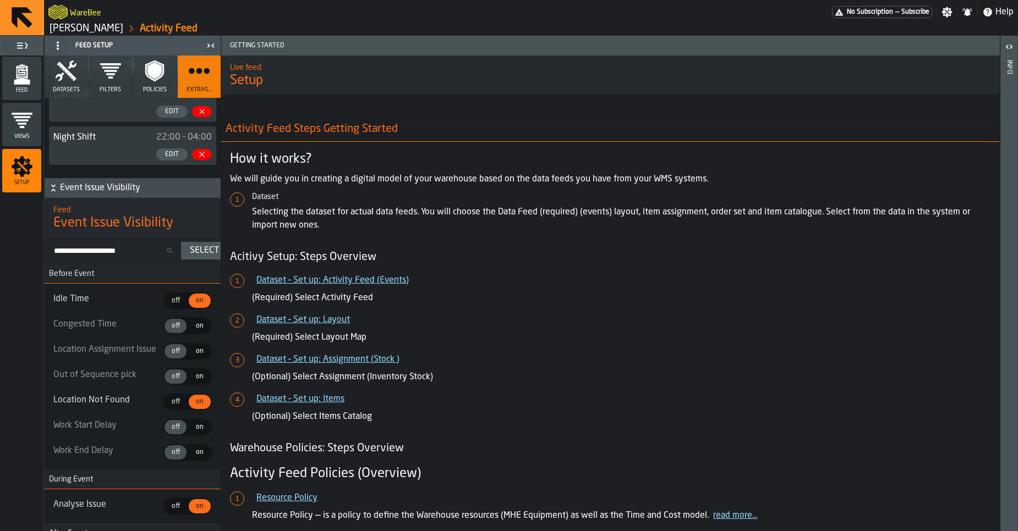
scroll to position [2714, 0]
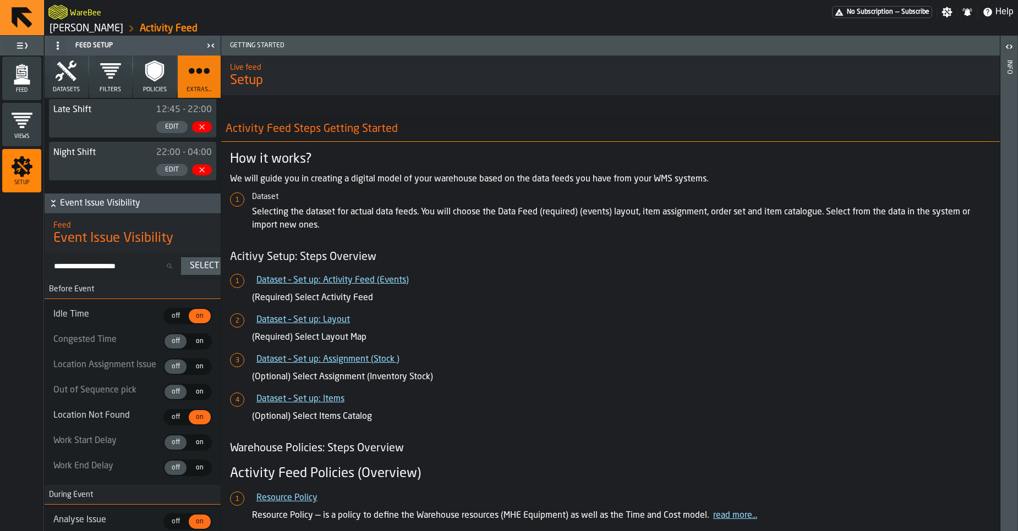
click at [191, 397] on span "on" at bounding box center [200, 392] width 18 height 10
click at [24, 69] on icon "menu Feed" at bounding box center [22, 74] width 22 height 22
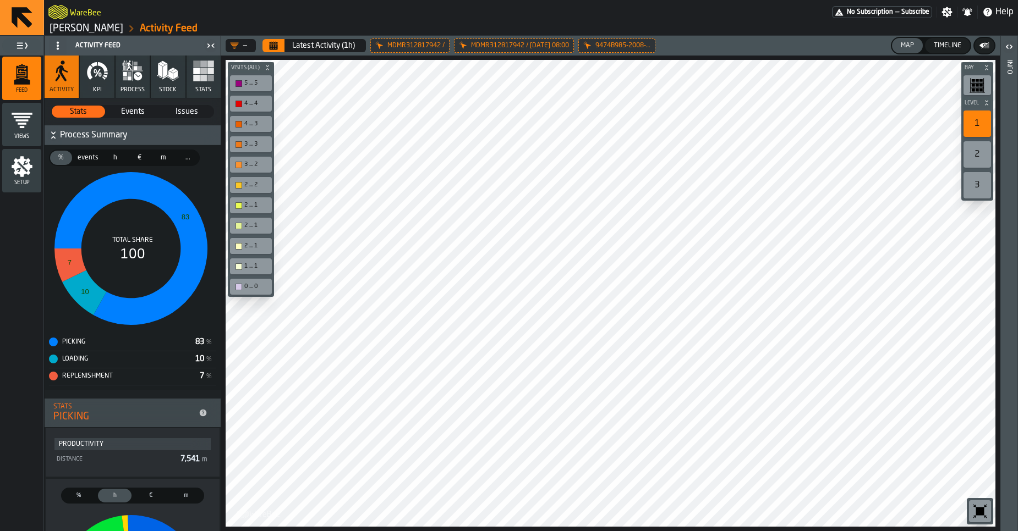
click at [130, 83] on button "process" at bounding box center [133, 77] width 34 height 42
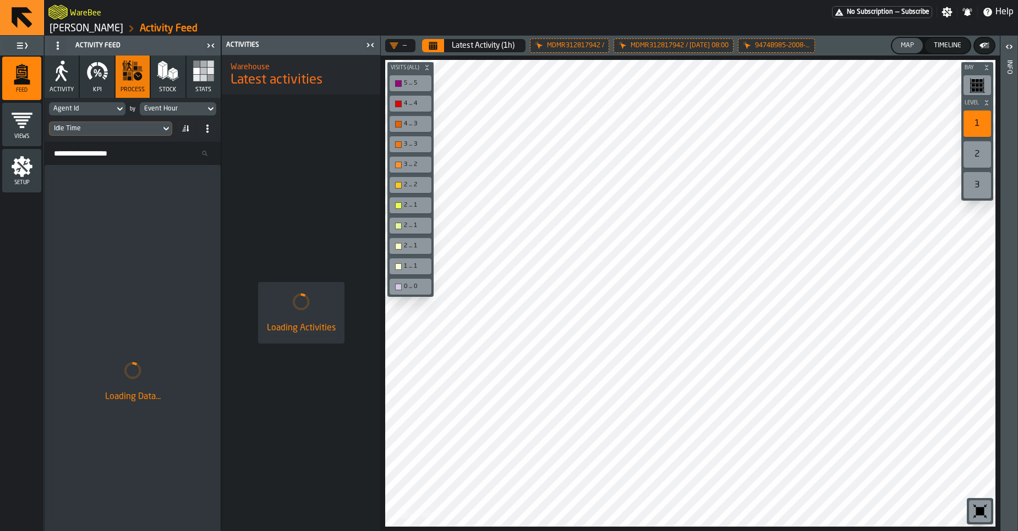
click at [94, 137] on div "Idle Time" at bounding box center [132, 129] width 167 height 18
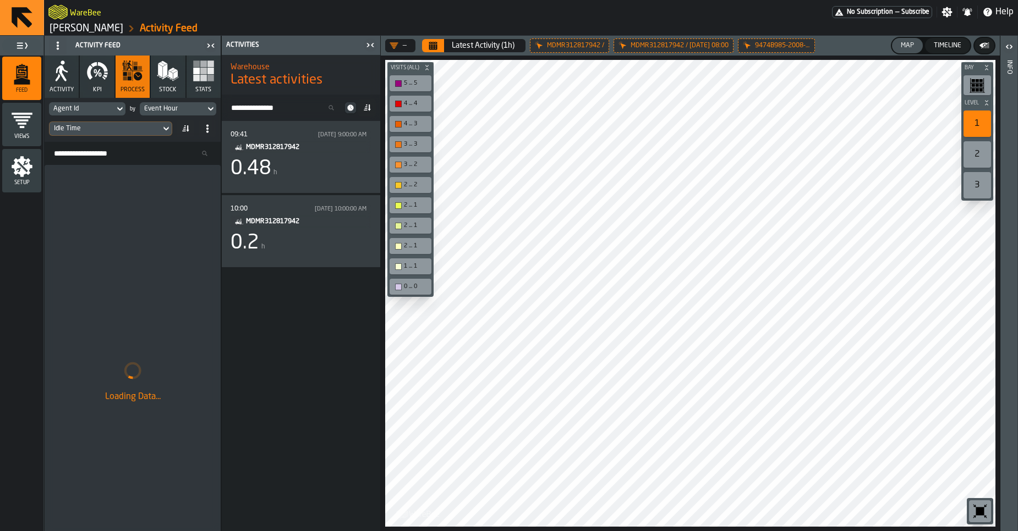
click at [0, 0] on icon at bounding box center [0, 0] width 0 height 0
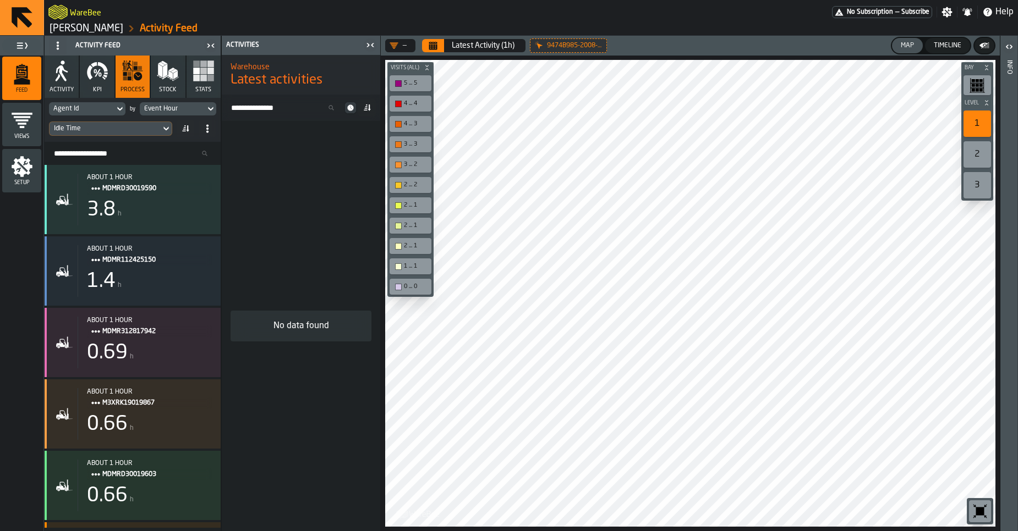
click at [0, 0] on icon at bounding box center [0, 0] width 0 height 0
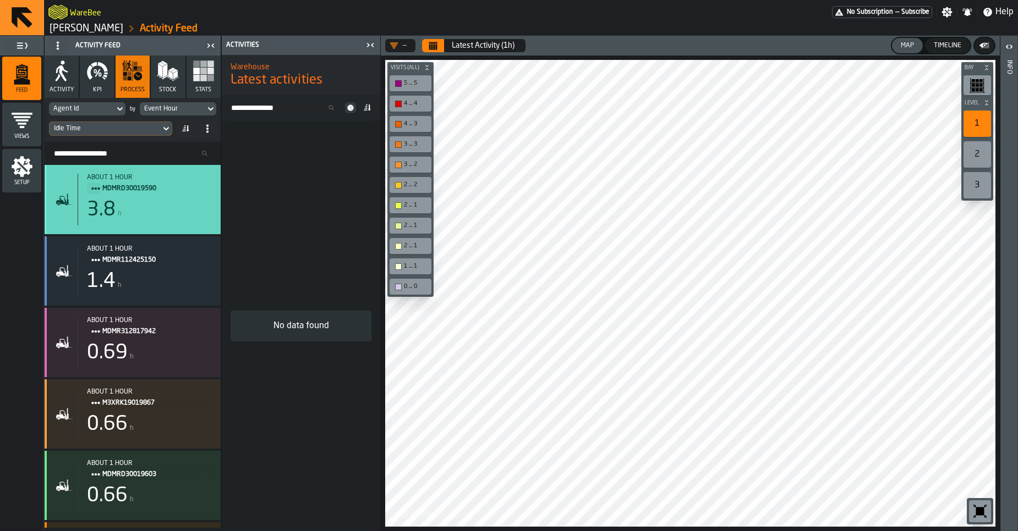
click at [155, 206] on div "3.8 h" at bounding box center [149, 210] width 125 height 22
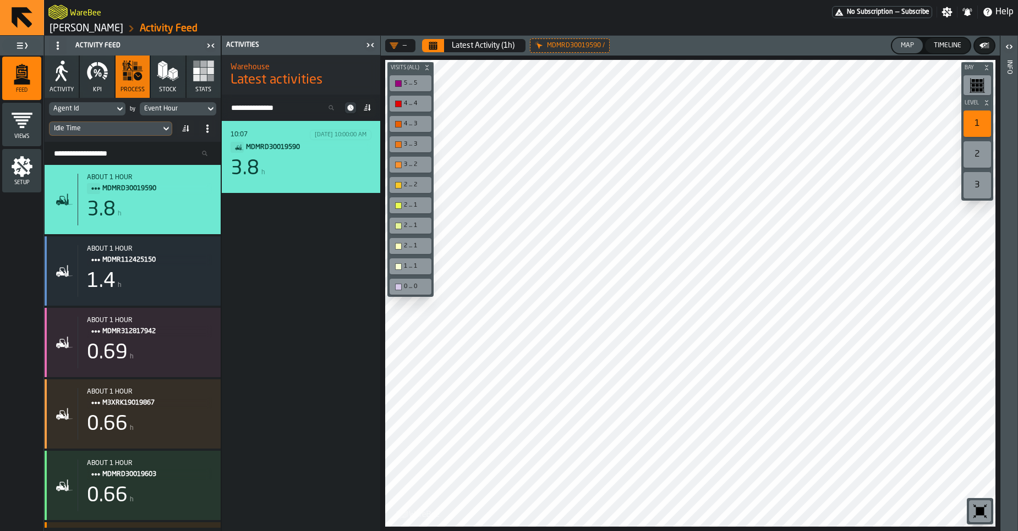
click at [295, 180] on div "10:07 [DATE] 10:00:00 AM MDMRD30019590 3.8 h" at bounding box center [301, 157] width 141 height 54
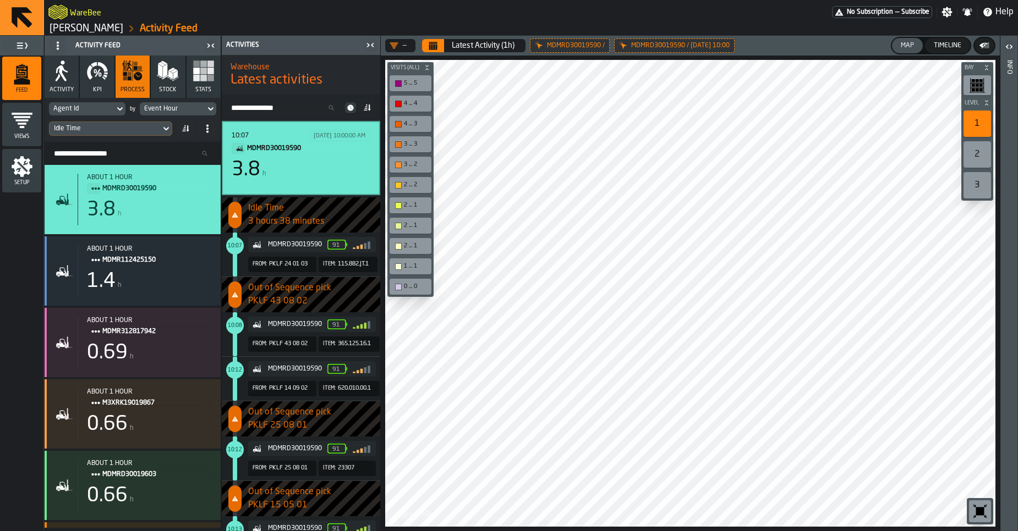
click at [302, 302] on span "PKLF 43 08 02" at bounding box center [314, 301] width 132 height 13
click at [297, 268] on span "PKLF 24 01 03" at bounding box center [288, 264] width 39 height 7
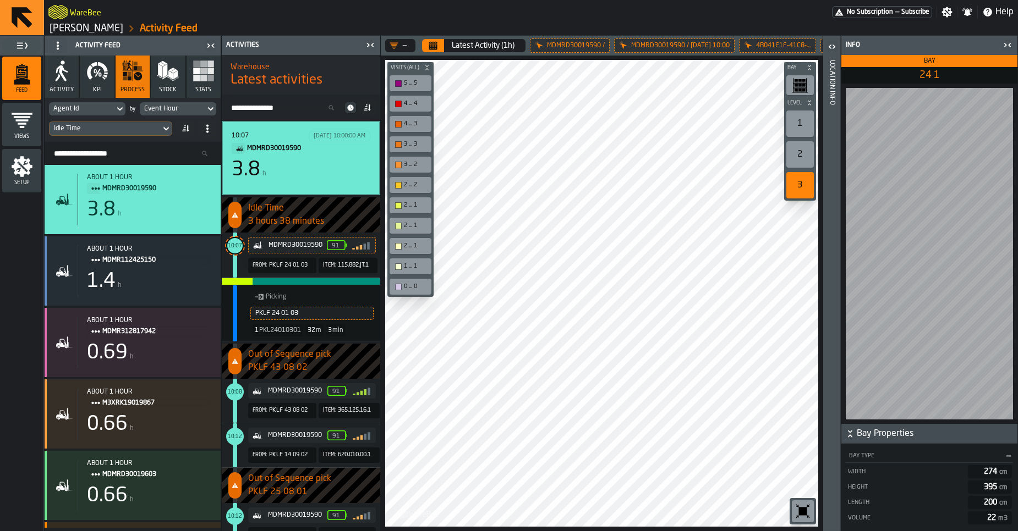
click at [280, 414] on span "PKLF 43 08 02" at bounding box center [288, 410] width 39 height 7
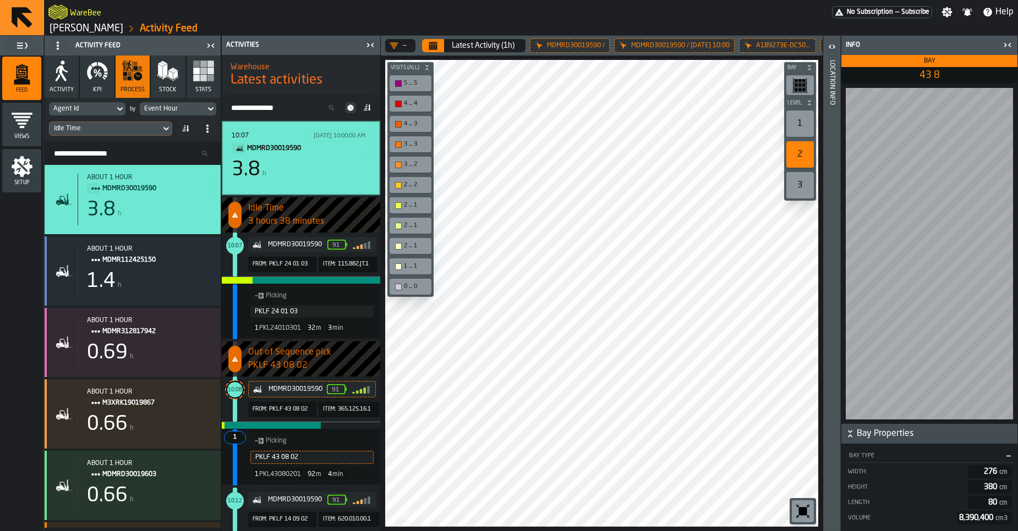
click at [67, 72] on icon "button" at bounding box center [62, 73] width 12 height 16
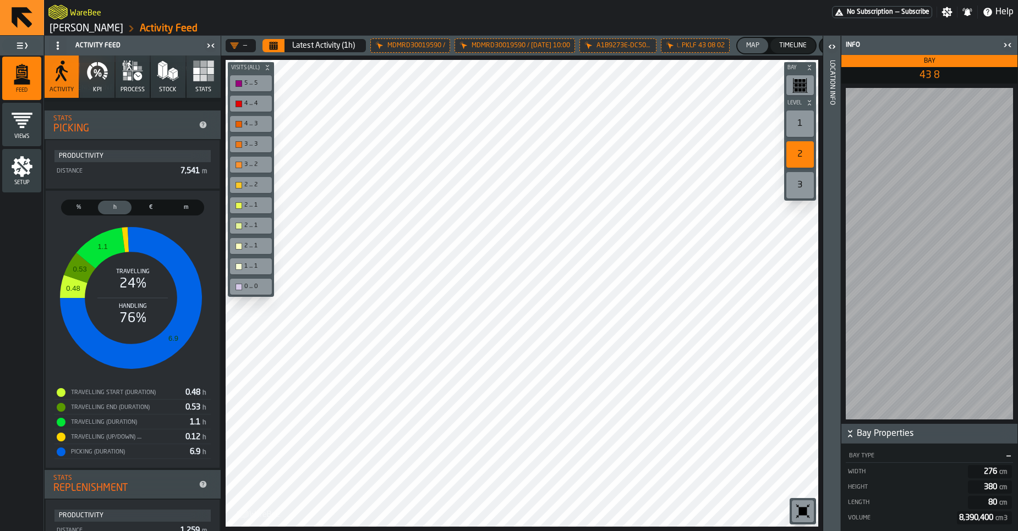
scroll to position [290, 0]
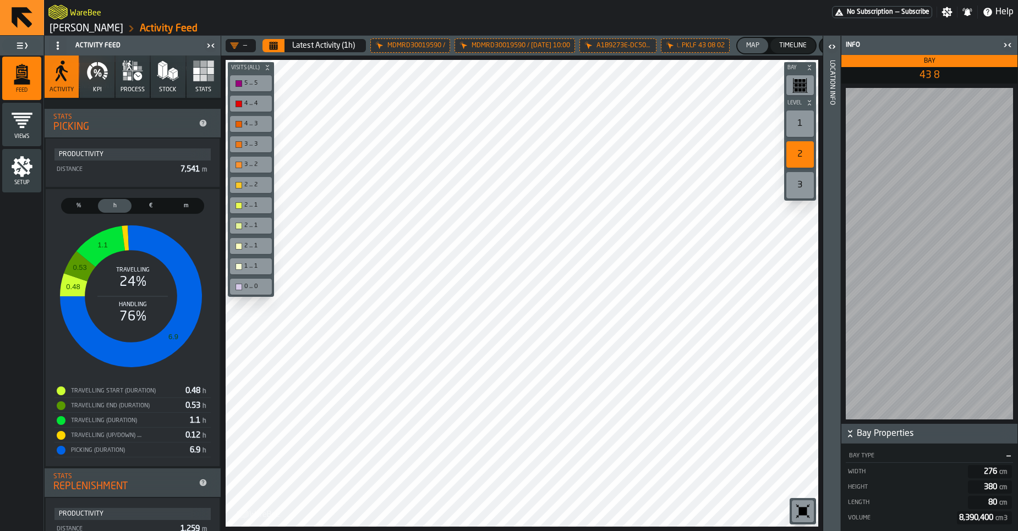
click at [78, 202] on span "%" at bounding box center [78, 205] width 29 height 9
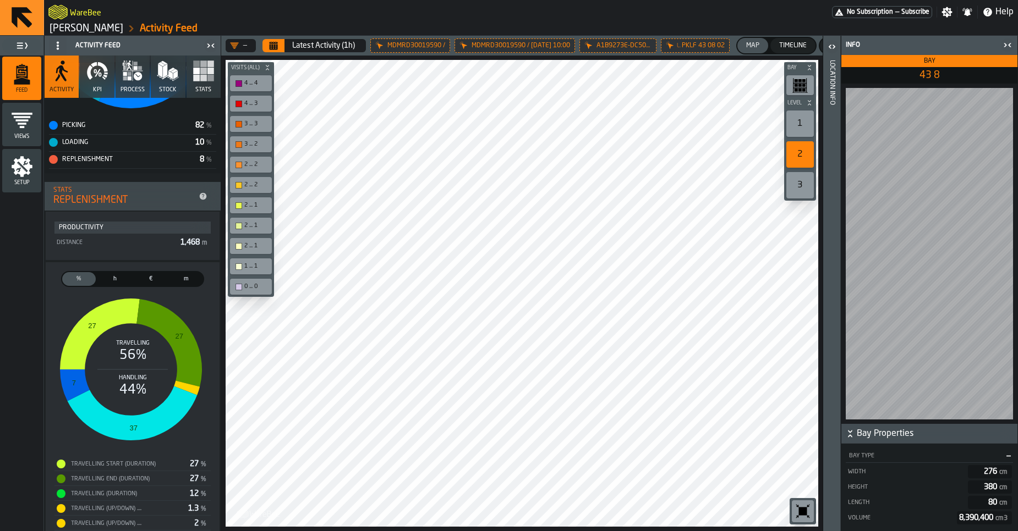
scroll to position [209, 0]
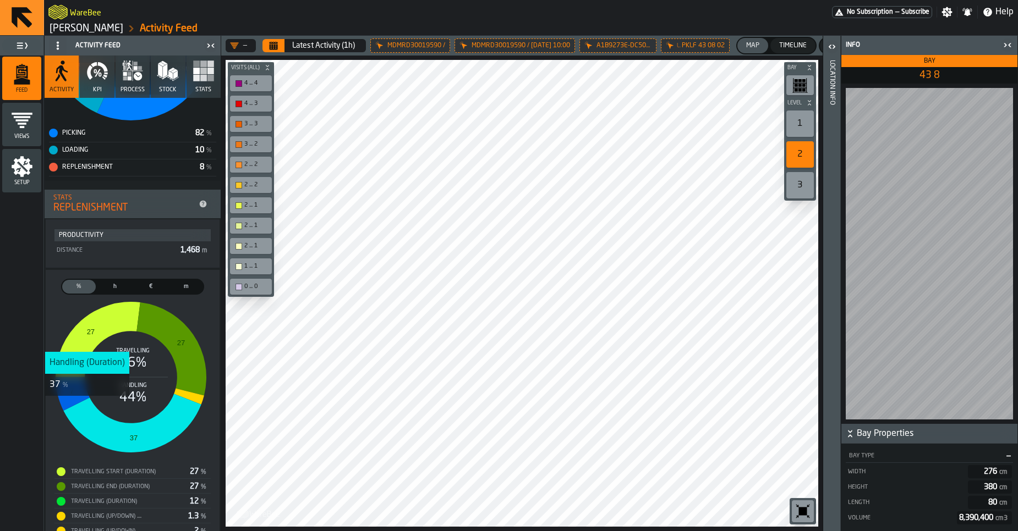
click at [93, 251] on div "Distance" at bounding box center [116, 250] width 120 height 7
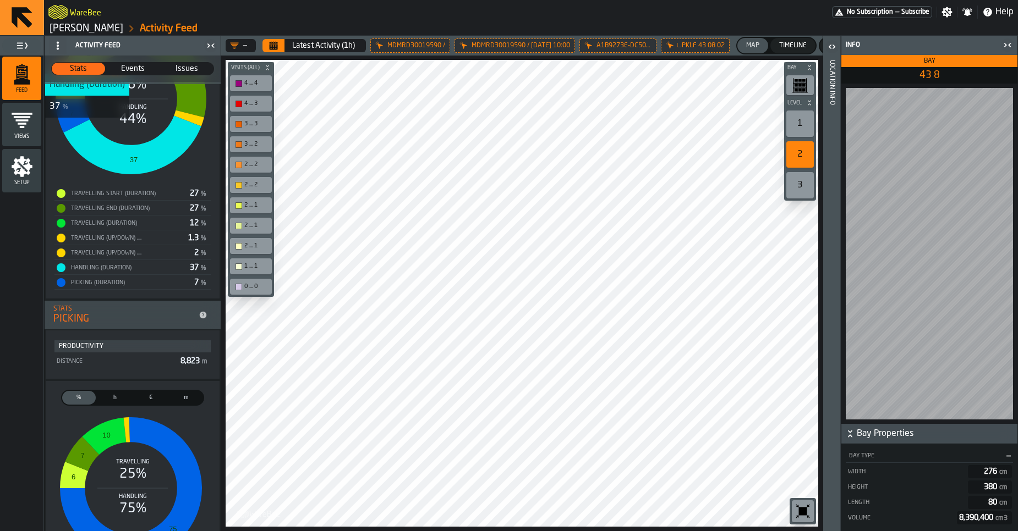
click at [185, 395] on span "m" at bounding box center [186, 397] width 29 height 9
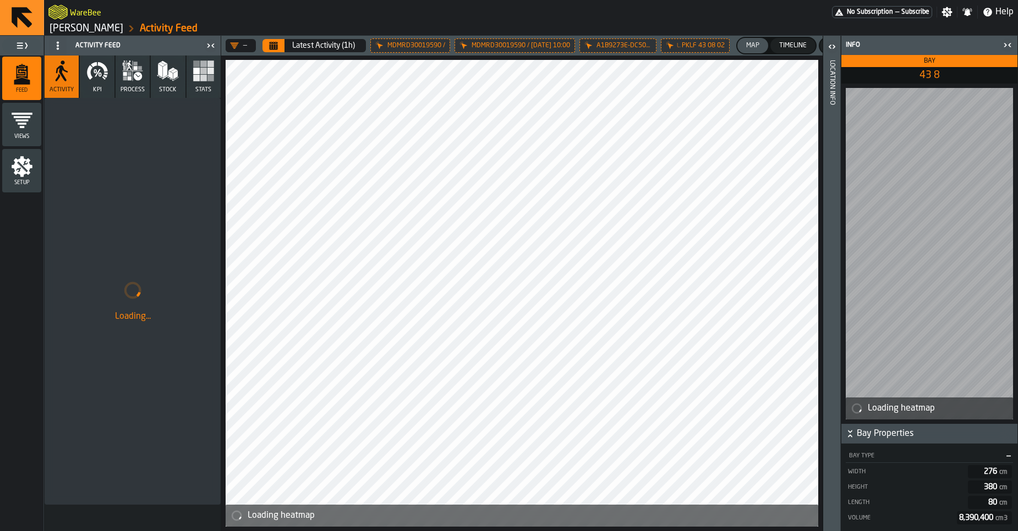
scroll to position [0, 0]
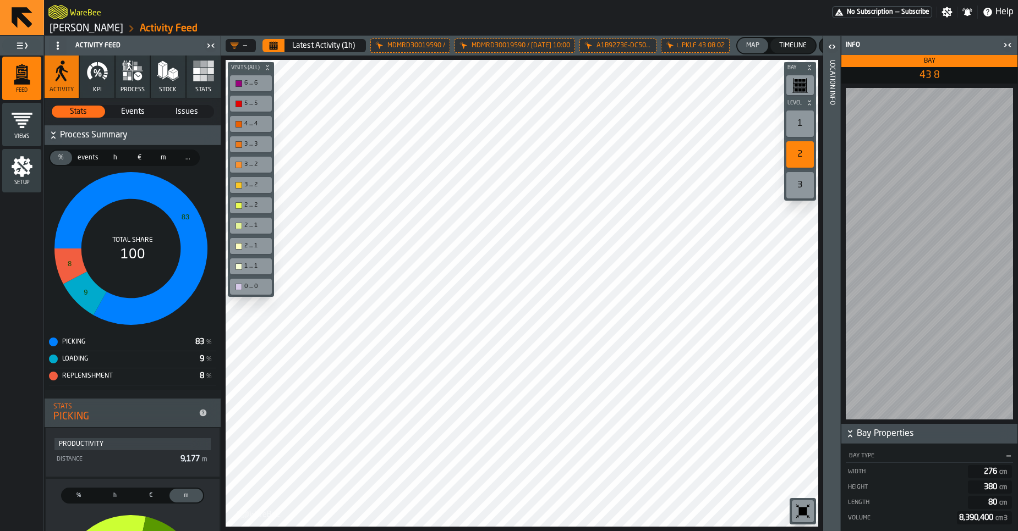
click at [1007, 48] on icon "button-toggle-Close me" at bounding box center [1007, 45] width 13 height 13
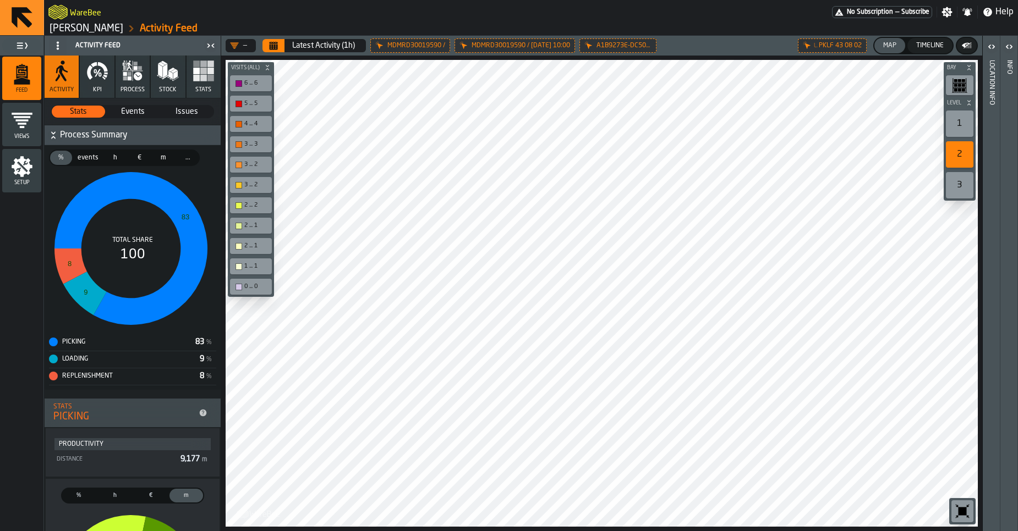
click at [101, 89] on button "KPI" at bounding box center [97, 77] width 34 height 42
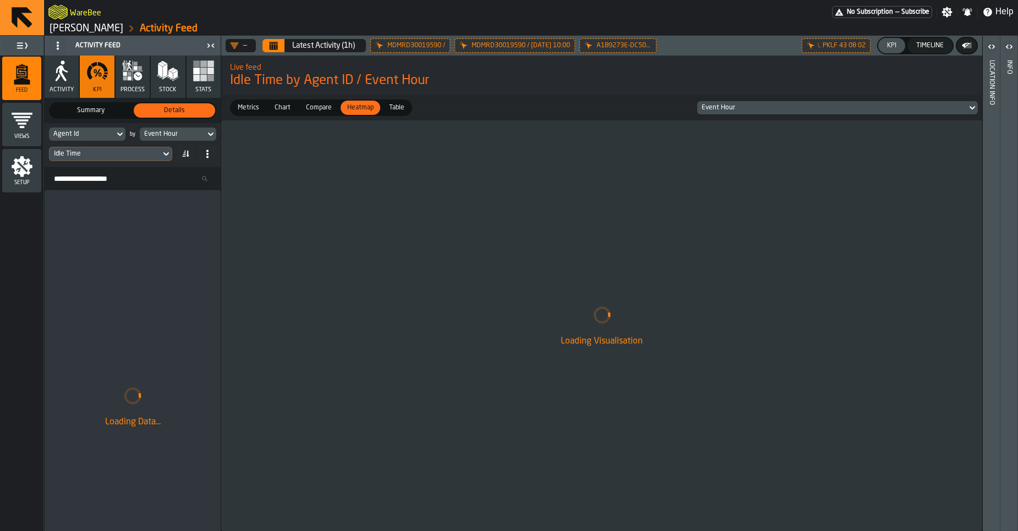
click at [133, 89] on span "process" at bounding box center [132, 89] width 24 height 7
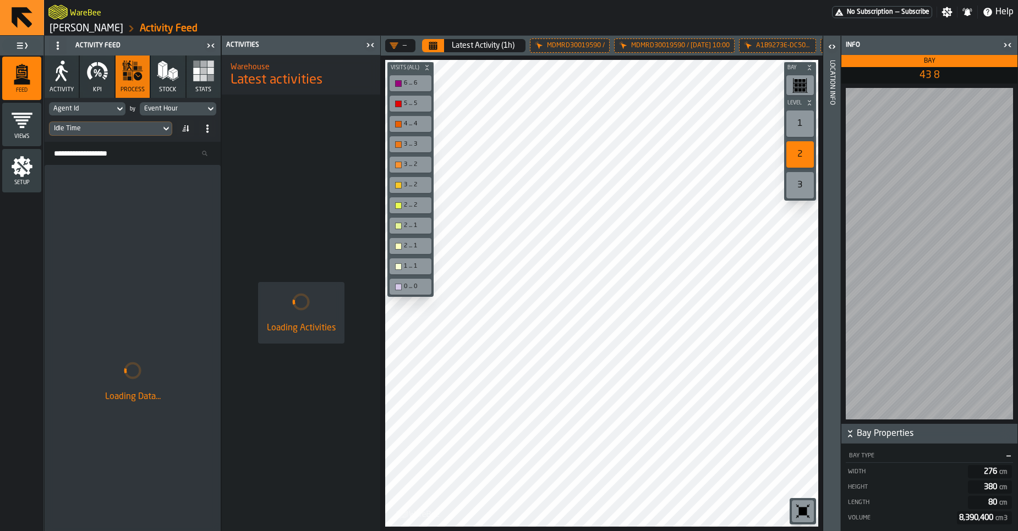
click at [0, 0] on icon at bounding box center [0, 0] width 0 height 0
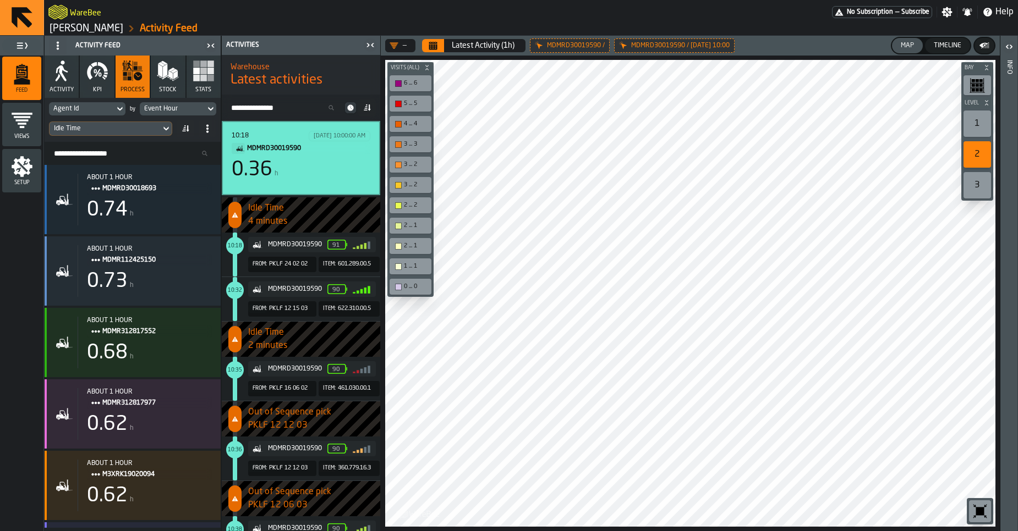
click at [21, 185] on span "Setup" at bounding box center [21, 183] width 39 height 6
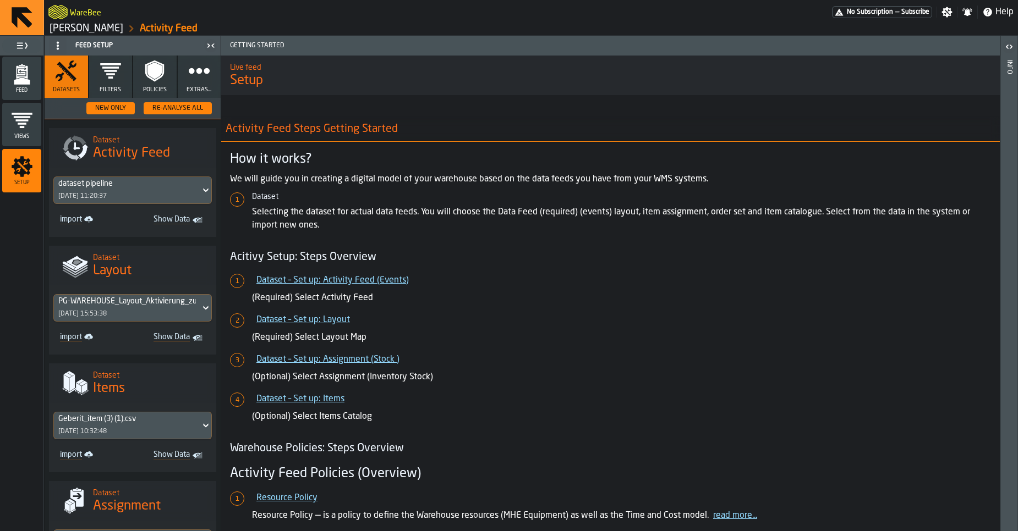
click at [115, 81] on icon "button" at bounding box center [111, 71] width 22 height 22
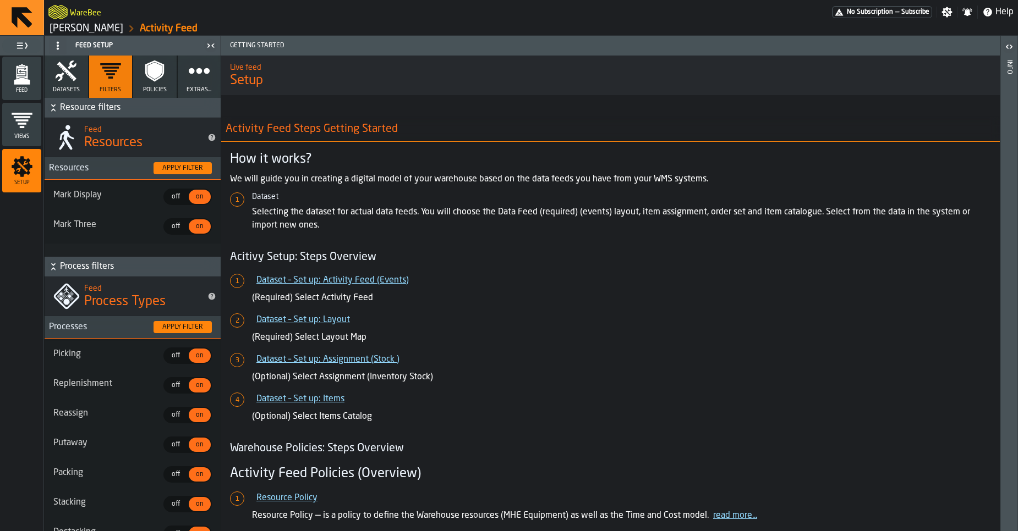
click at [146, 83] on button "Policies" at bounding box center [154, 77] width 43 height 42
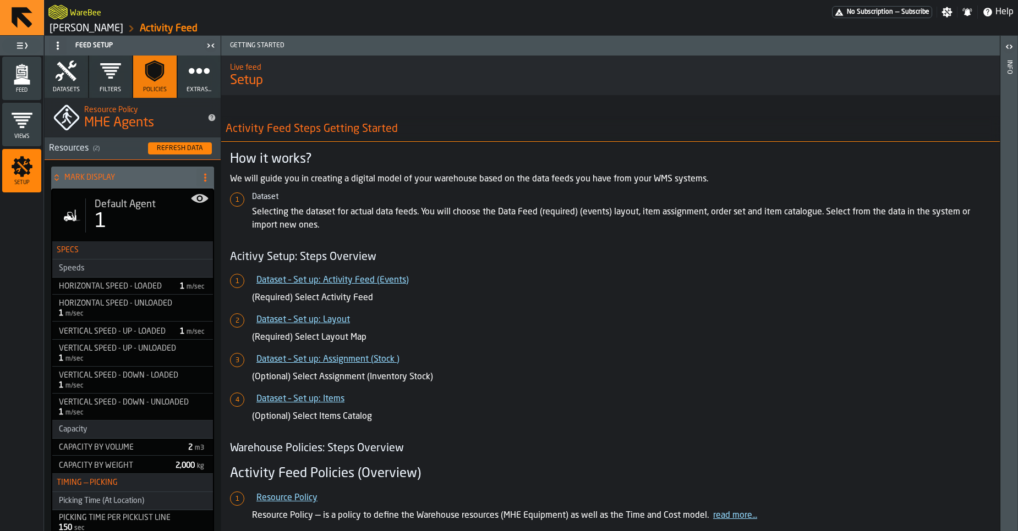
click at [194, 81] on icon "button" at bounding box center [199, 71] width 22 height 22
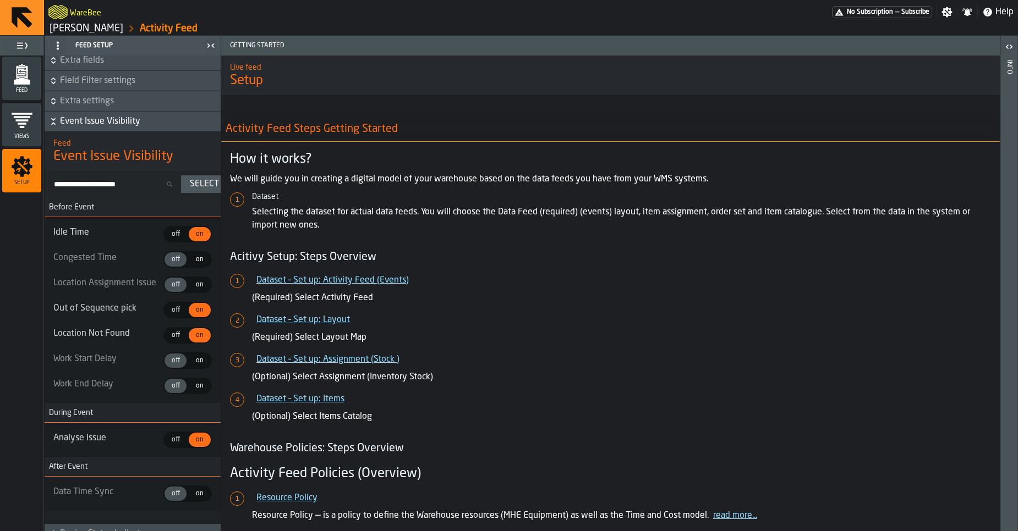
scroll to position [429, 0]
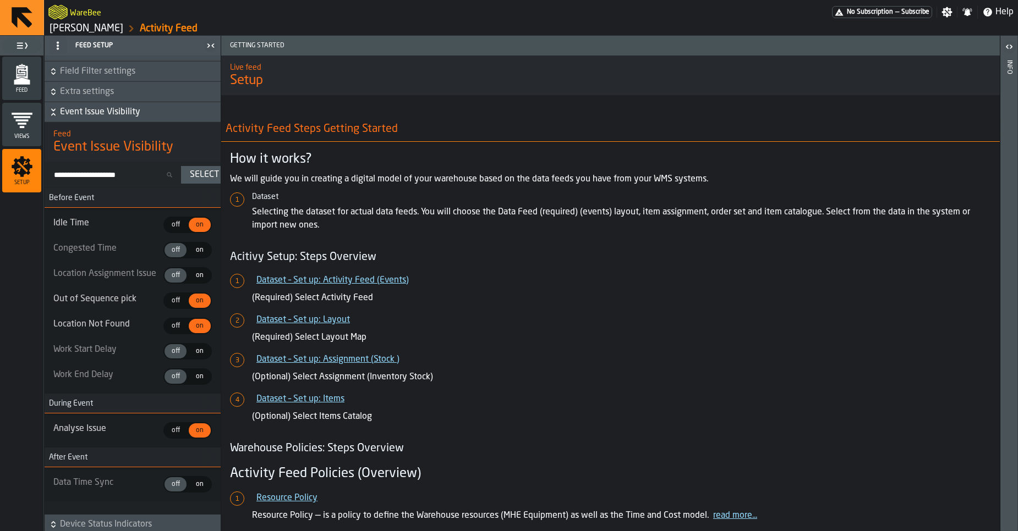
click at [178, 301] on span "off" at bounding box center [176, 301] width 18 height 10
click at [30, 83] on icon "menu Feed" at bounding box center [22, 74] width 22 height 22
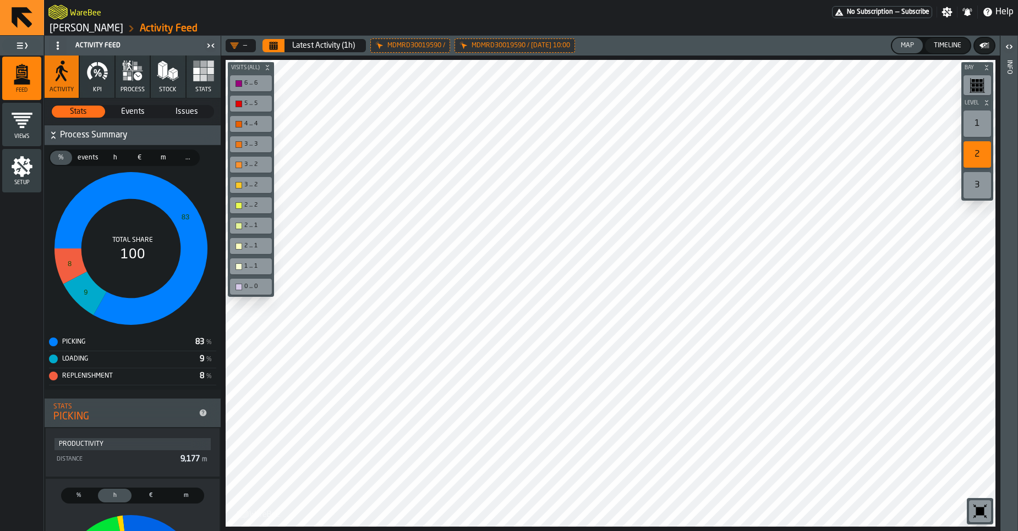
click at [132, 76] on icon "button" at bounding box center [133, 71] width 22 height 22
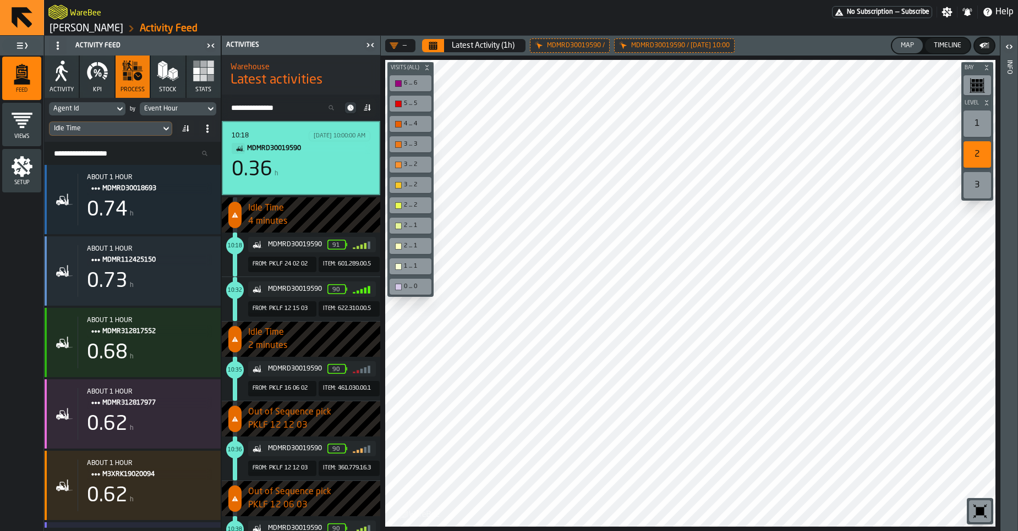
scroll to position [498, 0]
